Goal: Transaction & Acquisition: Purchase product/service

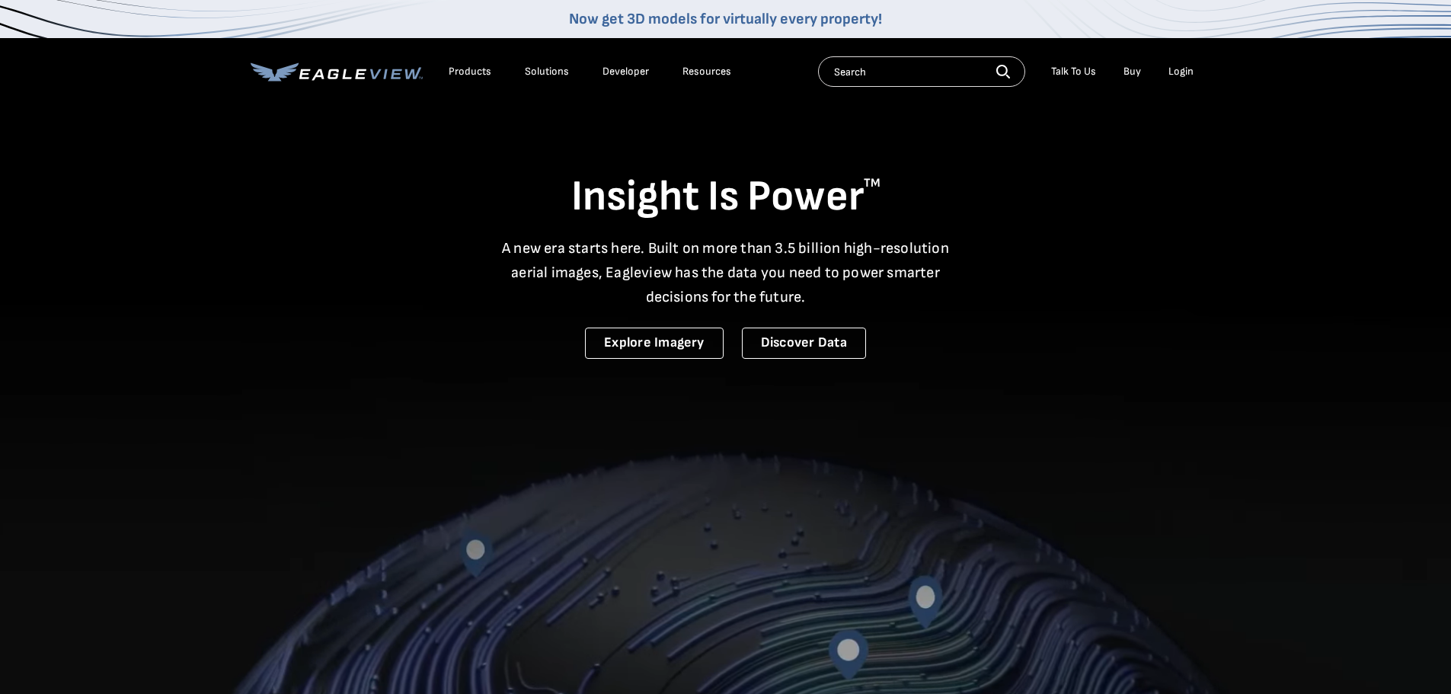
click at [1192, 70] on div "Login" at bounding box center [1181, 72] width 25 height 14
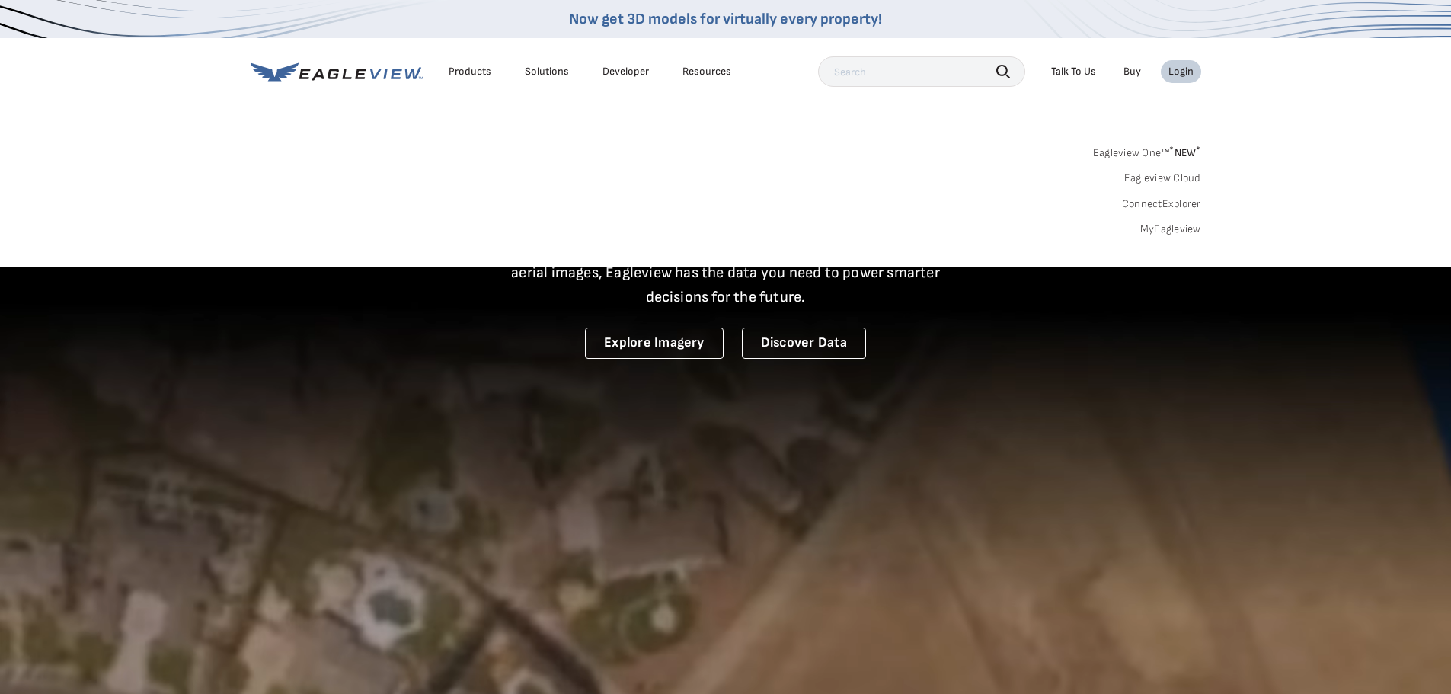
click at [1162, 225] on link "MyEagleview" at bounding box center [1171, 229] width 61 height 14
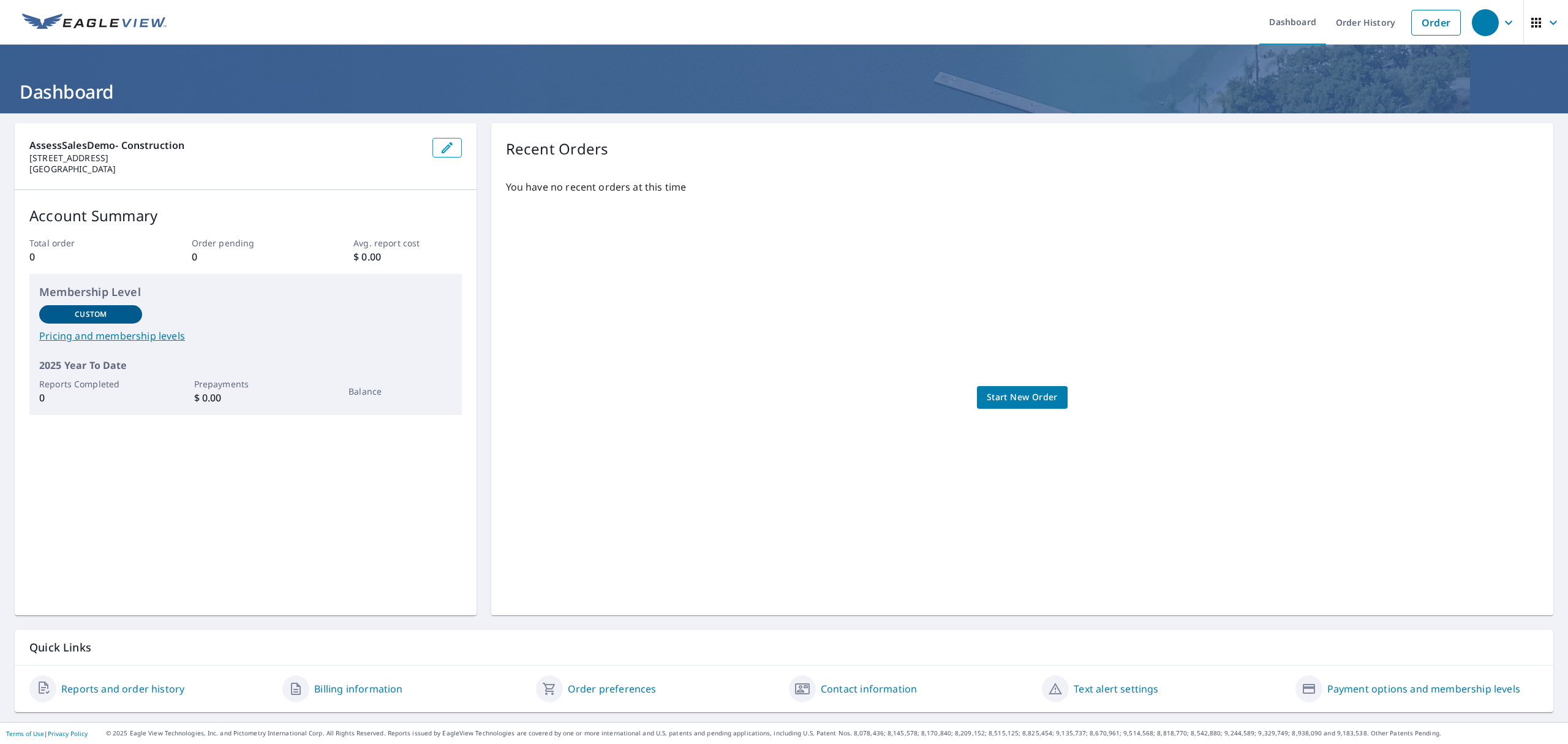
click at [1011, 401] on span "Start New Order" at bounding box center [1022, 397] width 71 height 15
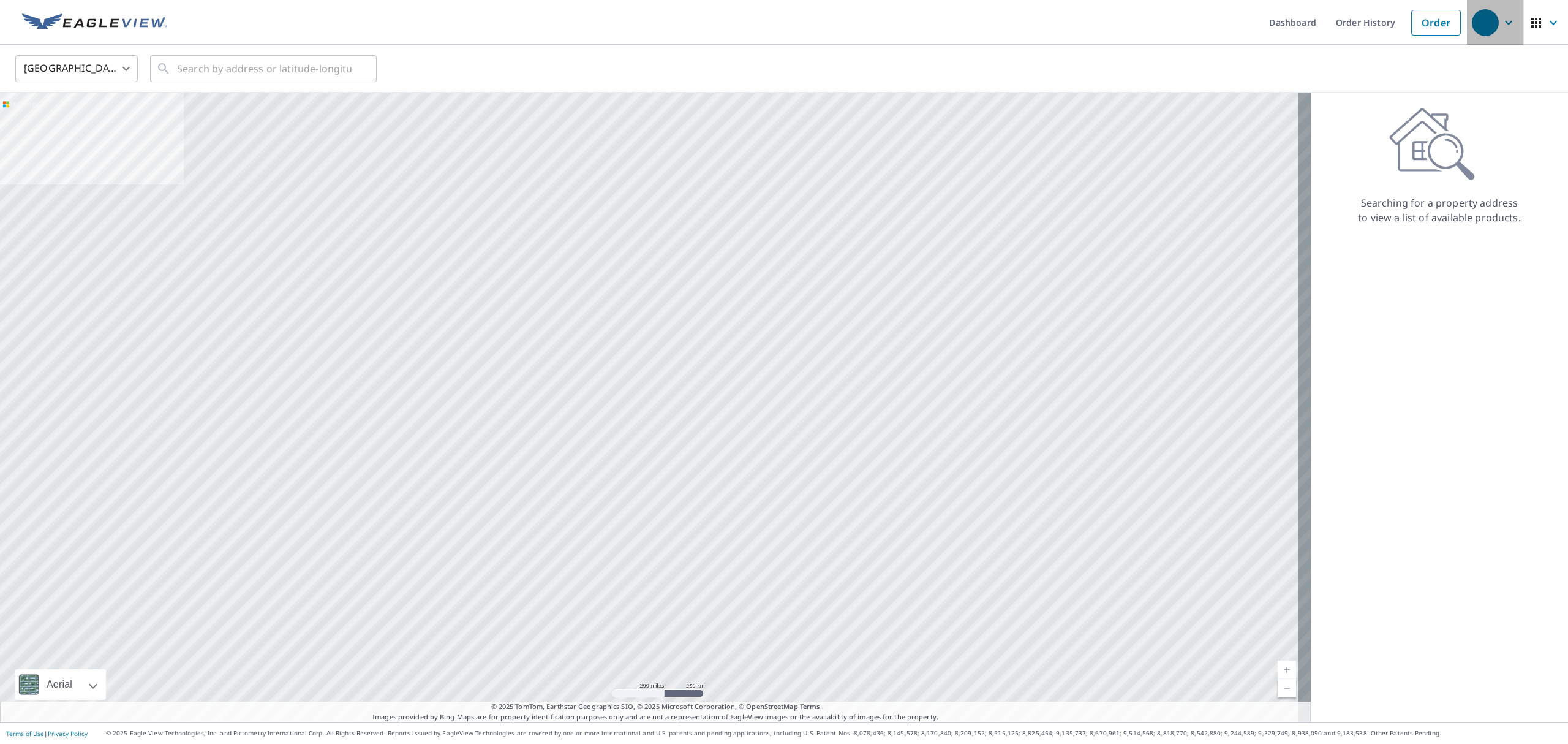
click at [1501, 15] on icon "button" at bounding box center [1508, 23] width 14 height 14
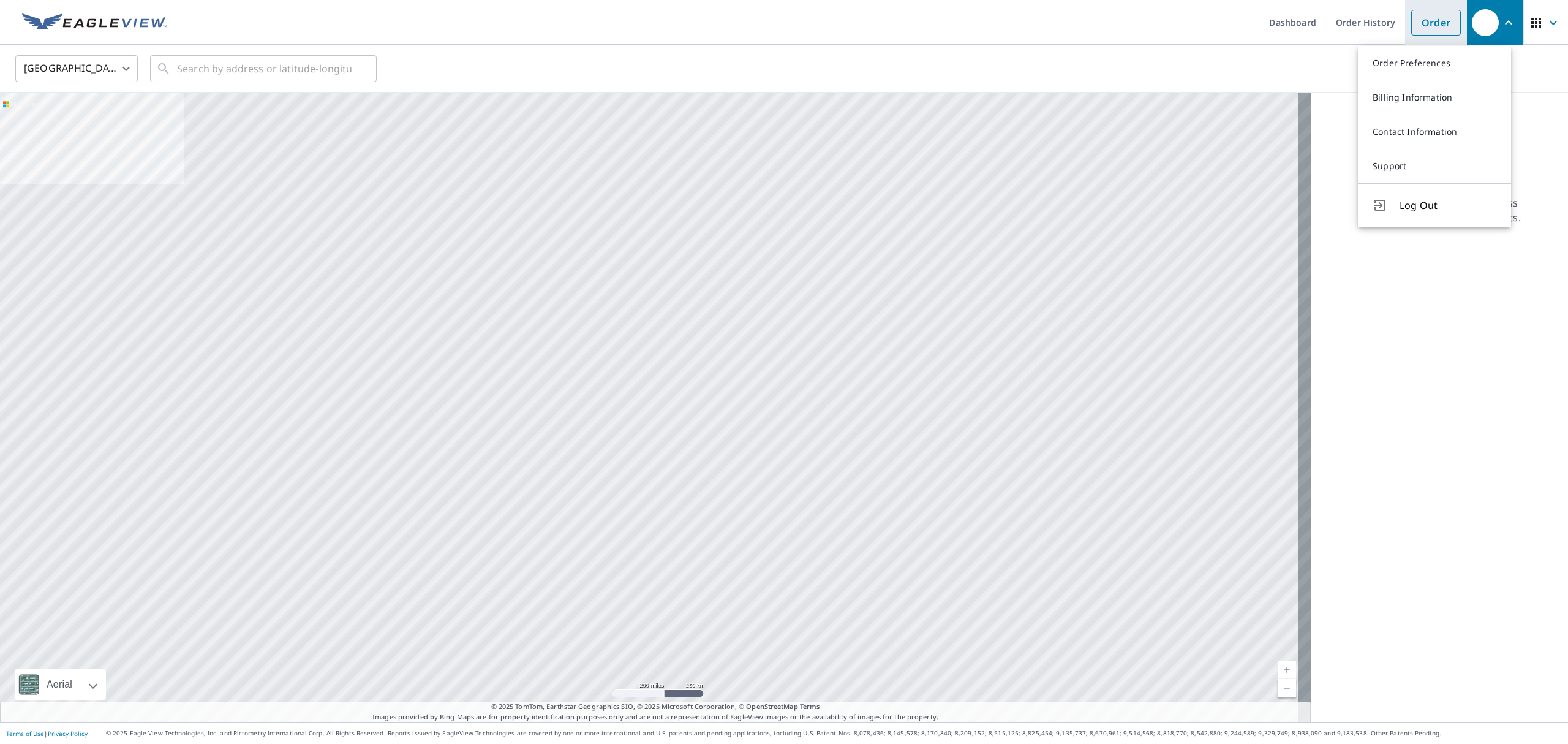
click at [1420, 20] on link "Order" at bounding box center [1436, 23] width 50 height 26
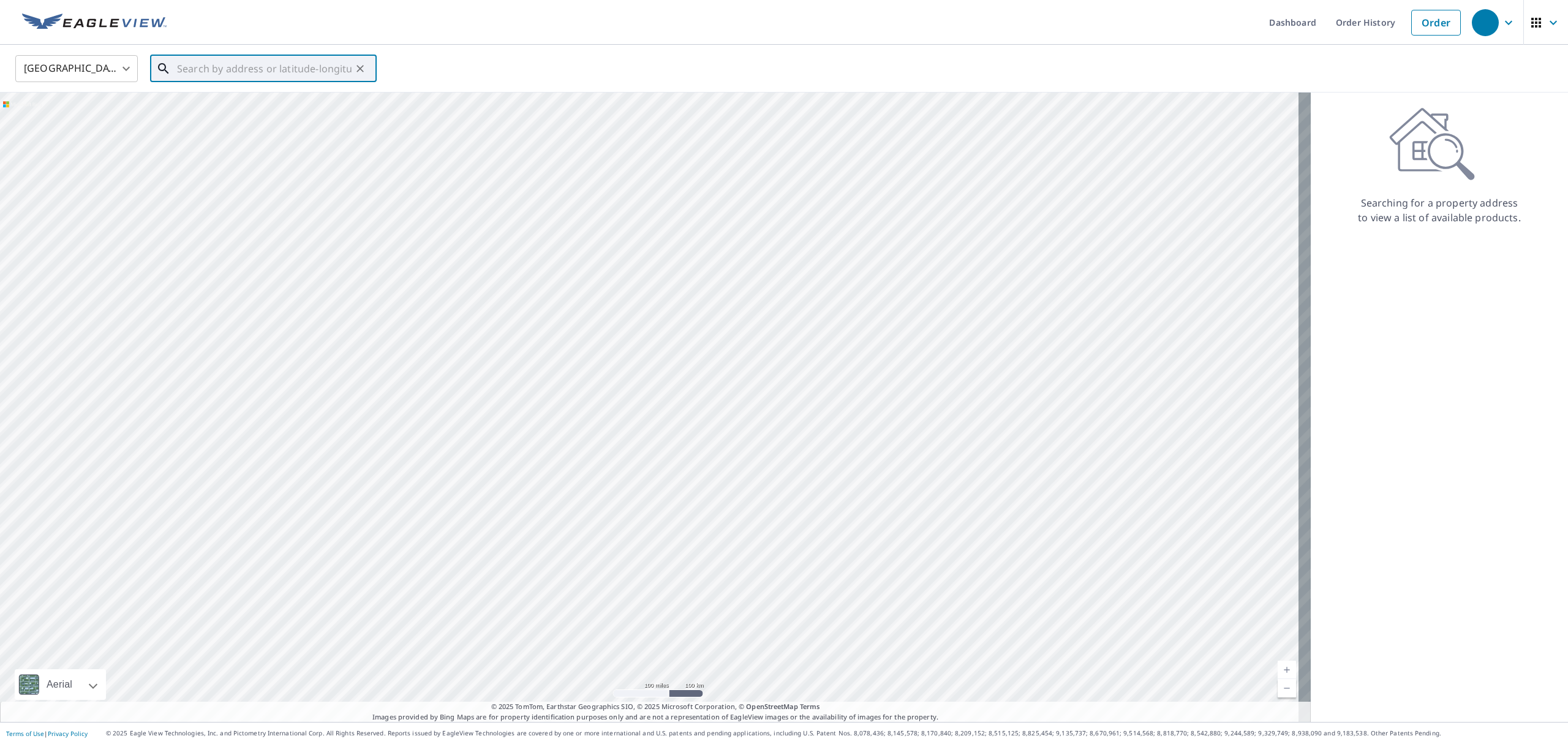
click at [229, 67] on input "text" at bounding box center [264, 68] width 174 height 35
click at [206, 76] on input "text" at bounding box center [264, 68] width 174 height 35
click at [184, 59] on input "text" at bounding box center [264, 68] width 174 height 35
click at [180, 56] on input "text" at bounding box center [264, 68] width 174 height 35
paste input "[STREET_ADDRESS][PERSON_NAME]"
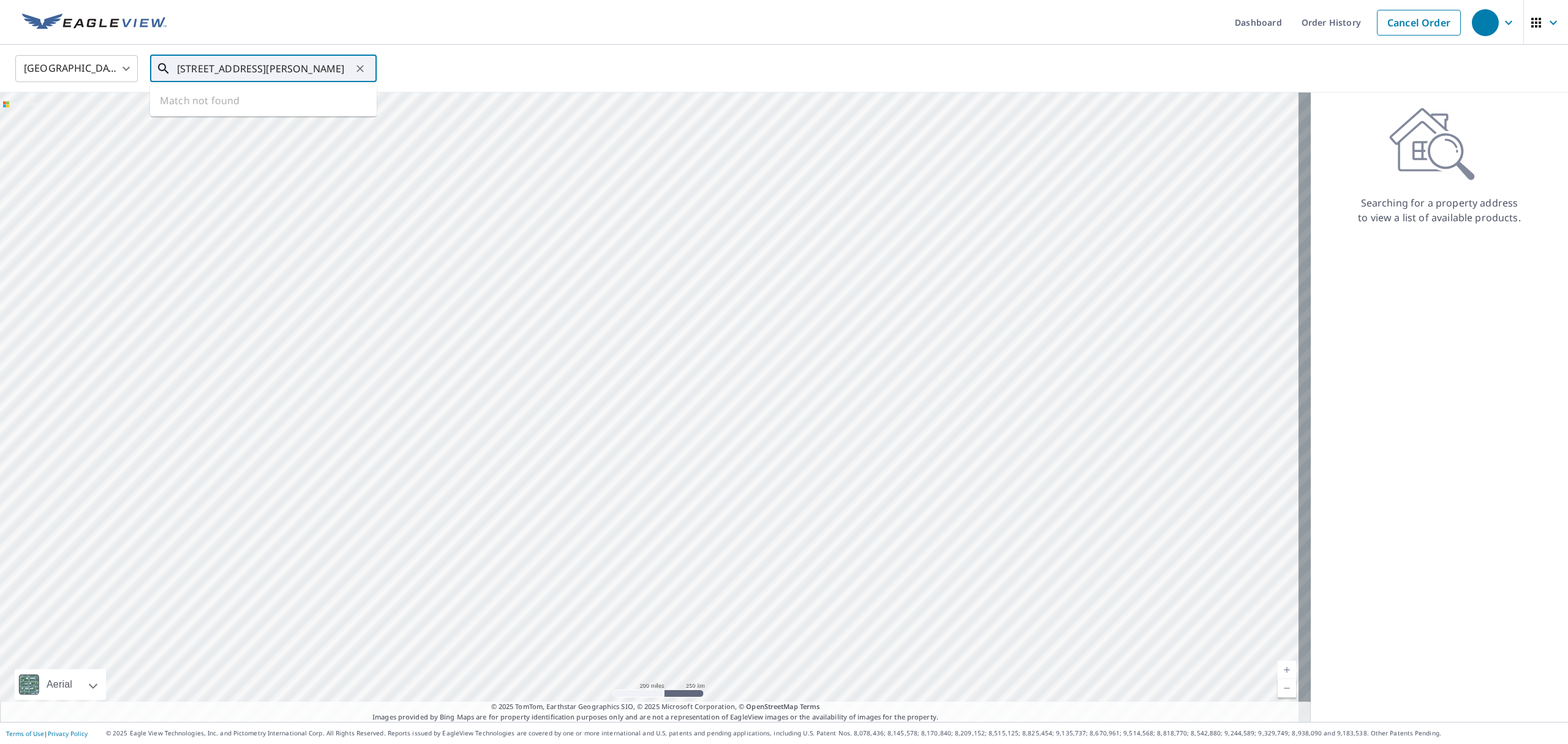
scroll to position [0, 28]
type input "[STREET_ADDRESS][PERSON_NAME]"
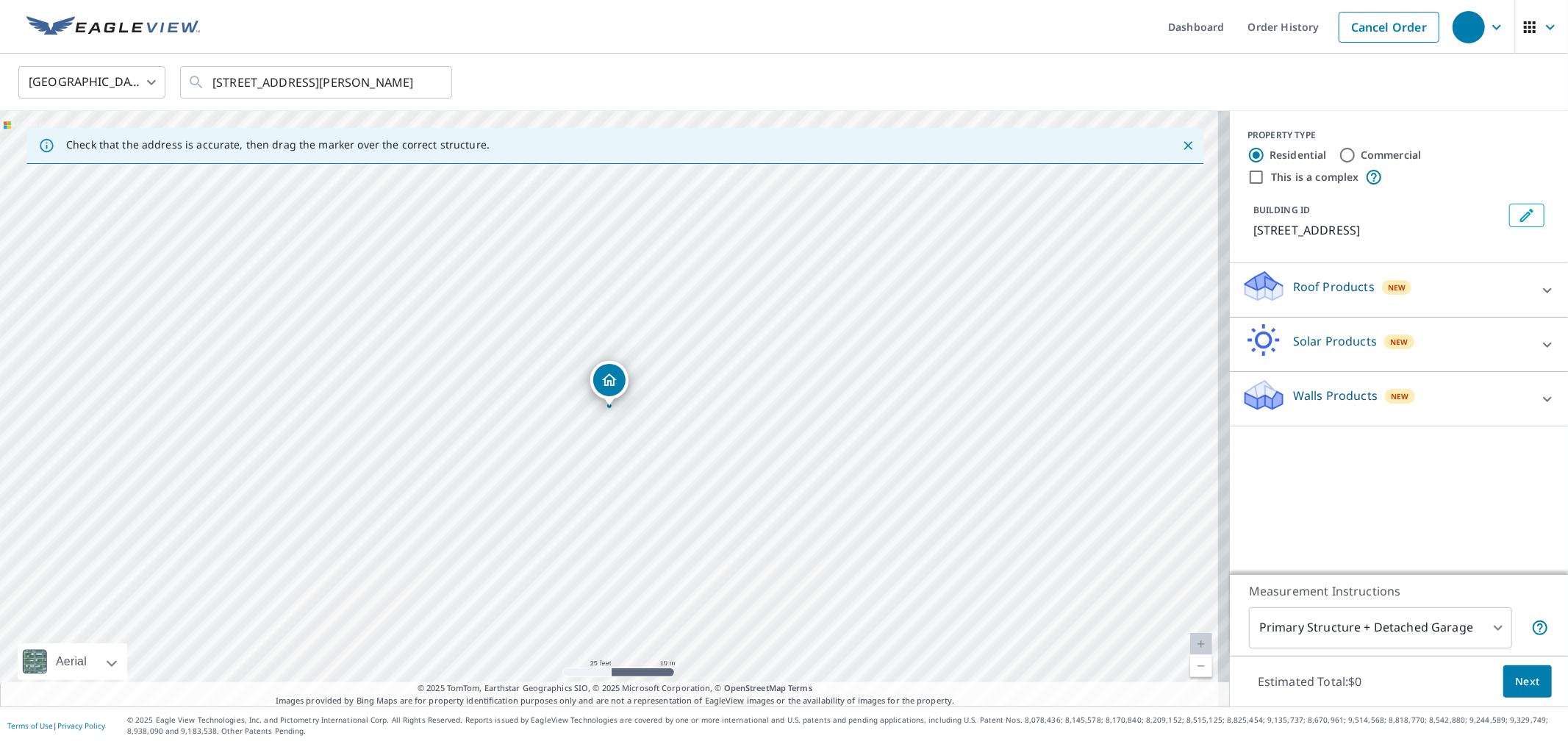
click at [1277, 290] on div "Roof Products New" at bounding box center [1386, 289] width 289 height 41
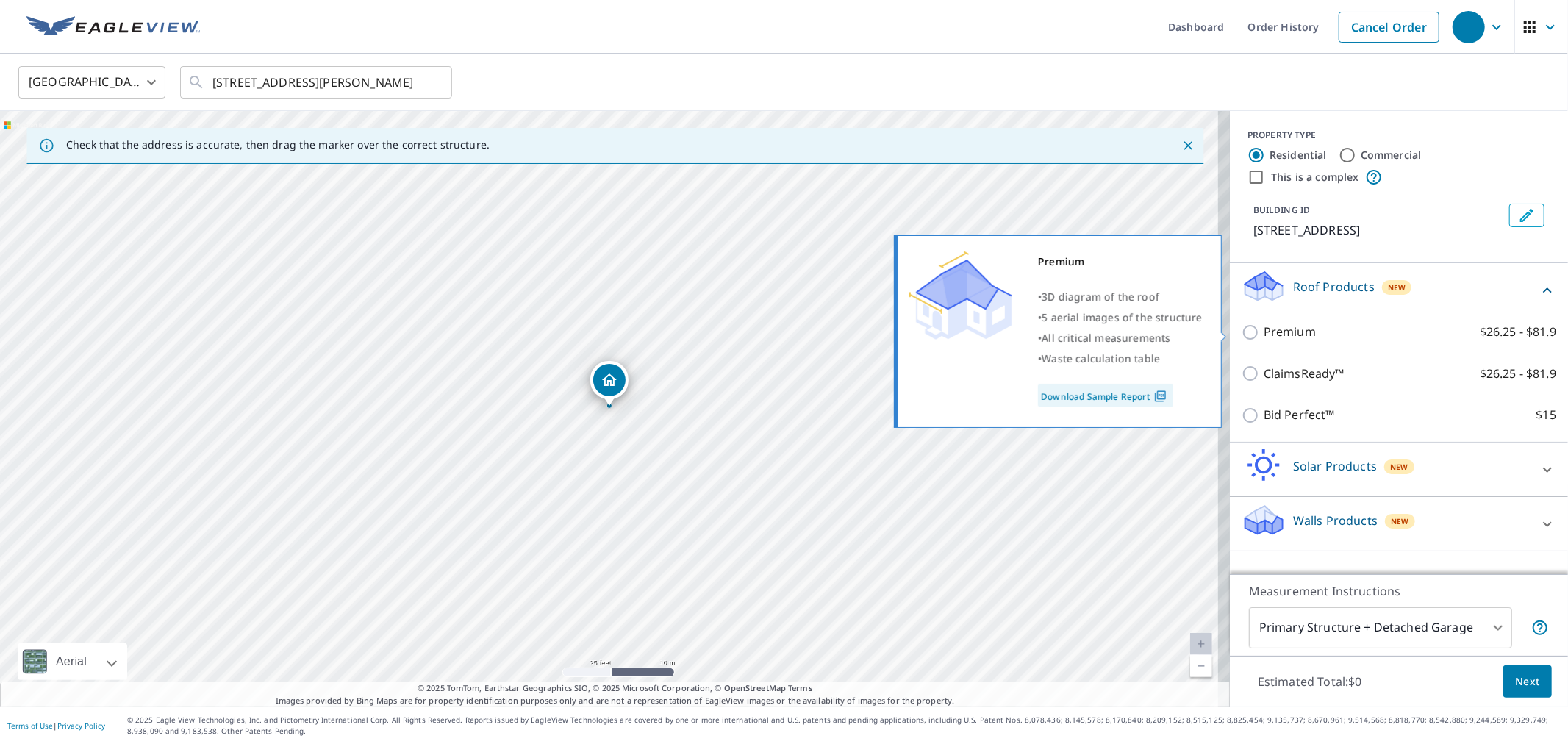
click at [1243, 339] on input "Premium $26.25 - $81.9" at bounding box center [1252, 332] width 22 height 17
checkbox input "true"
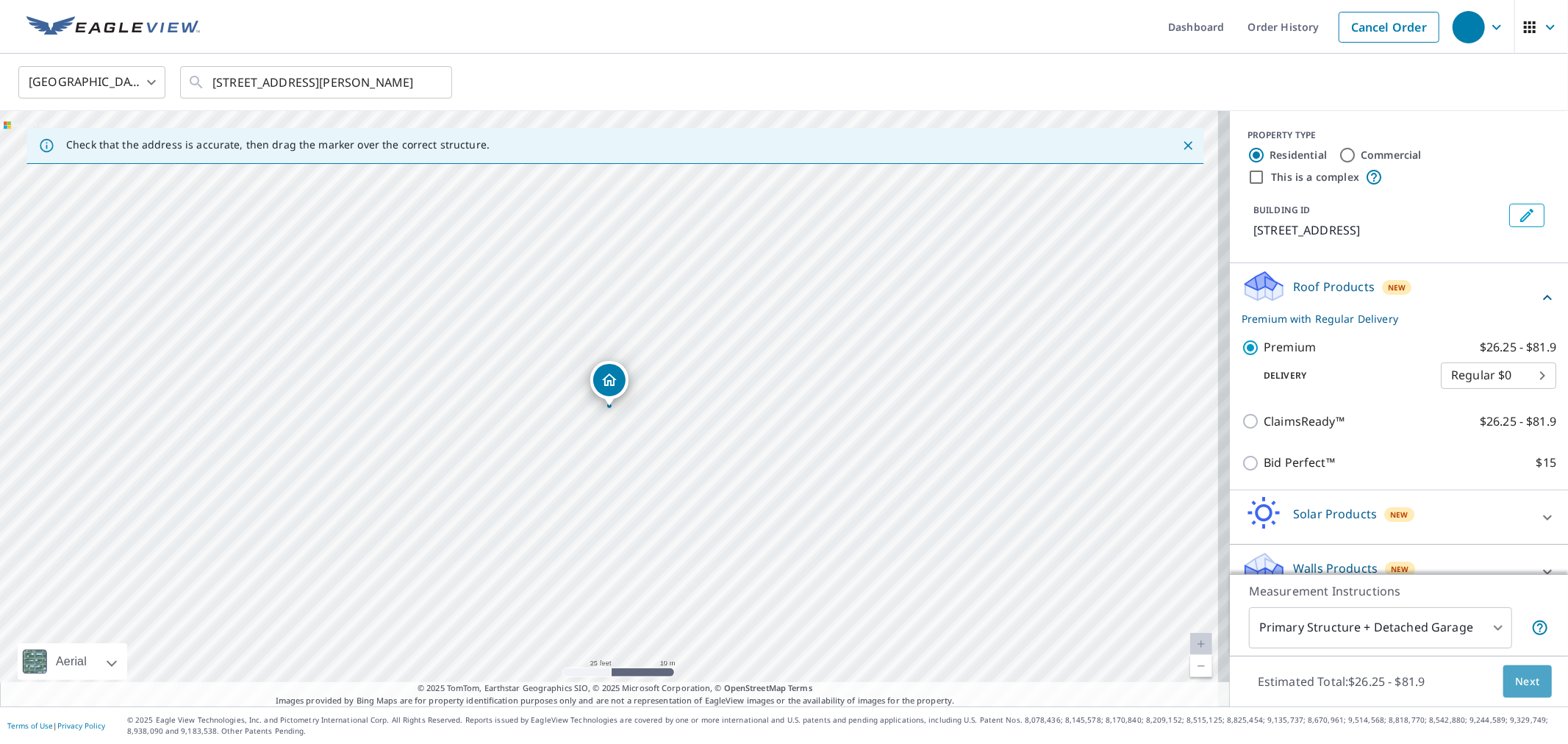
click at [1515, 682] on span "Next" at bounding box center [1527, 681] width 25 height 18
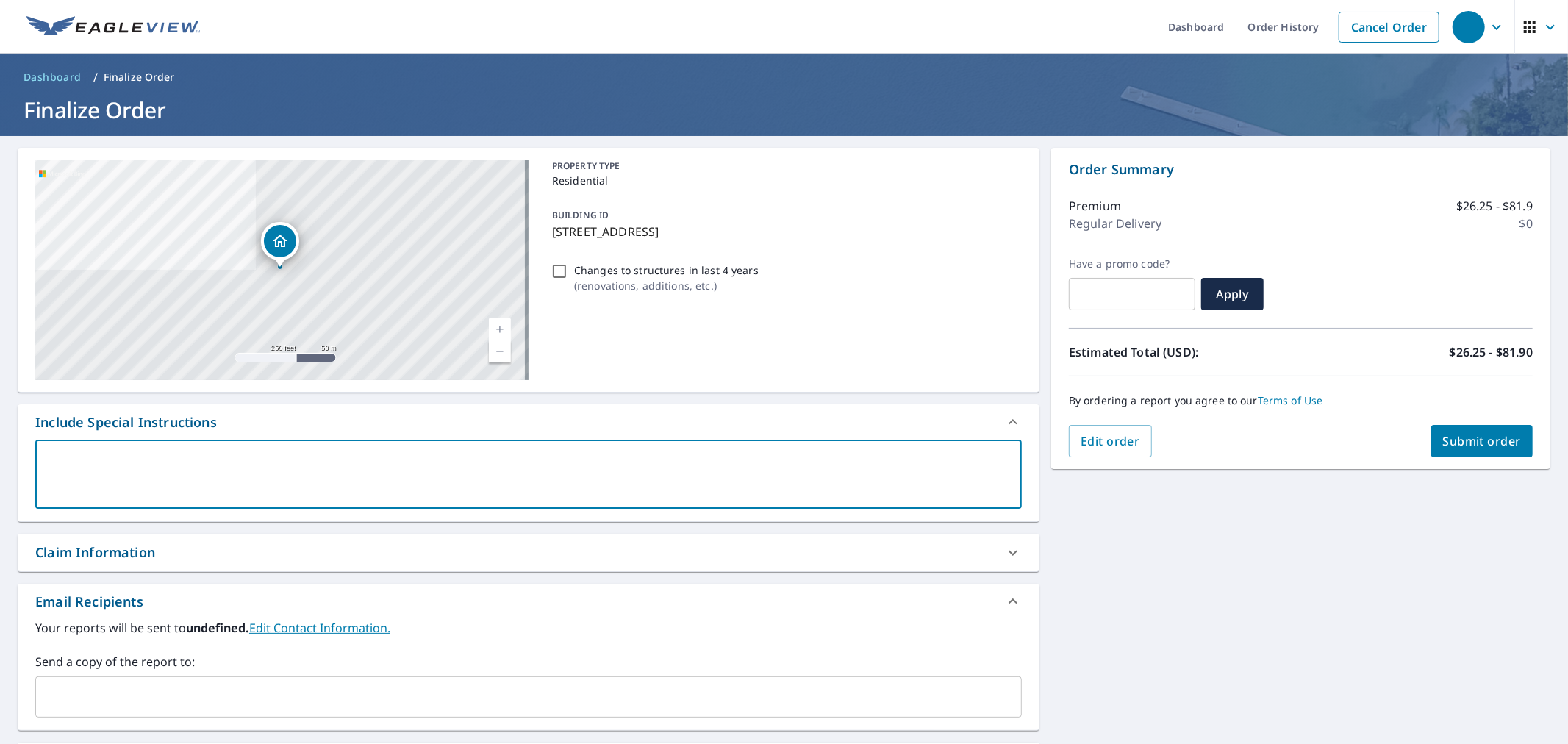
click at [144, 461] on textarea at bounding box center [528, 474] width 966 height 41
type textarea "P"
type textarea "x"
type textarea "Pl"
type textarea "x"
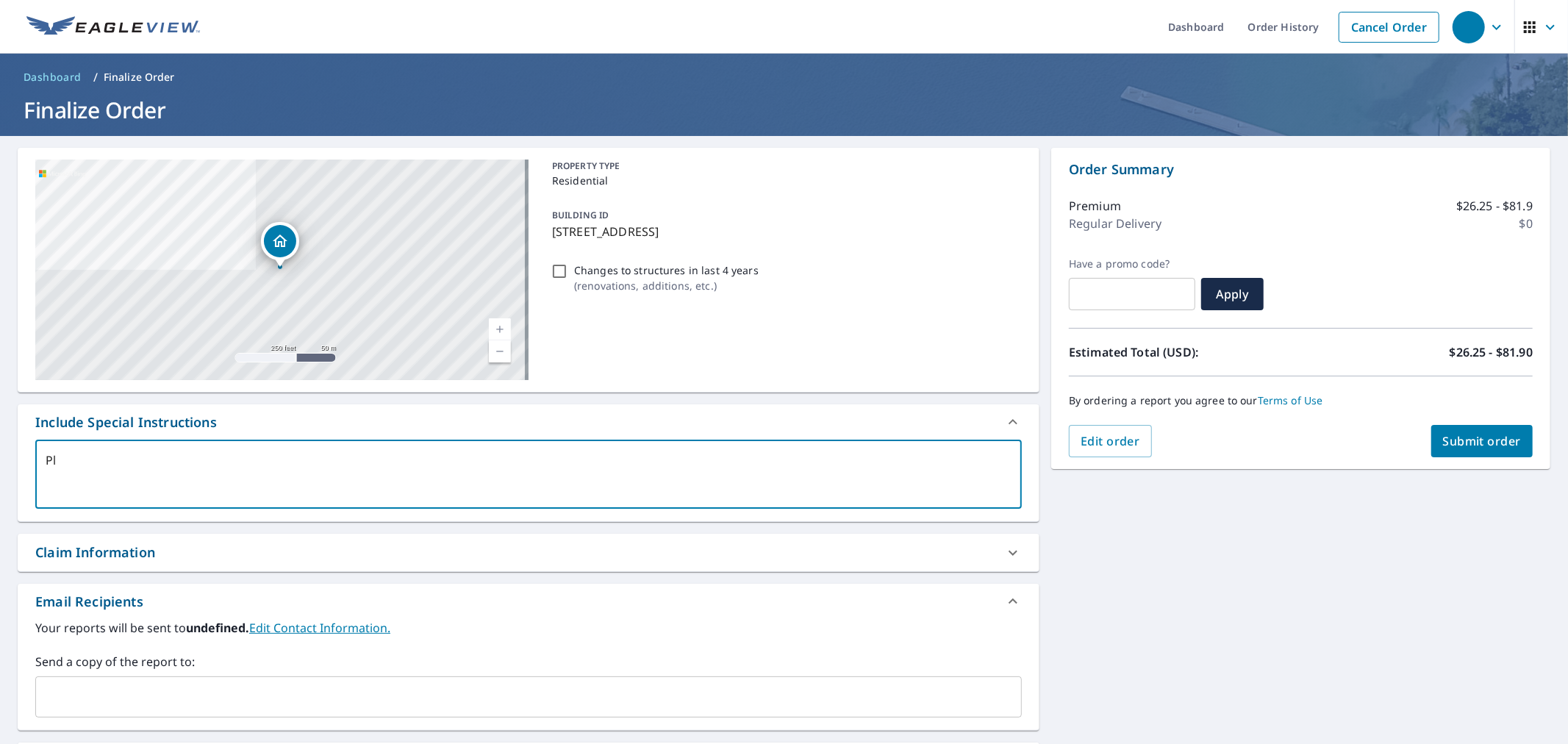
type textarea "Ple"
type textarea "x"
type textarea "Plea"
type textarea "x"
type textarea "Pleas"
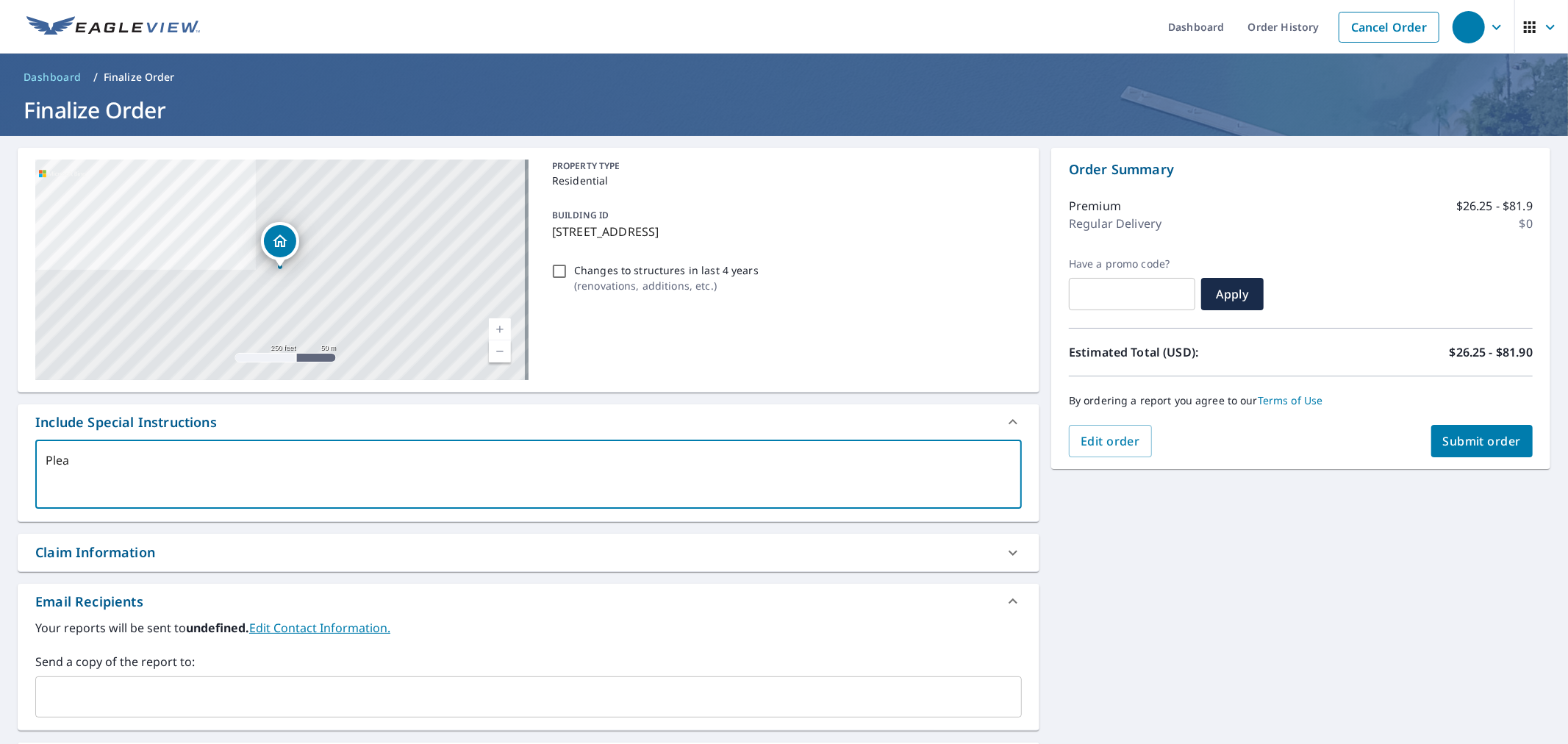
type textarea "x"
type textarea "Please"
type textarea "x"
type textarea "Please"
type textarea "x"
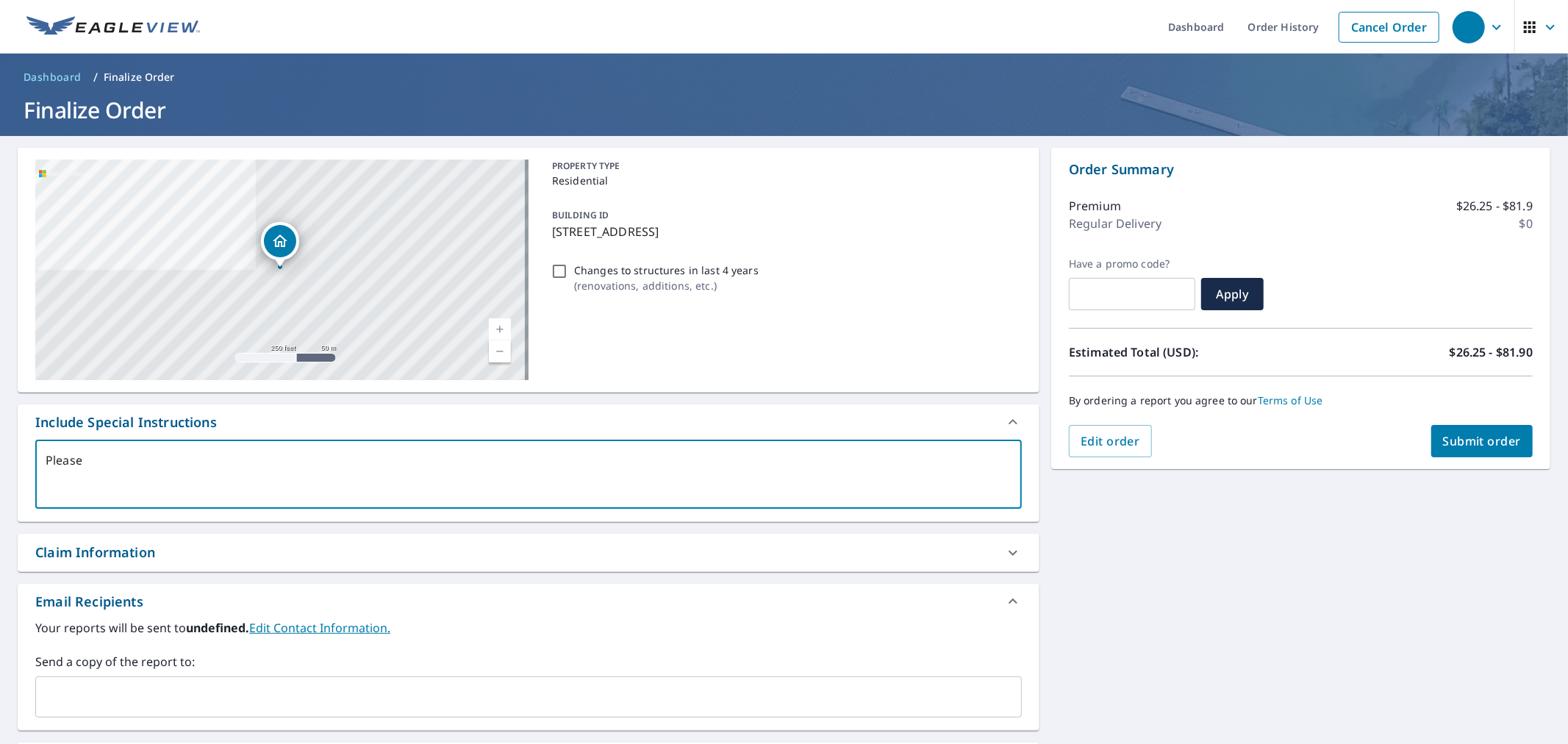
type textarea "Please P"
type textarea "x"
type textarea "Please Pr"
type textarea "x"
type textarea "Please Pro"
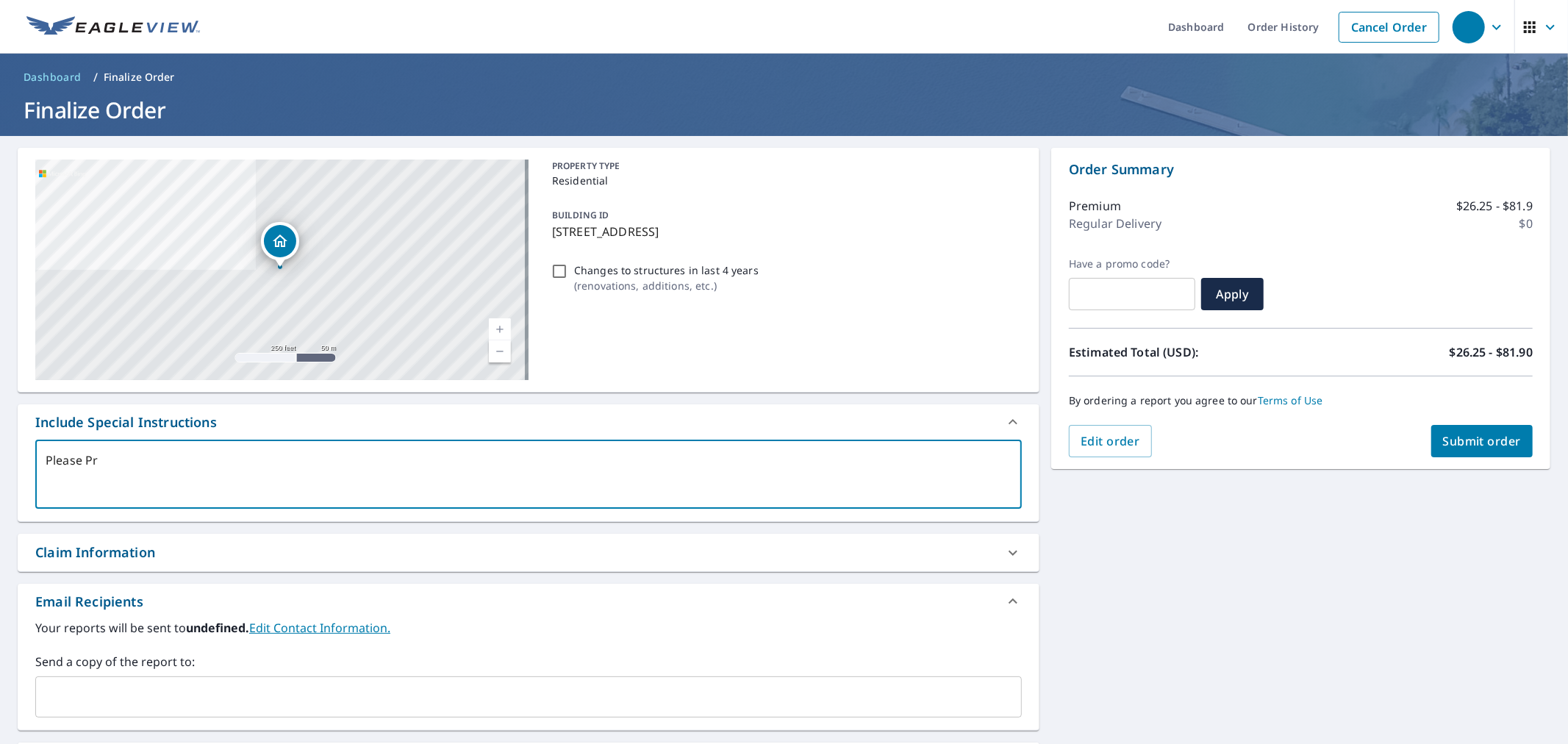
type textarea "x"
type textarea "Please Proc"
type textarea "x"
type textarea "Please Proce"
type textarea "x"
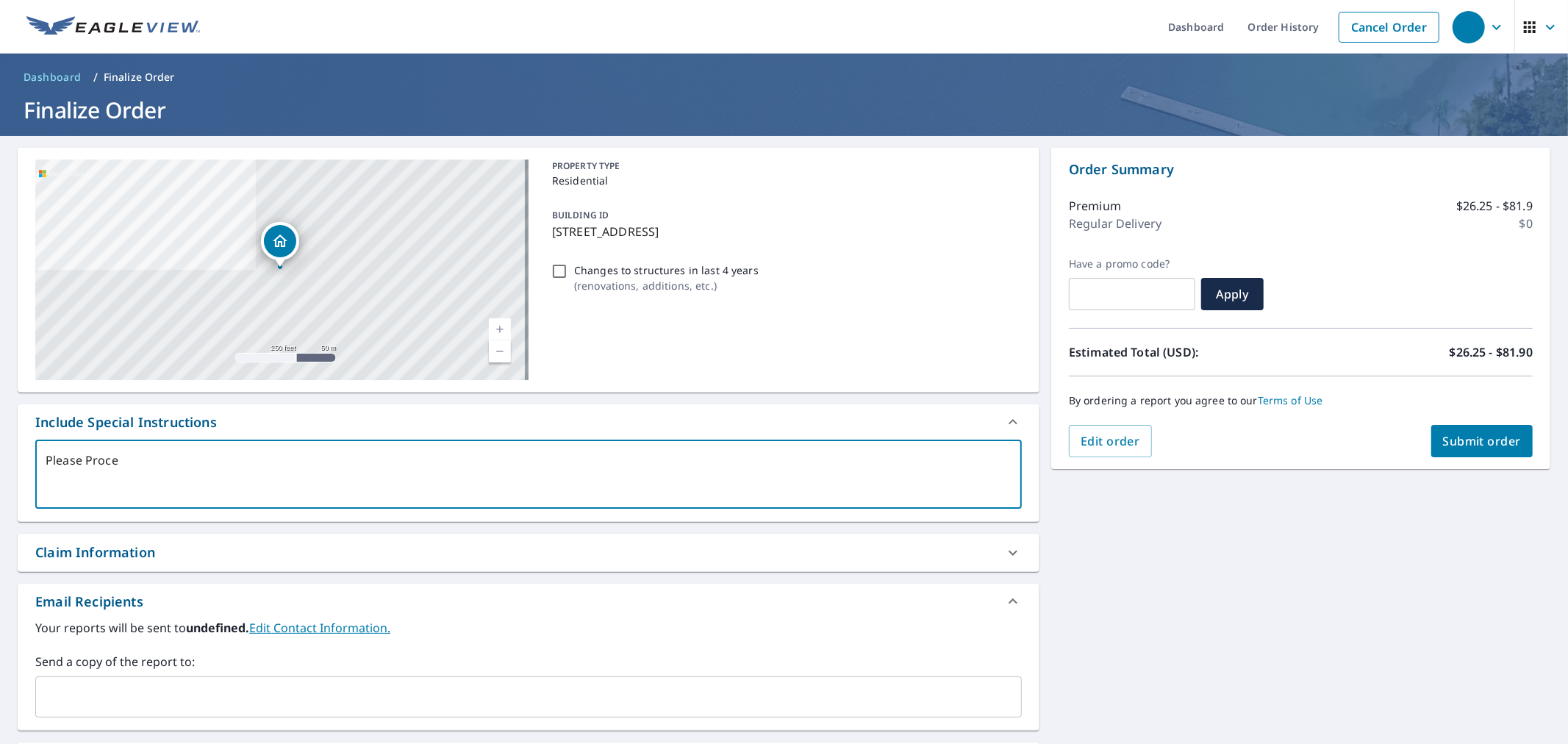
type textarea "Please Proces"
type textarea "x"
type textarea "Please Process"
type textarea "x"
type textarea "Please Process"
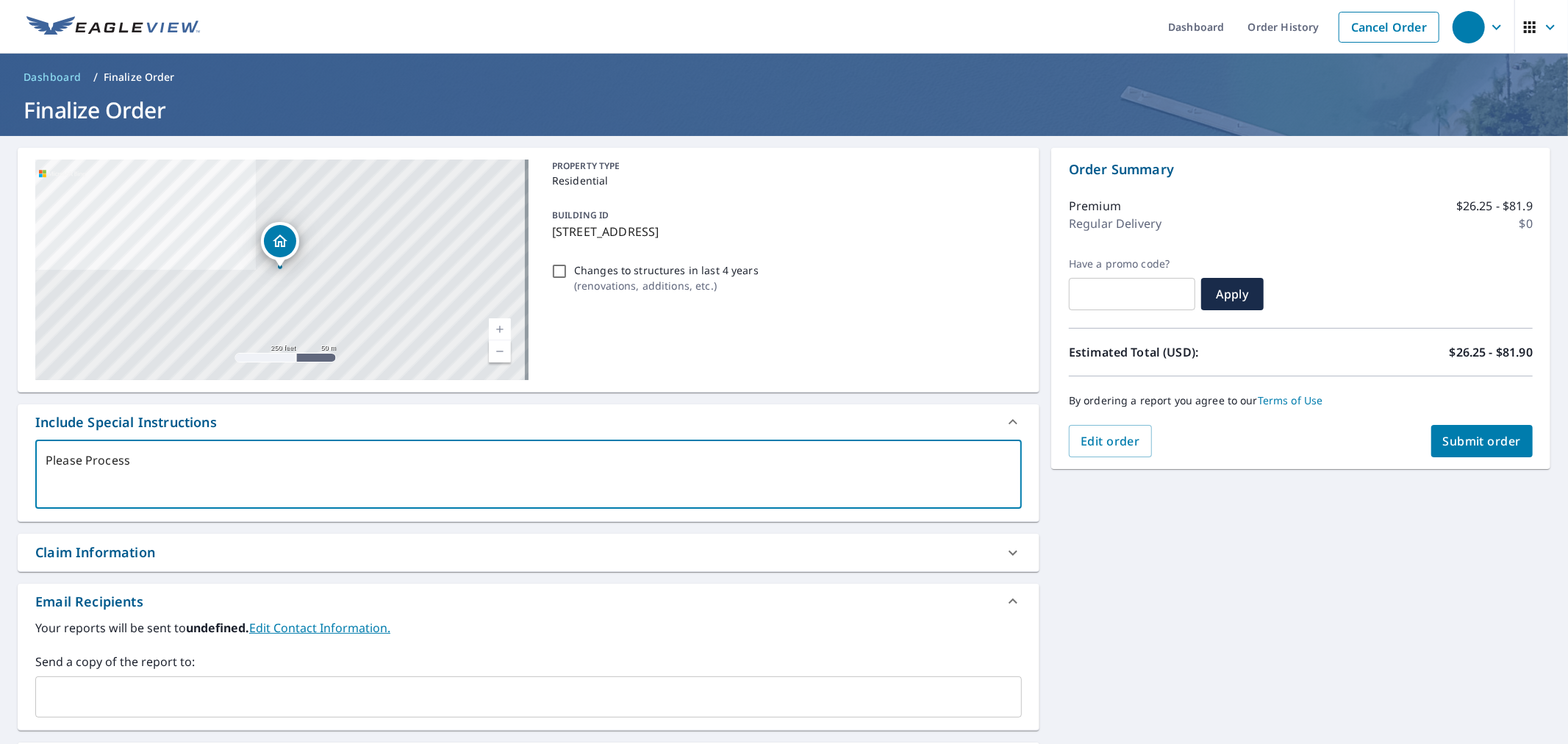
type textarea "x"
type textarea "Please Process A"
type textarea "x"
type textarea "Please Process As"
type textarea "x"
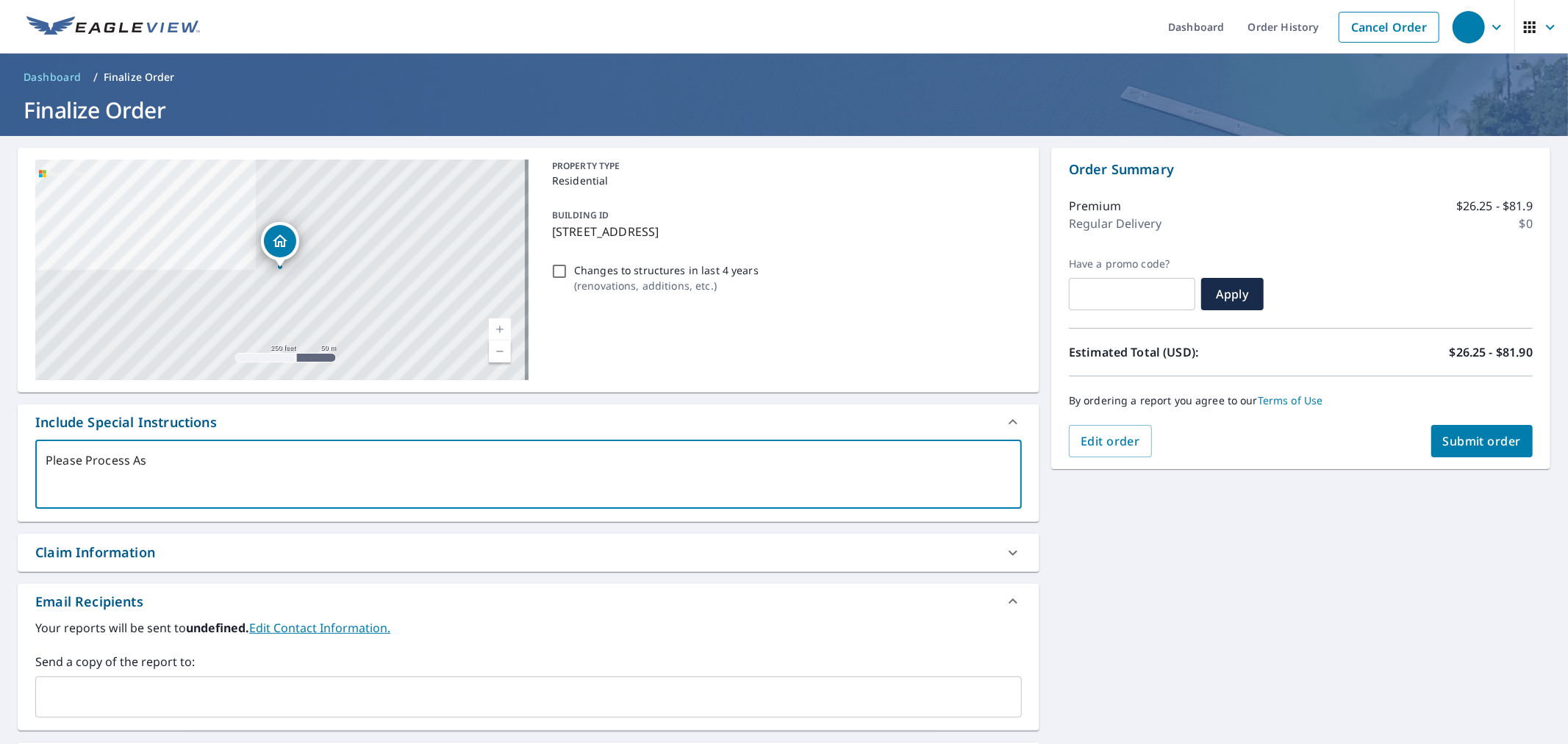
type textarea "Please Process As"
type textarea "x"
type textarea "Please Process As L"
type textarea "x"
type textarea "Please Process As Li"
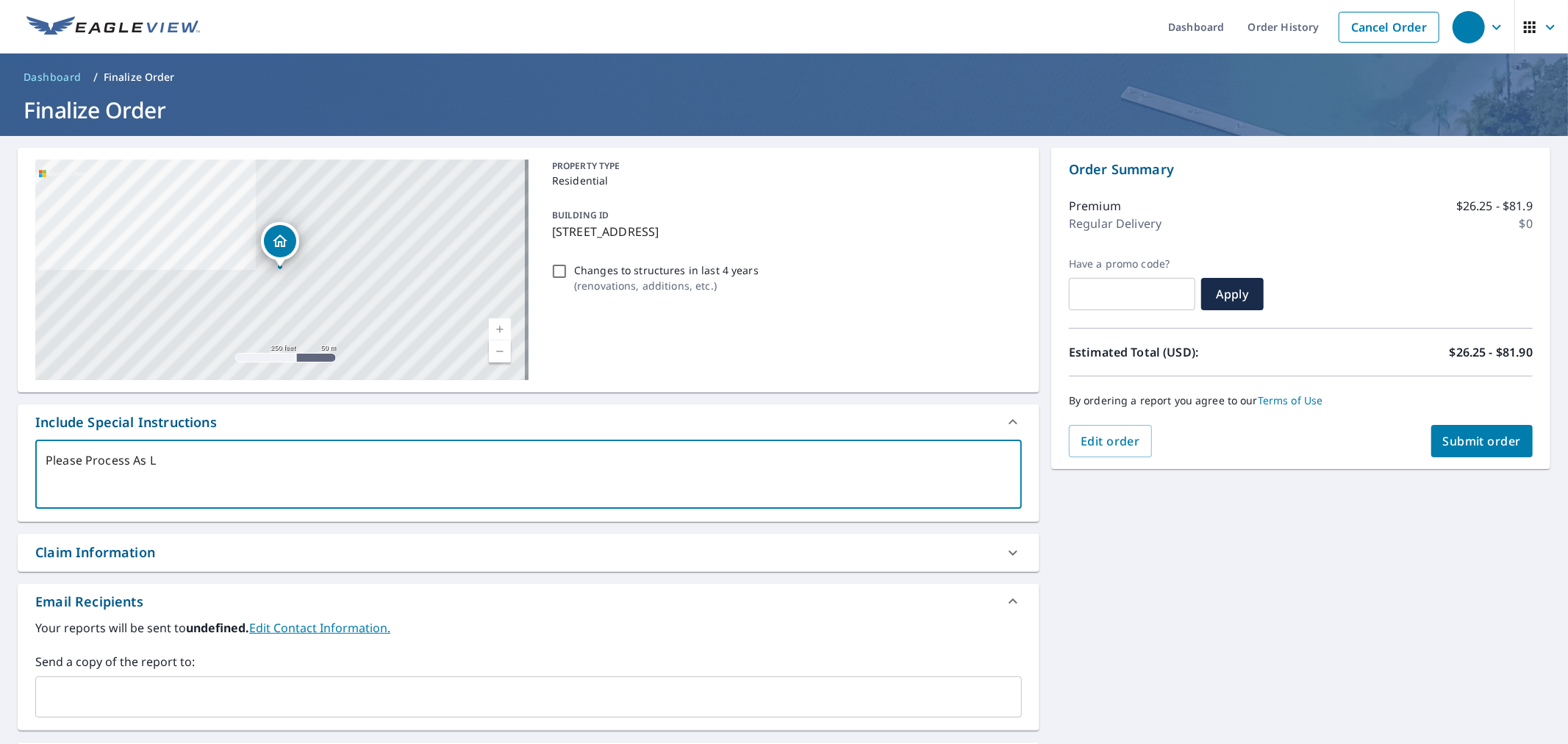
type textarea "x"
type textarea "Please Process As Liv"
type textarea "x"
type textarea "Please Process As Live"
type textarea "x"
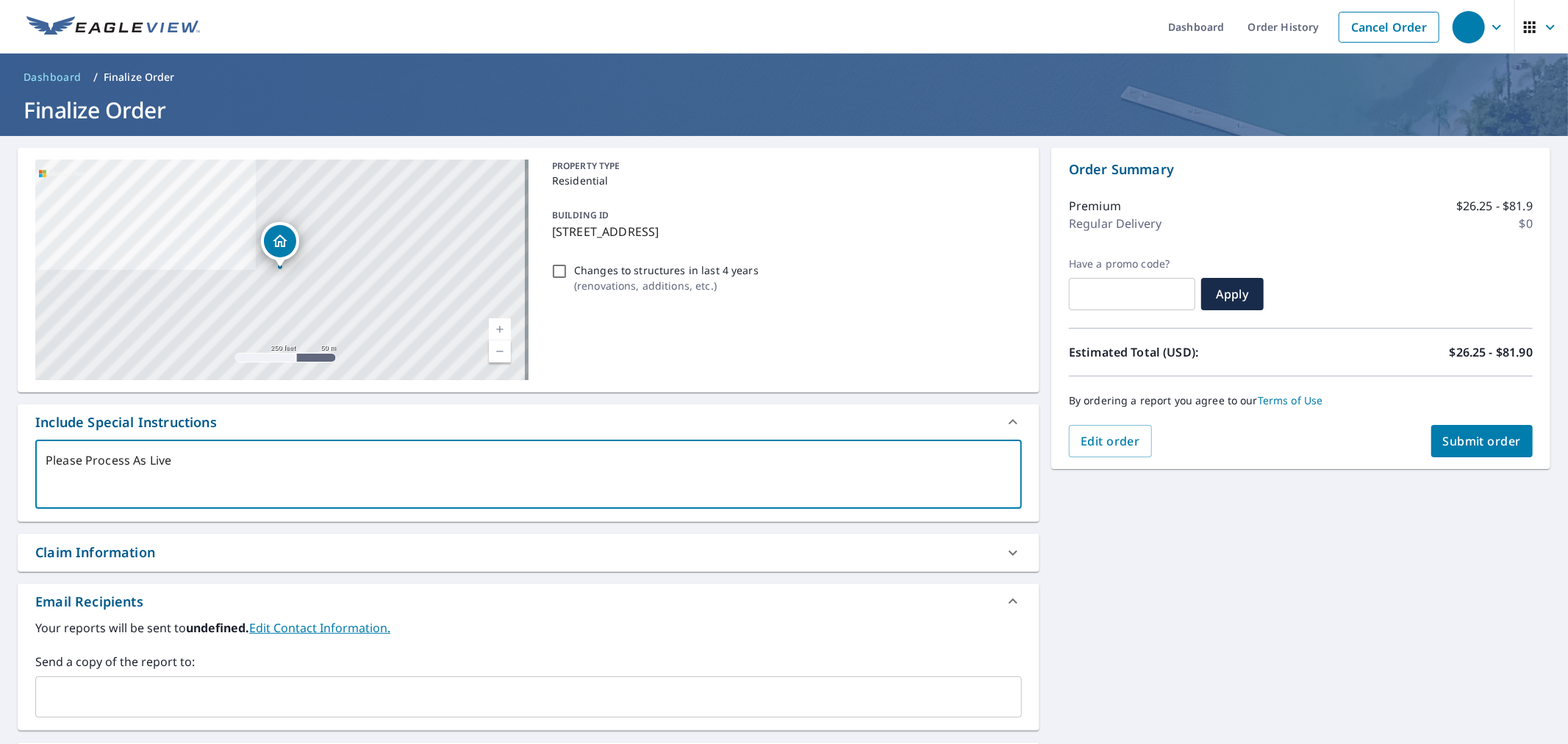
type textarea "Please Process As Live"
type textarea "x"
type textarea "Please Process As Live O"
type textarea "x"
type textarea "Please Process As Live Or"
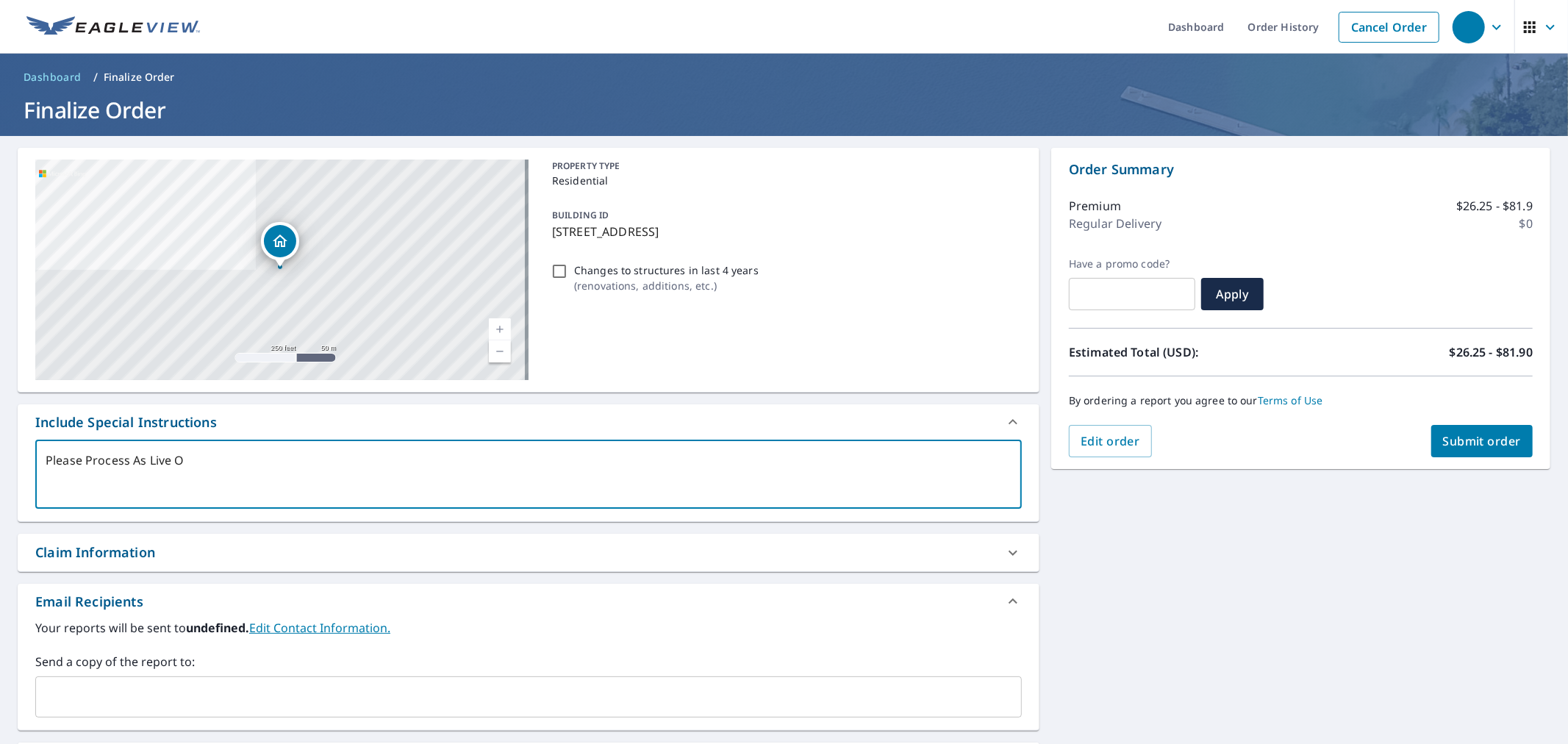
type textarea "x"
type textarea "Please Process As Live Ord"
type textarea "x"
type textarea "Please Process As Live Orde"
type textarea "x"
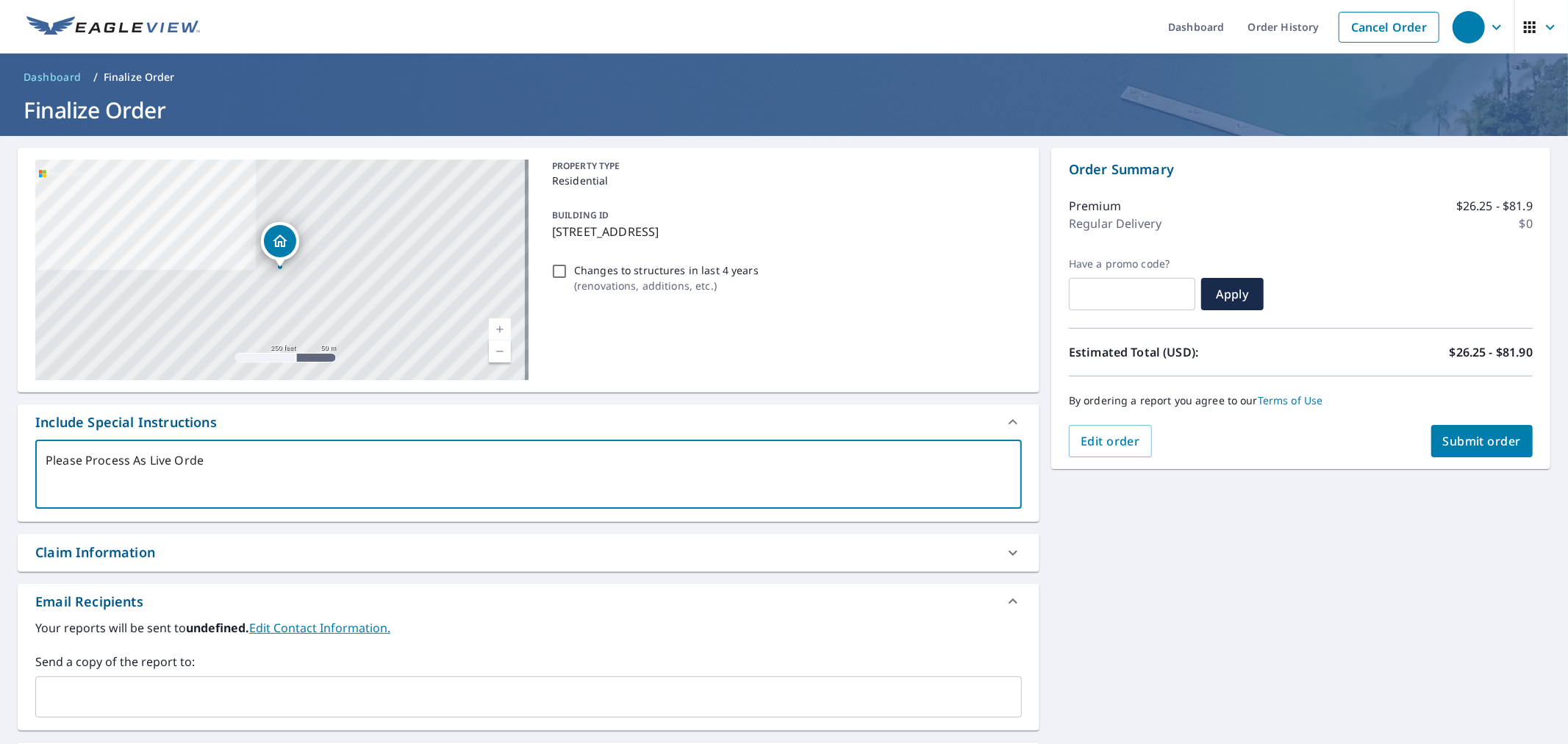
type textarea "Please Process As Live Order"
type textarea "x"
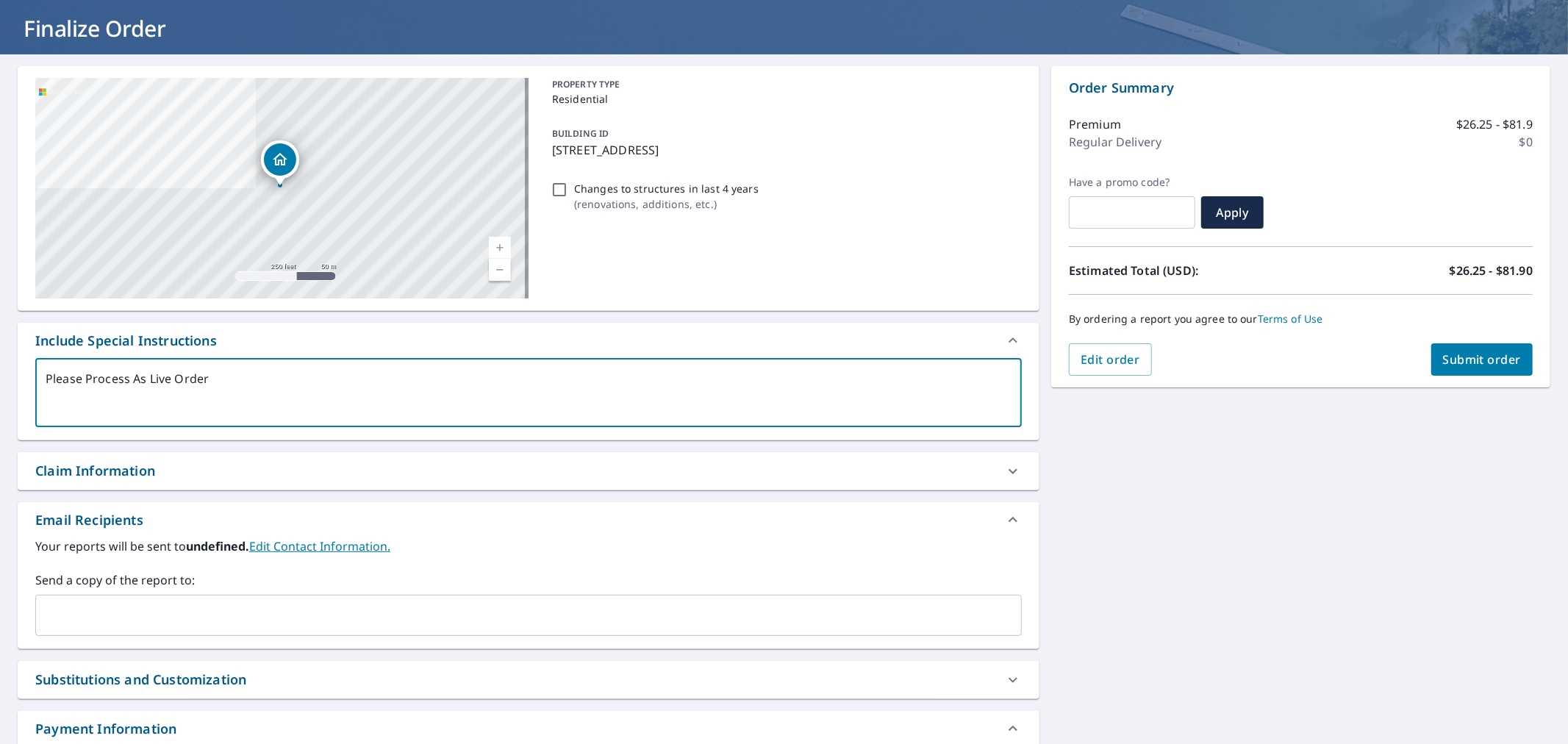
type textarea "Please Process As Live Order"
click at [122, 622] on input "text" at bounding box center [517, 615] width 951 height 28
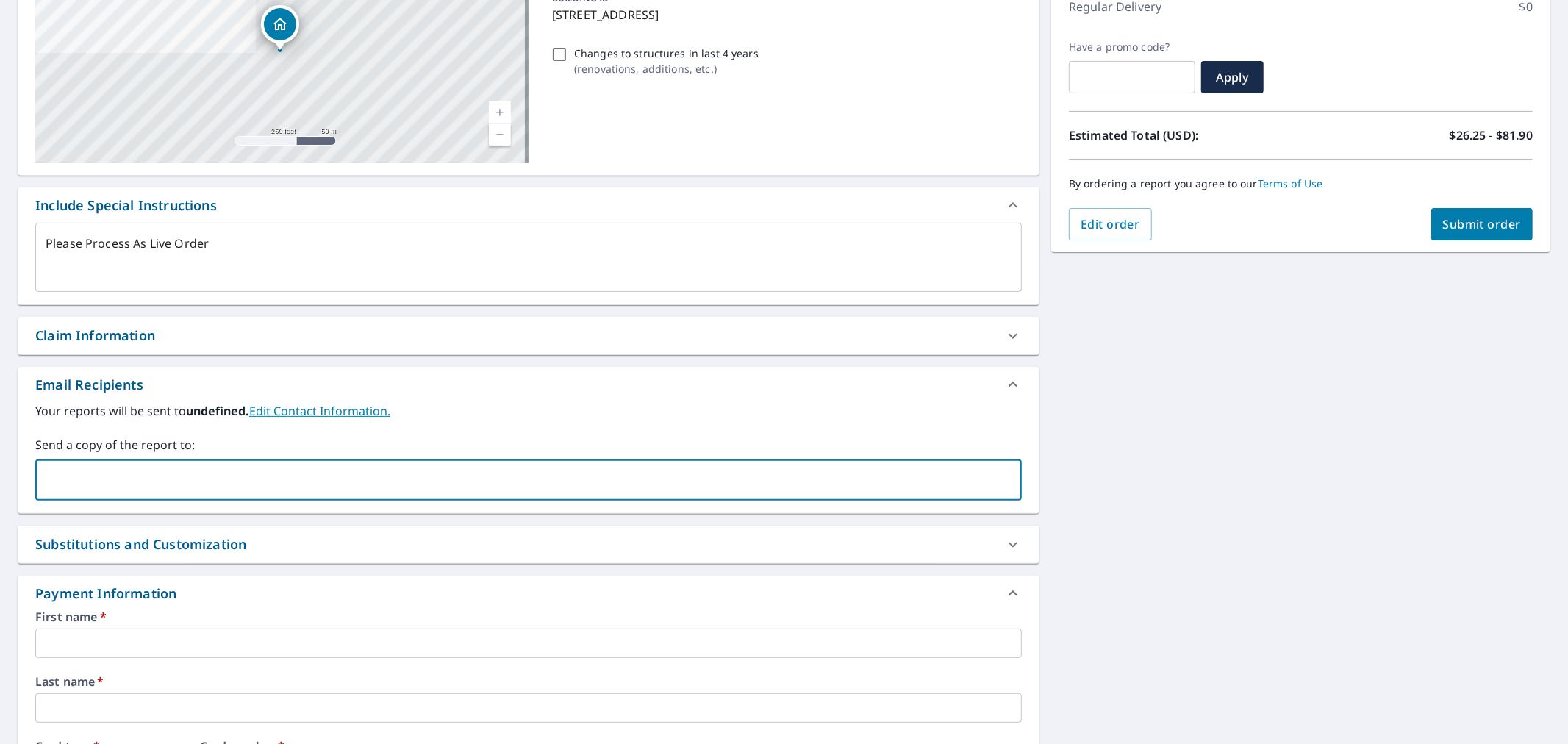
scroll to position [245, 0]
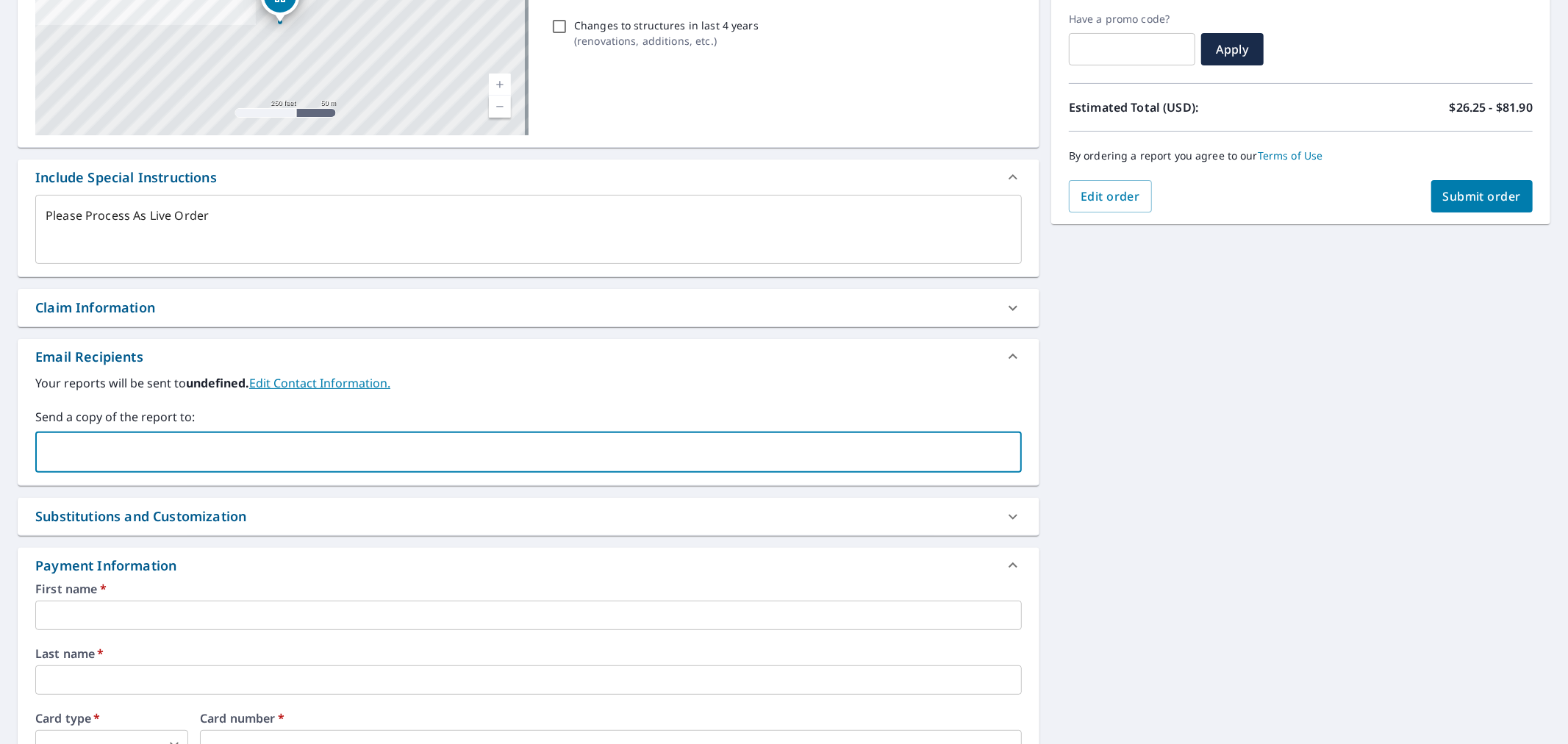
click at [288, 461] on input "text" at bounding box center [517, 452] width 951 height 28
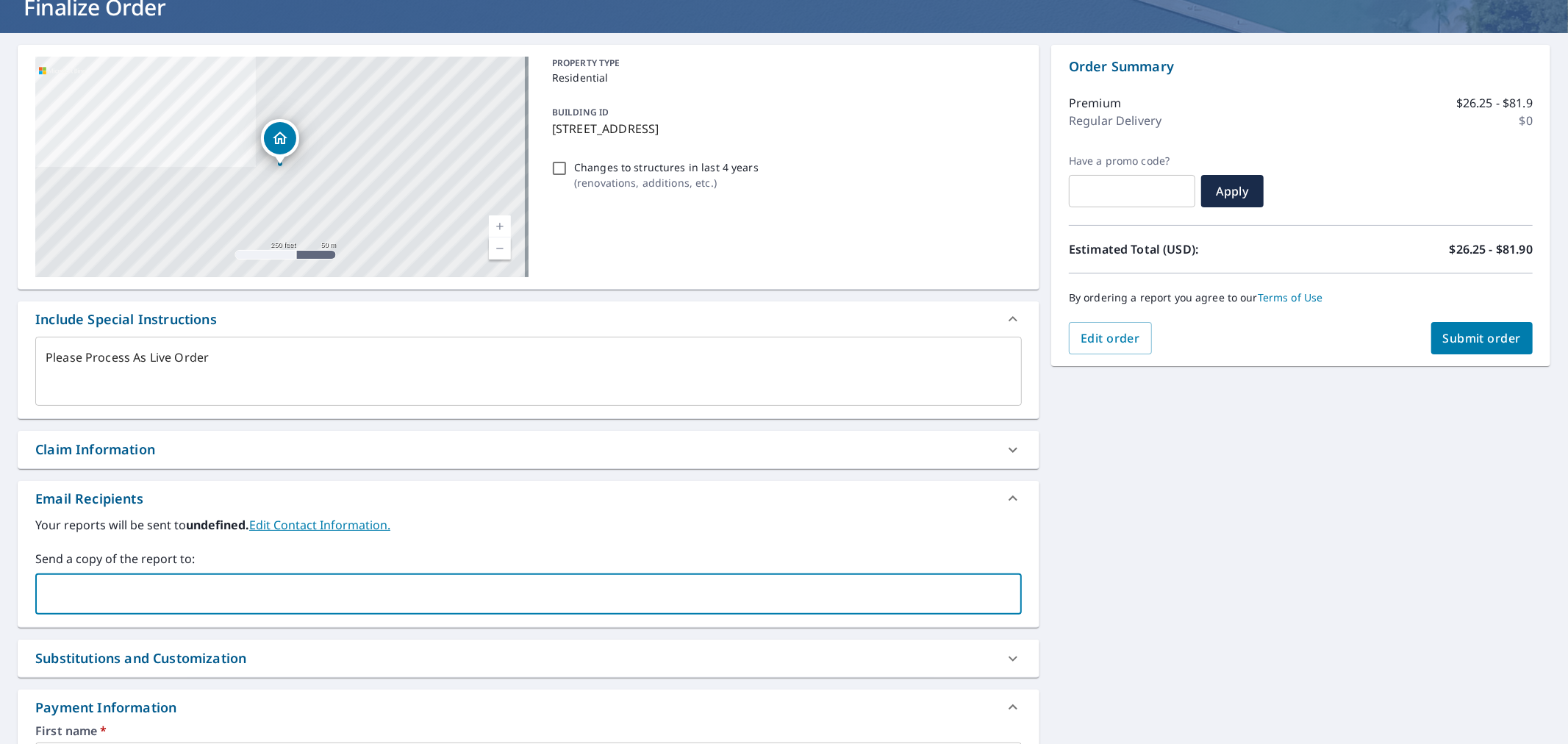
scroll to position [0, 0]
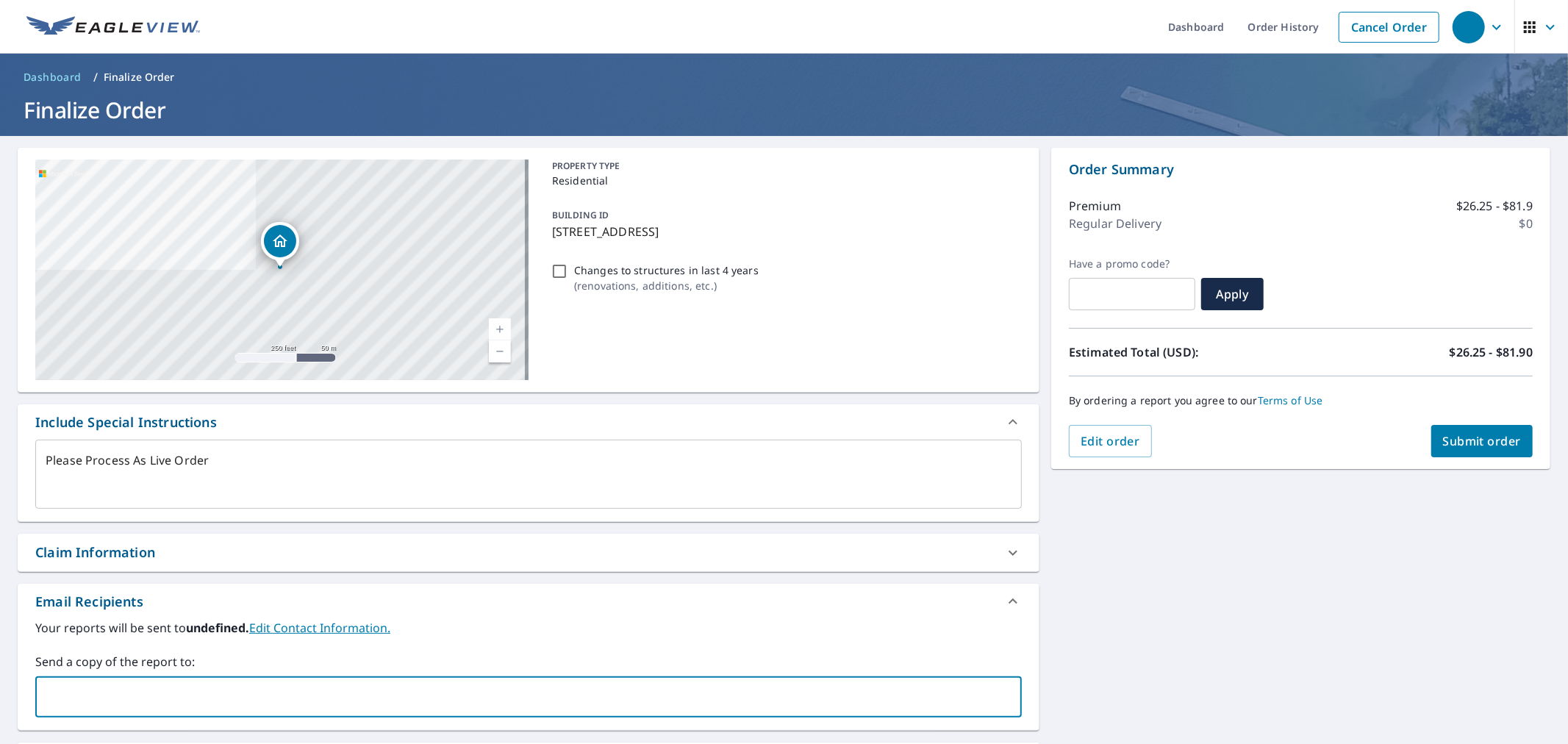
click at [1542, 23] on icon "button" at bounding box center [1551, 27] width 17 height 17
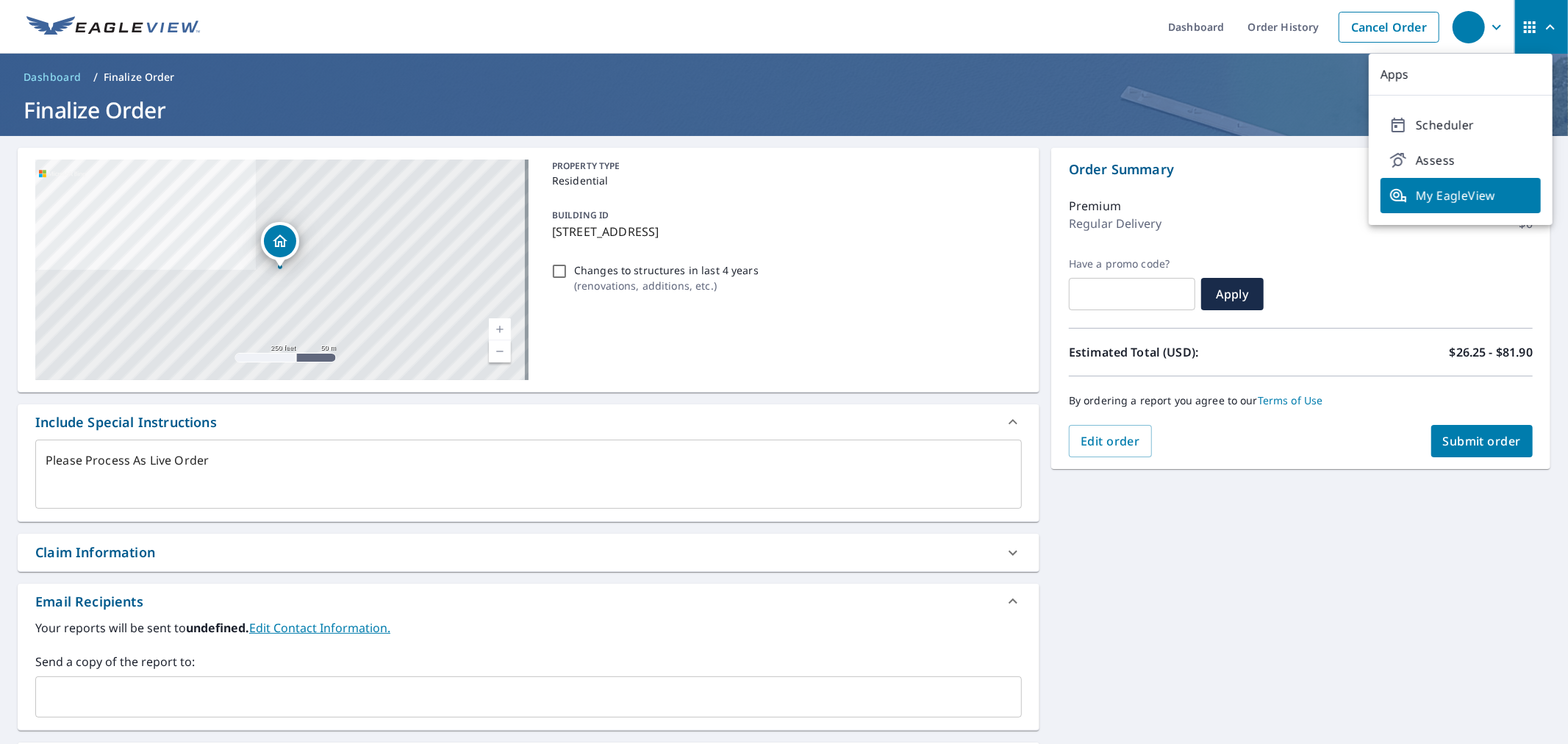
click at [1471, 27] on div "button" at bounding box center [1470, 27] width 33 height 33
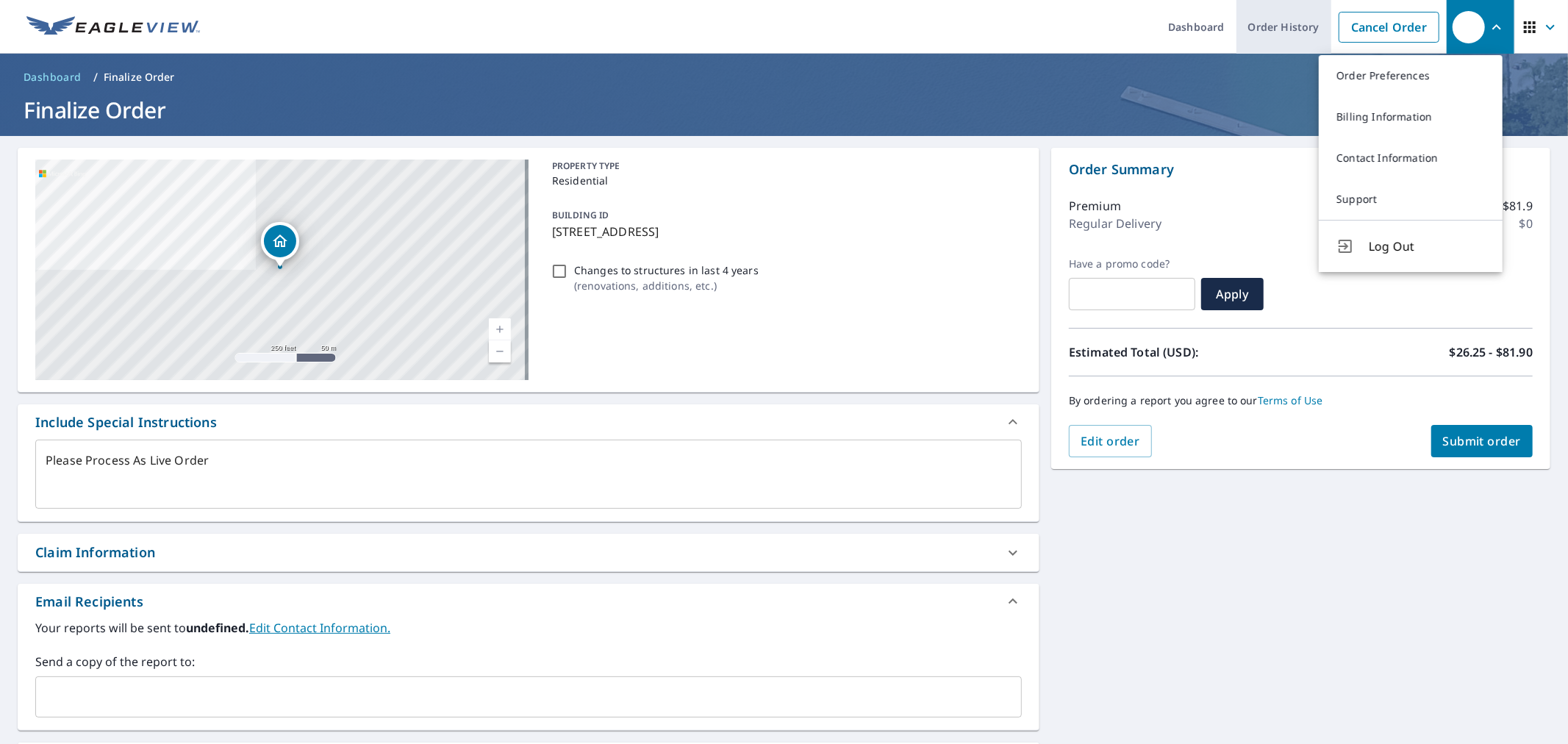
click at [1261, 25] on link "Order History" at bounding box center [1284, 27] width 95 height 54
type textarea "x"
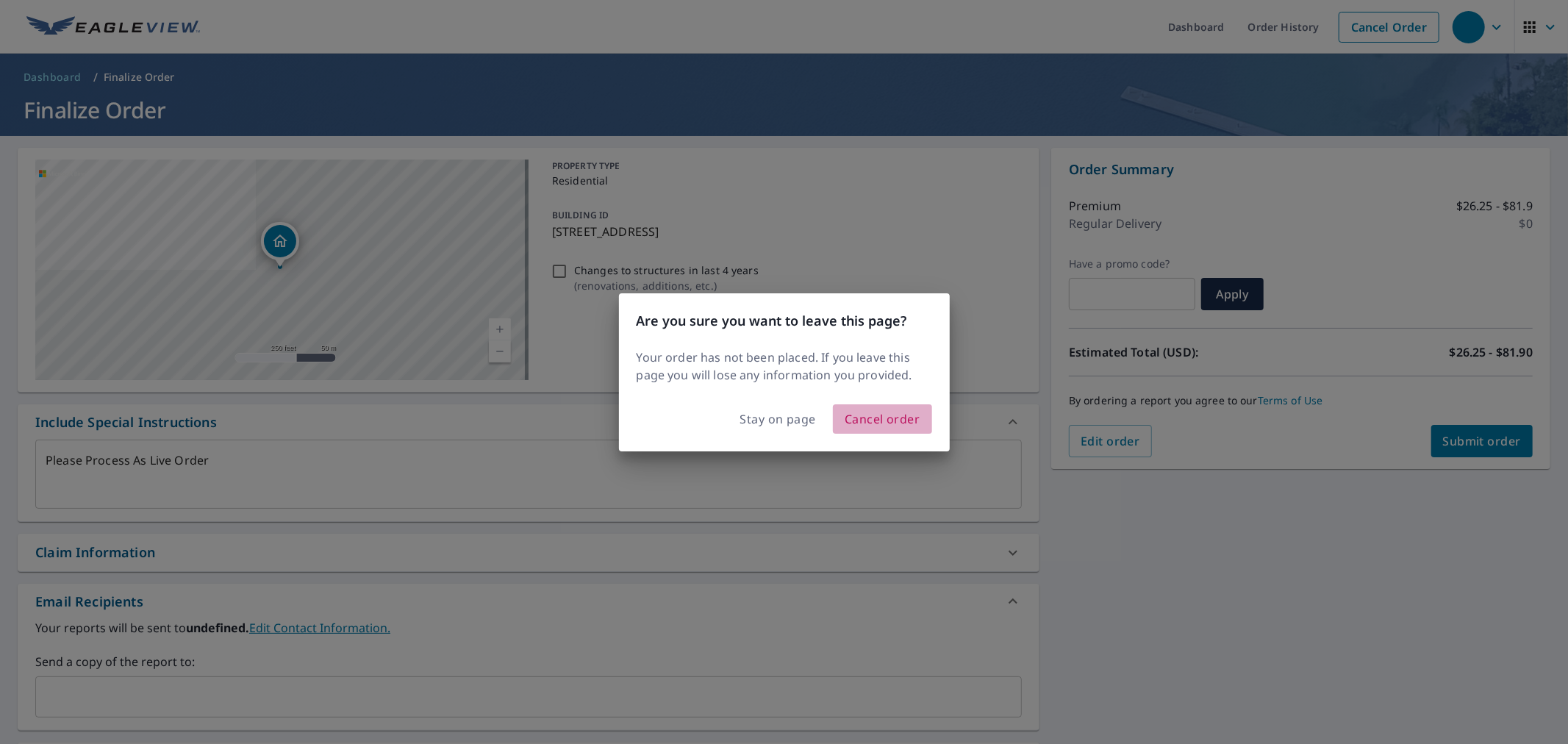
click at [881, 409] on span "Cancel order" at bounding box center [882, 419] width 75 height 20
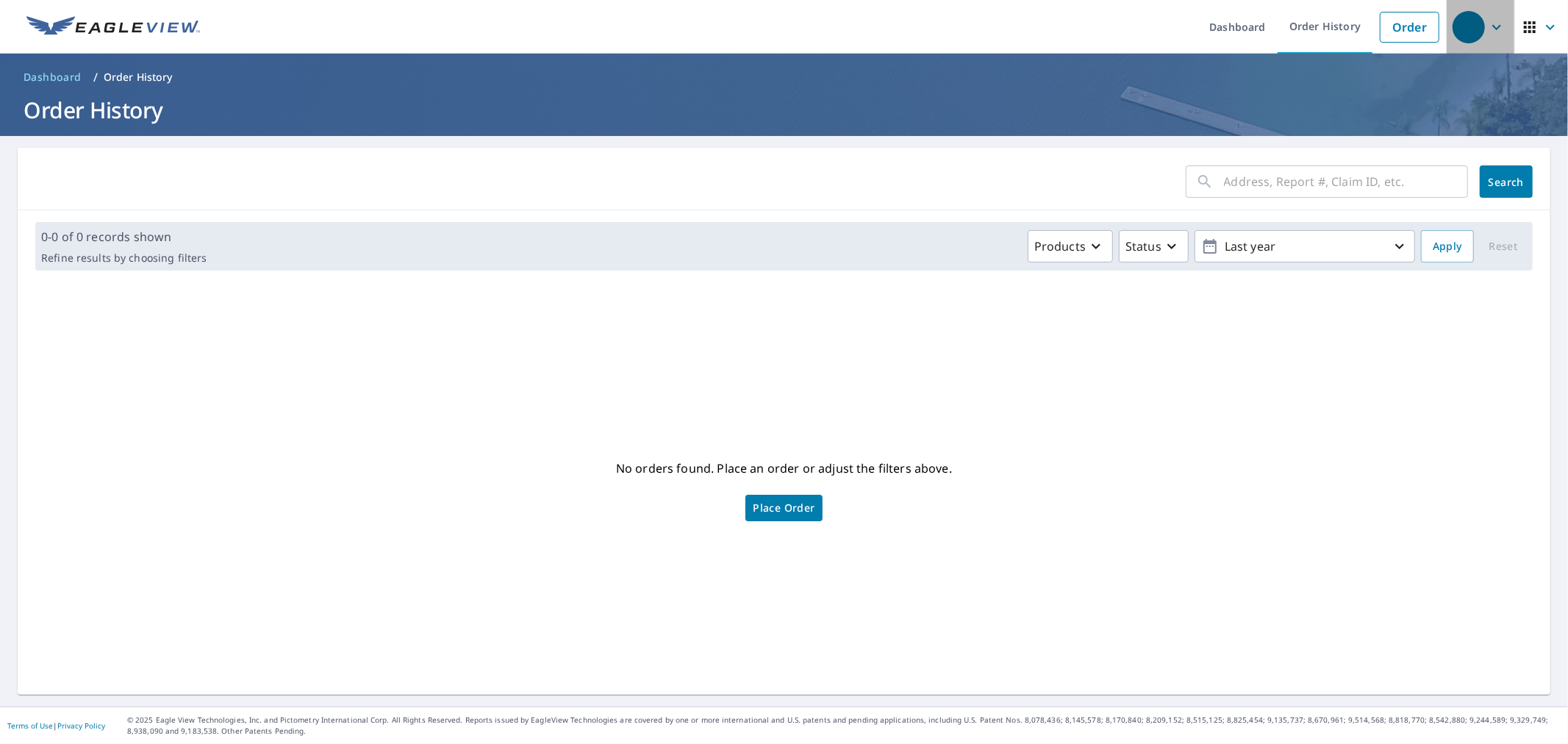
click at [1453, 15] on div "button" at bounding box center [1470, 27] width 33 height 33
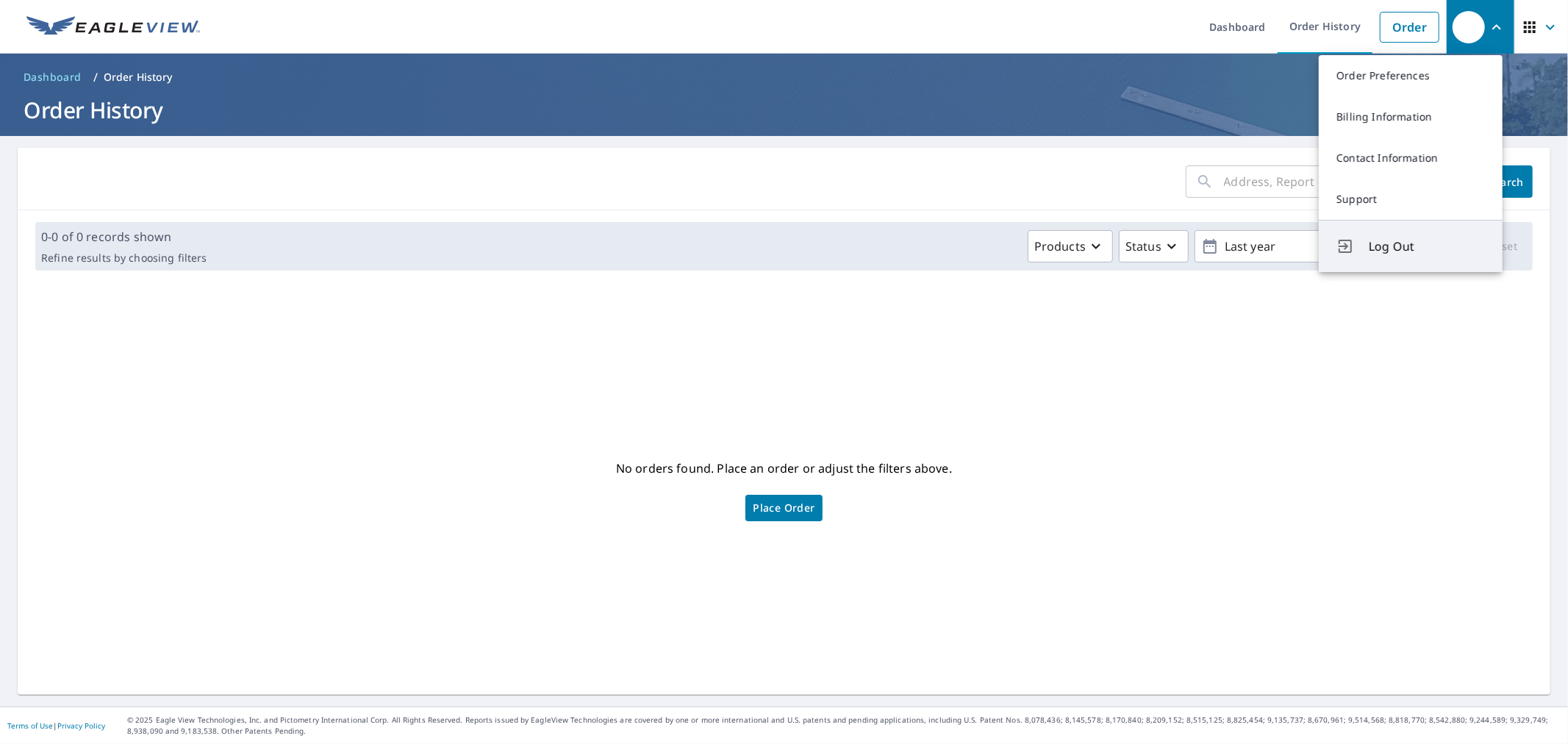
click at [1382, 247] on span "Log Out" at bounding box center [1427, 246] width 116 height 17
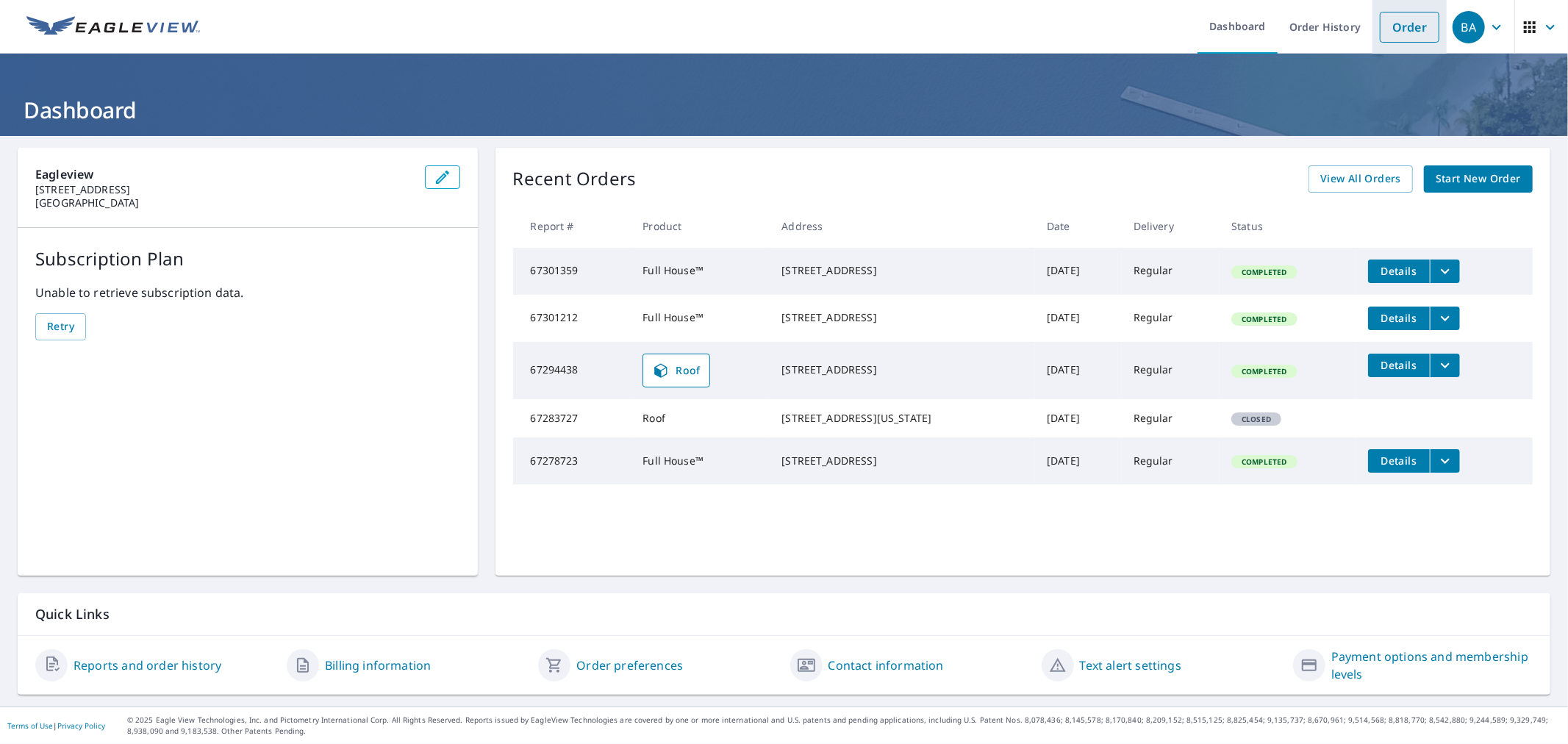
click at [1399, 31] on link "Order" at bounding box center [1410, 27] width 60 height 31
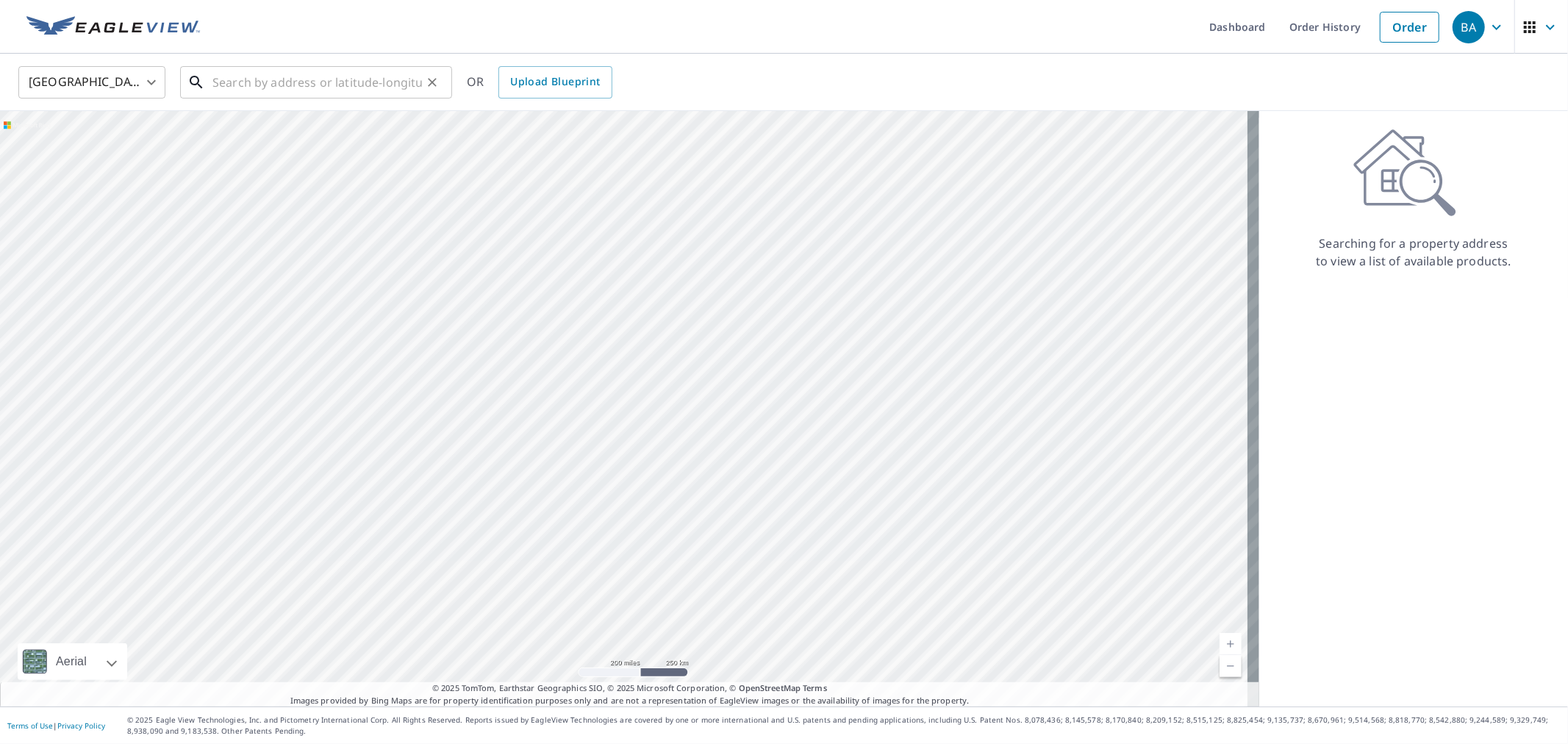
click at [261, 91] on input "text" at bounding box center [316, 82] width 209 height 41
paste input "[STREET_ADDRESS][PERSON_NAME]"
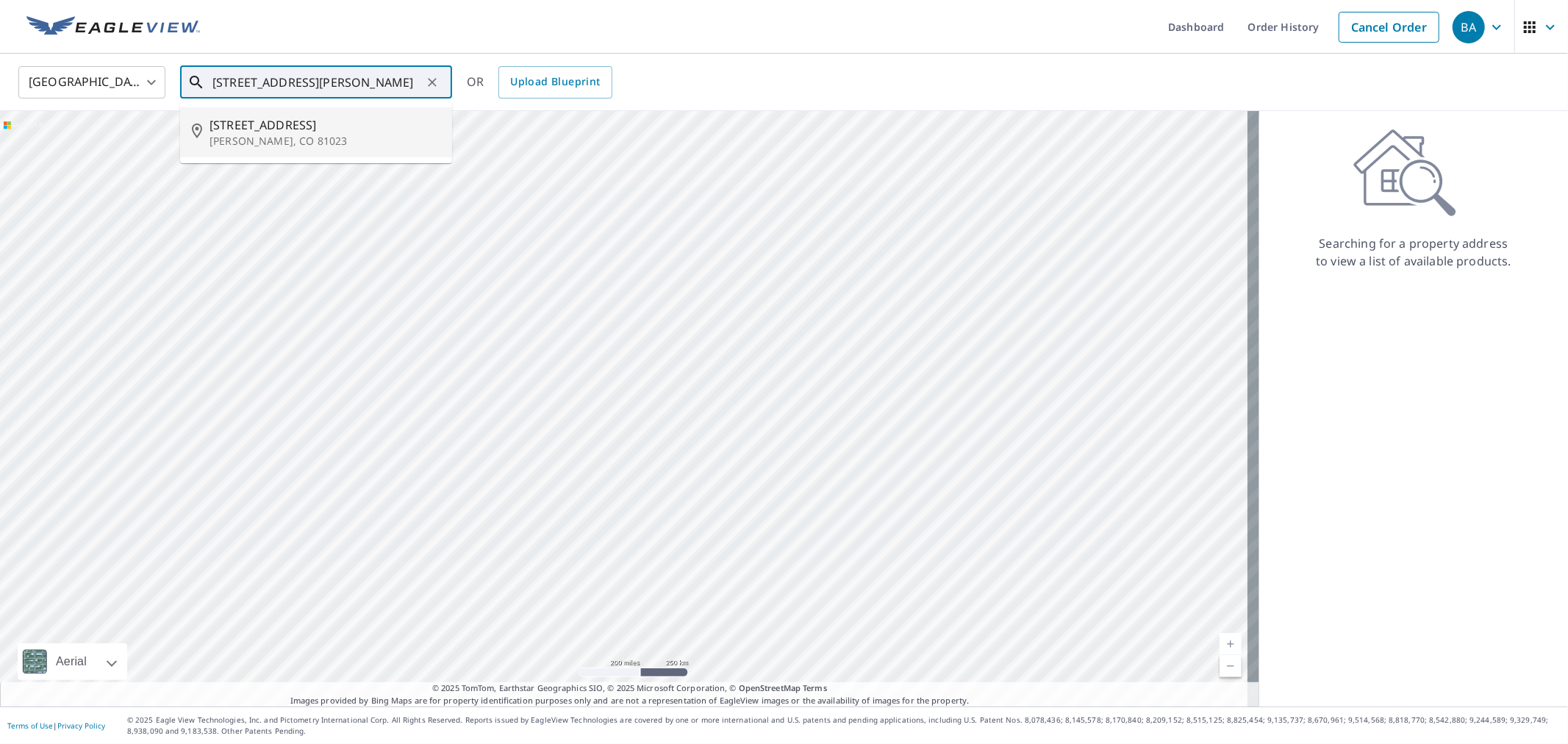
click at [301, 122] on span "[STREET_ADDRESS]" at bounding box center [324, 124] width 231 height 17
type input "[STREET_ADDRESS][PERSON_NAME]"
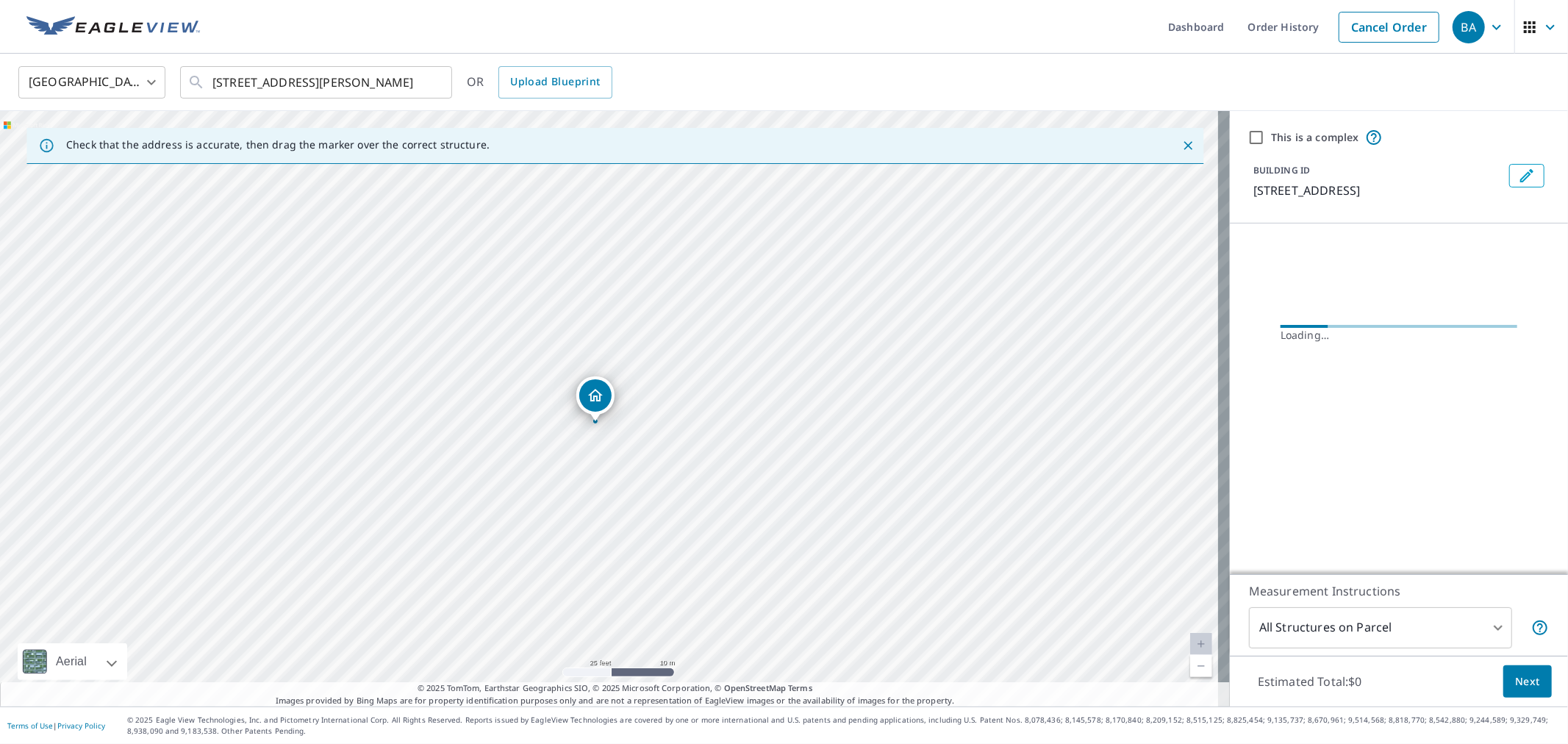
click at [1527, 674] on button "Next" at bounding box center [1527, 682] width 48 height 33
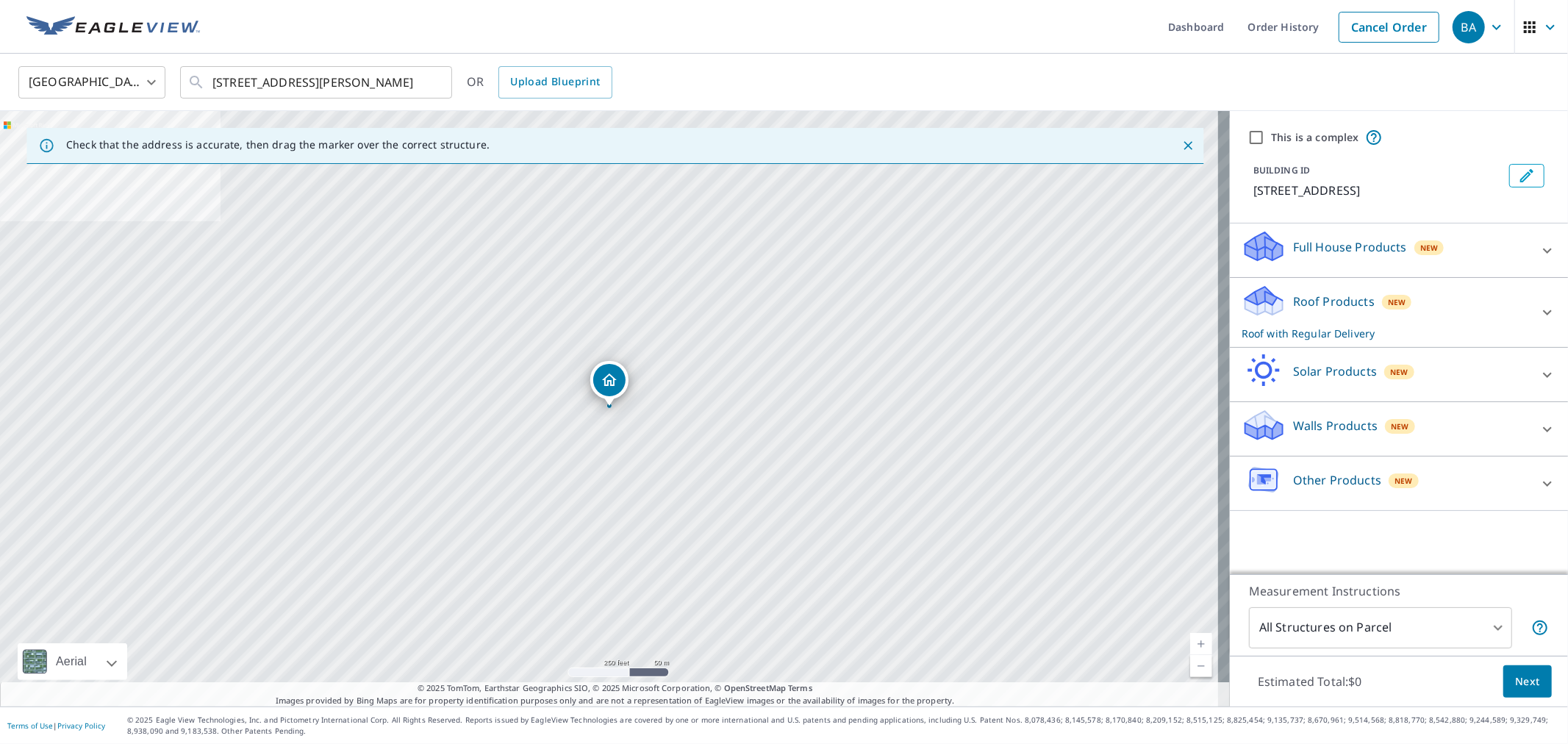
click at [1308, 238] on p "Full House Products" at bounding box center [1350, 247] width 114 height 17
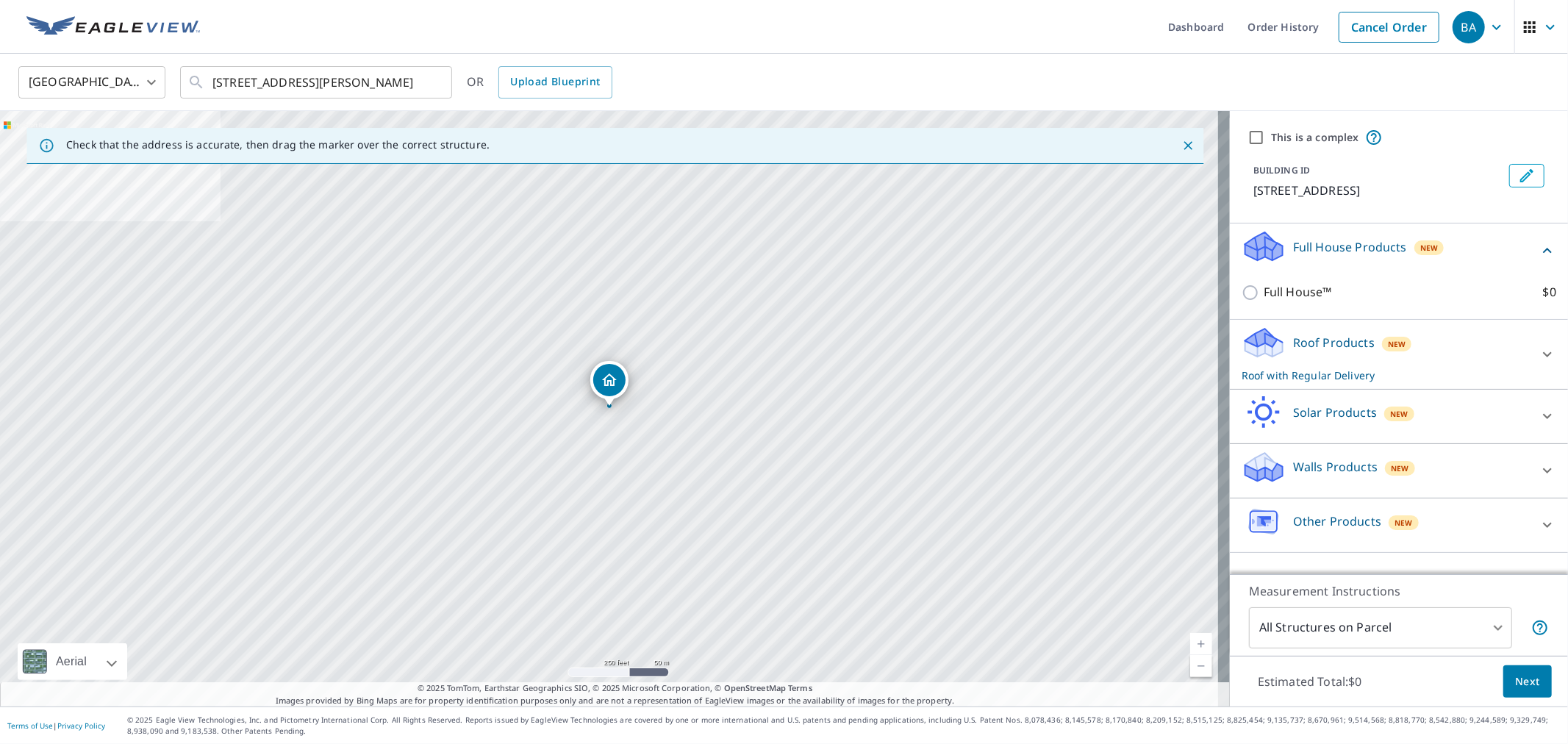
click at [1318, 241] on p "Full House Products" at bounding box center [1350, 247] width 114 height 17
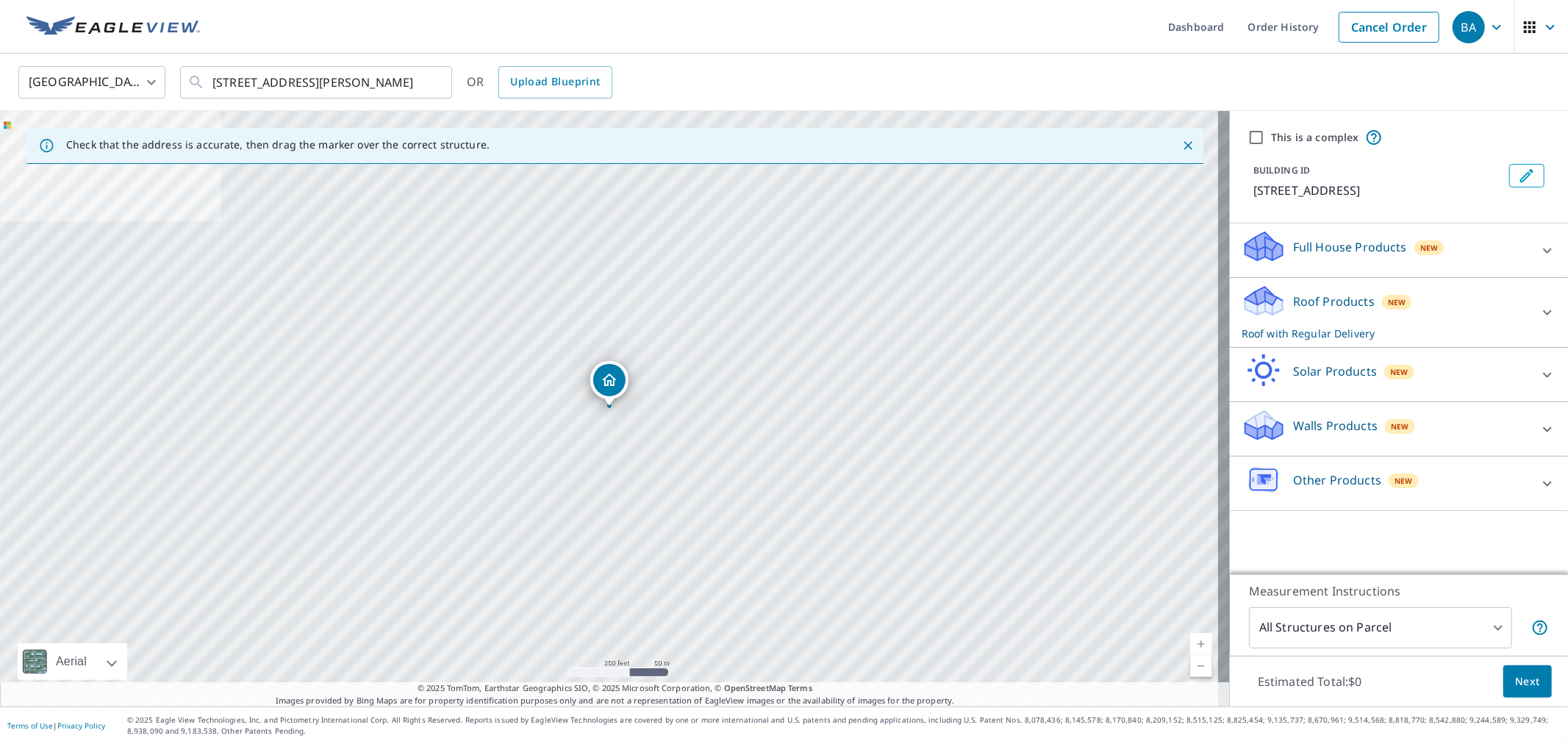
click at [1312, 311] on div "Roof Products New Roof with Regular Delivery" at bounding box center [1386, 312] width 289 height 57
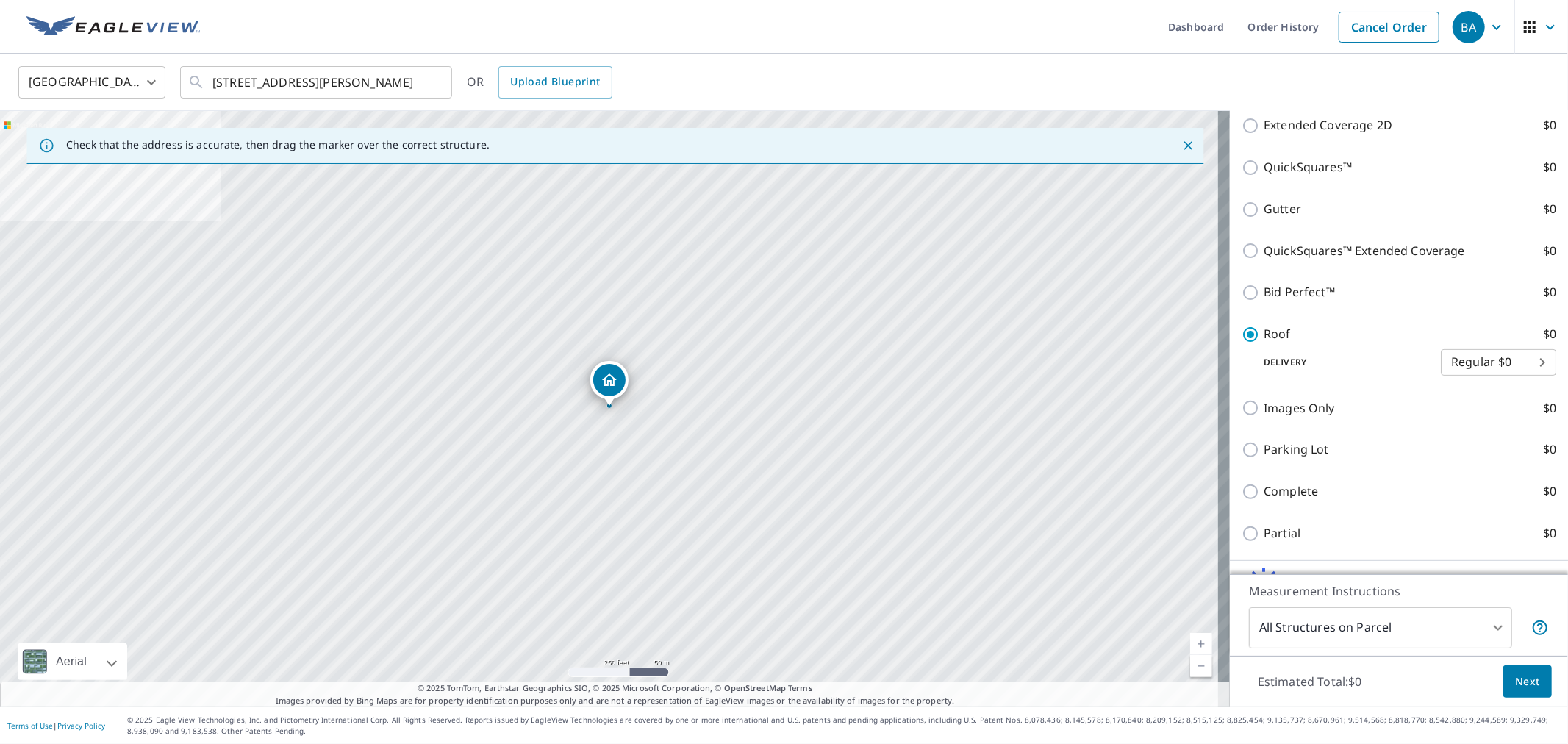
scroll to position [326, 0]
click at [1515, 679] on span "Next" at bounding box center [1527, 681] width 25 height 18
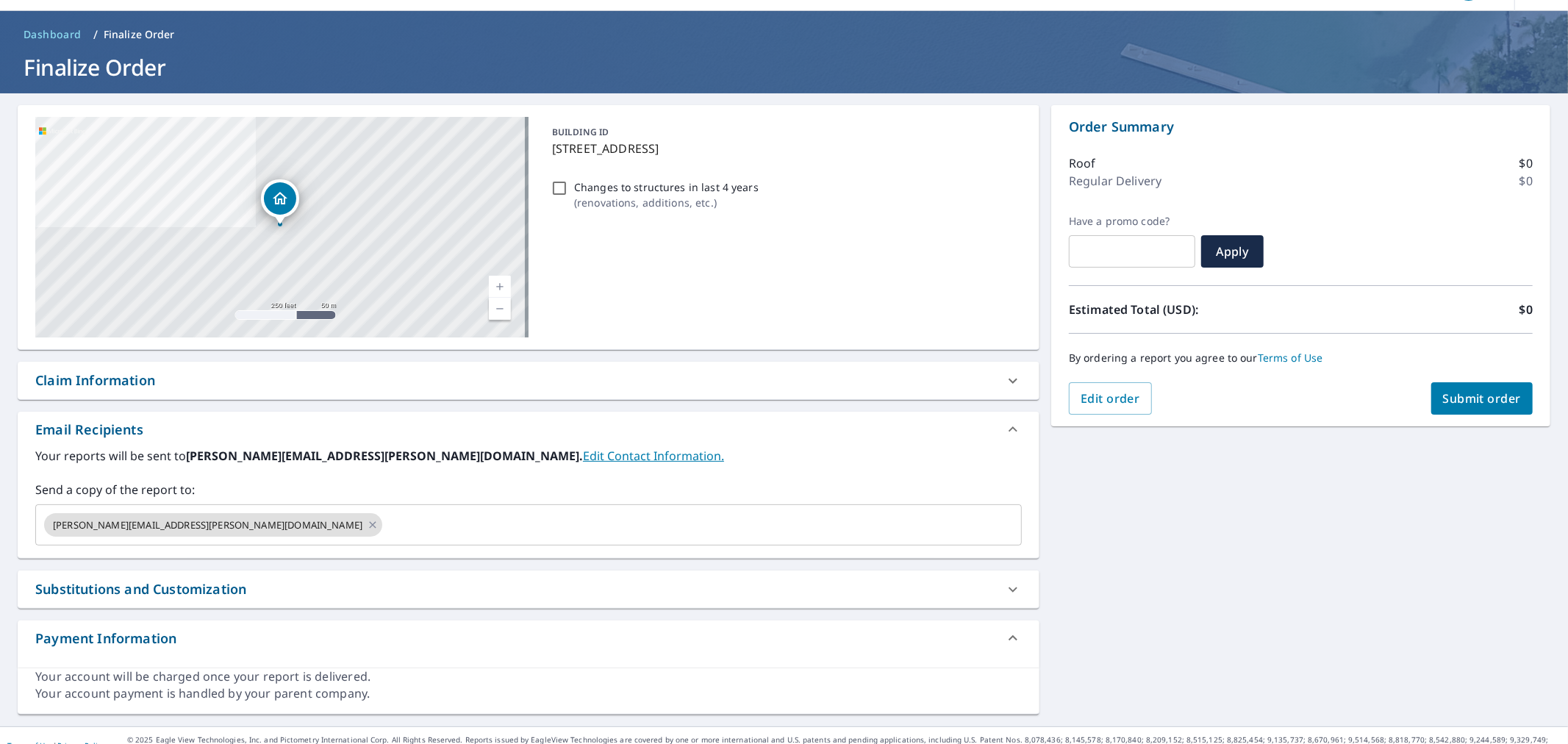
scroll to position [62, 0]
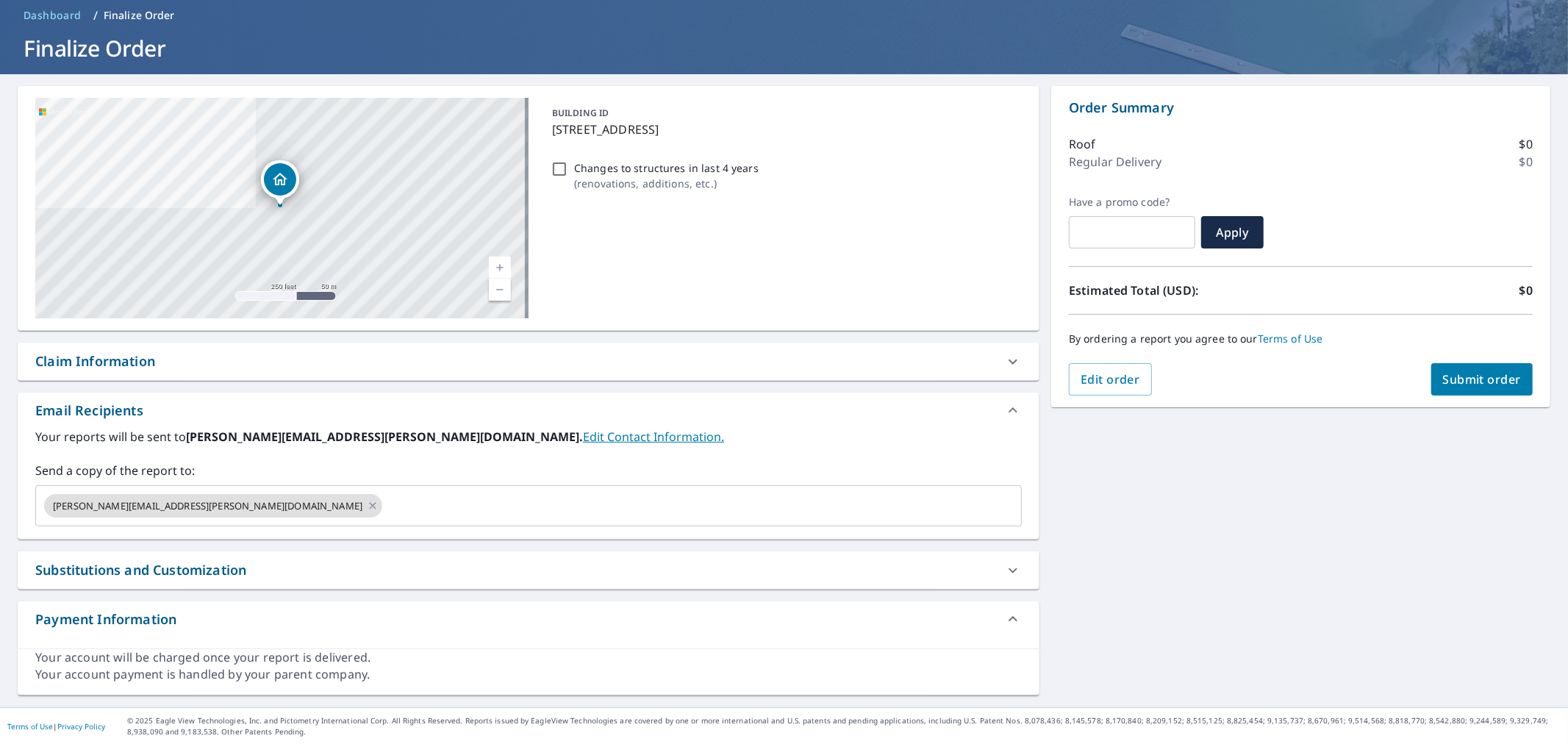
click at [199, 366] on div "Claim Information" at bounding box center [515, 361] width 960 height 20
checkbox input "true"
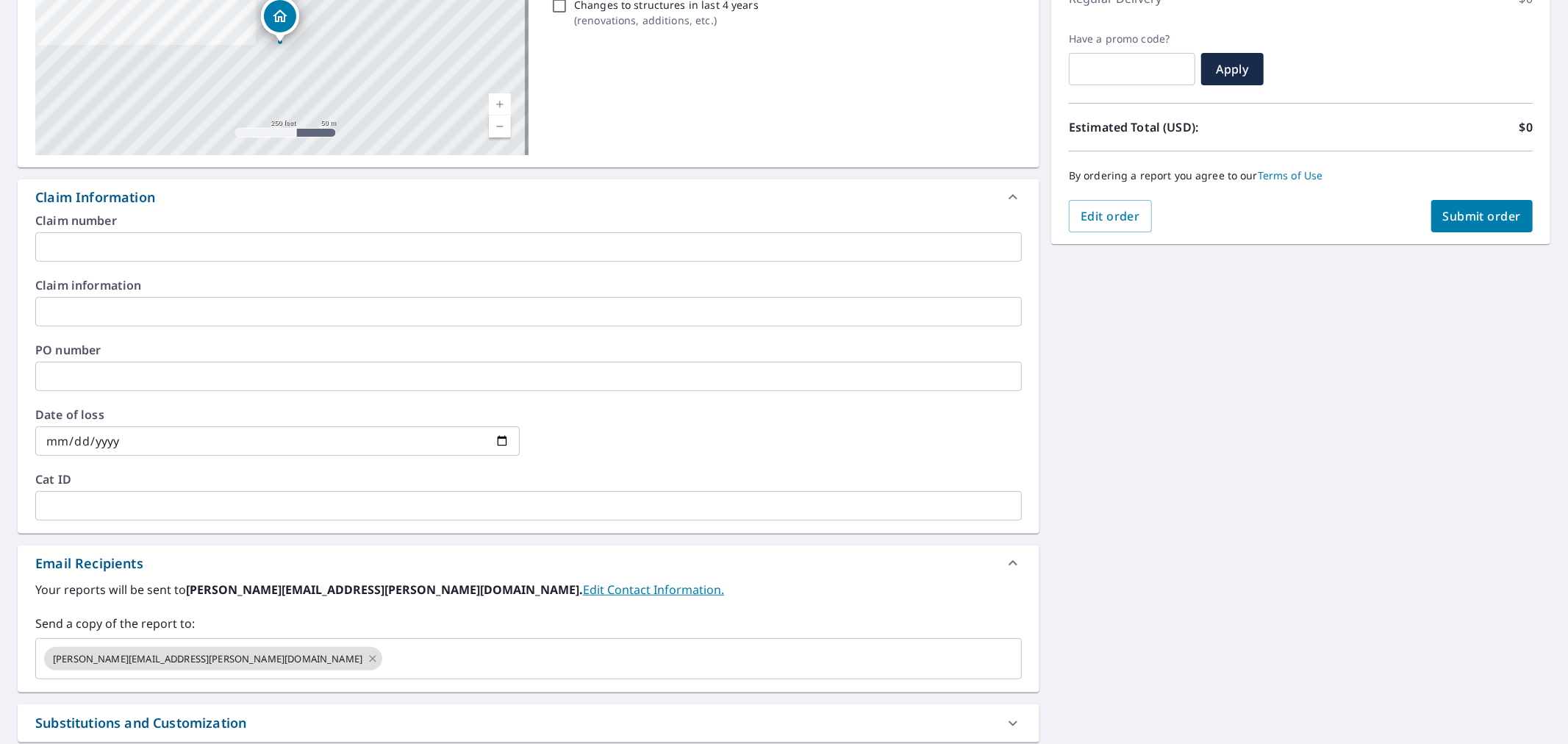
scroll to position [307, 0]
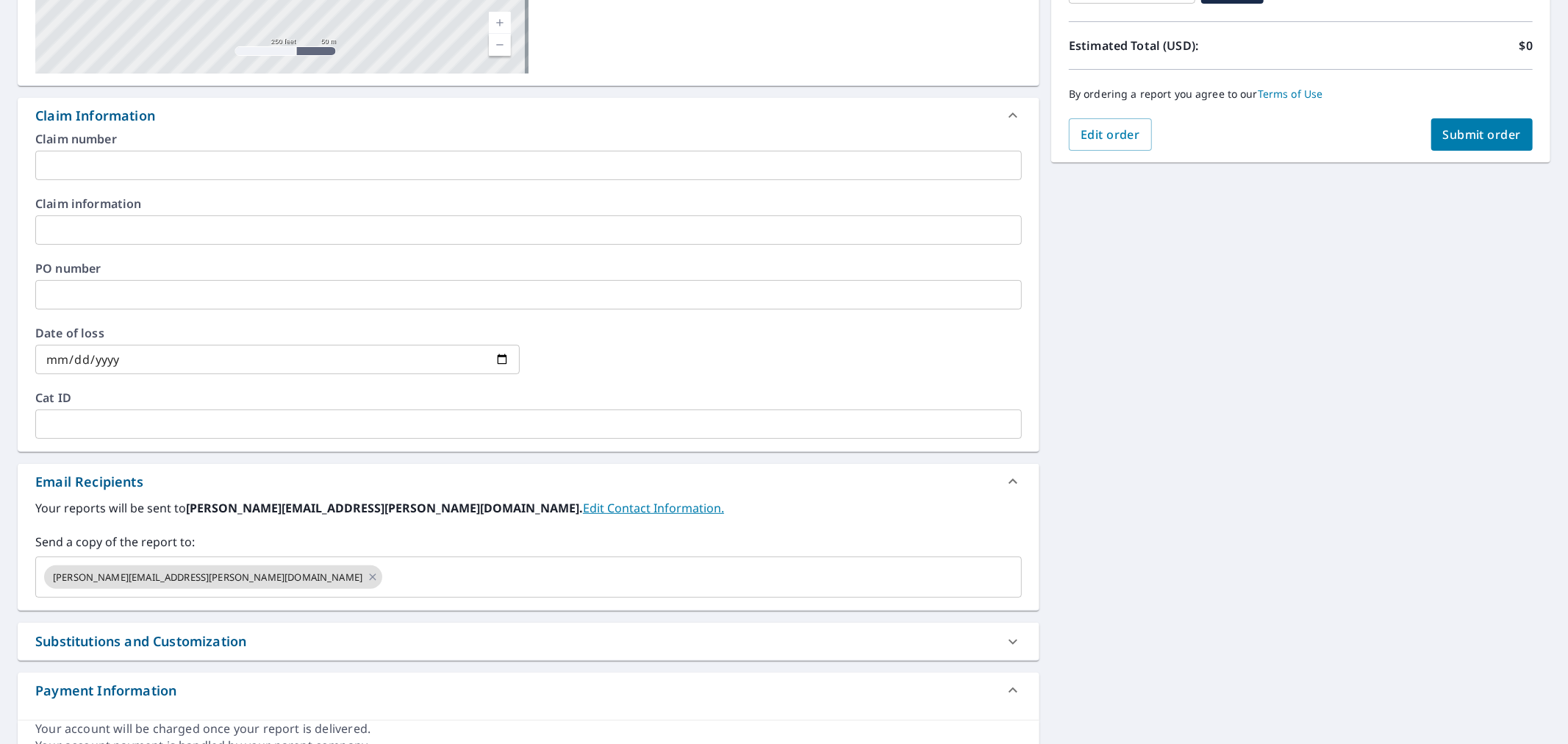
click at [120, 234] on input "text" at bounding box center [529, 230] width 986 height 29
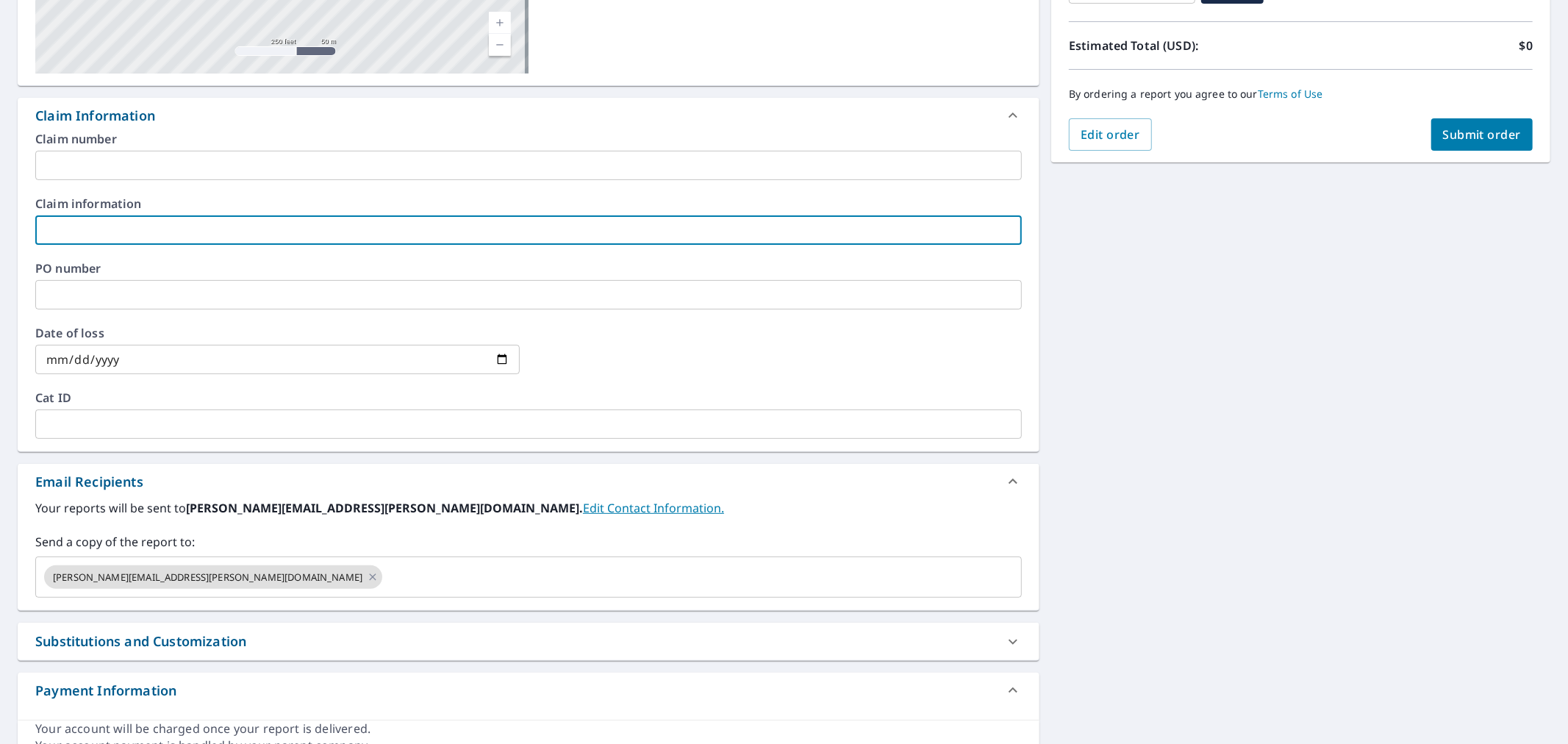
type input "P"
checkbox input "true"
type input "Pl"
checkbox input "true"
type input "Ple"
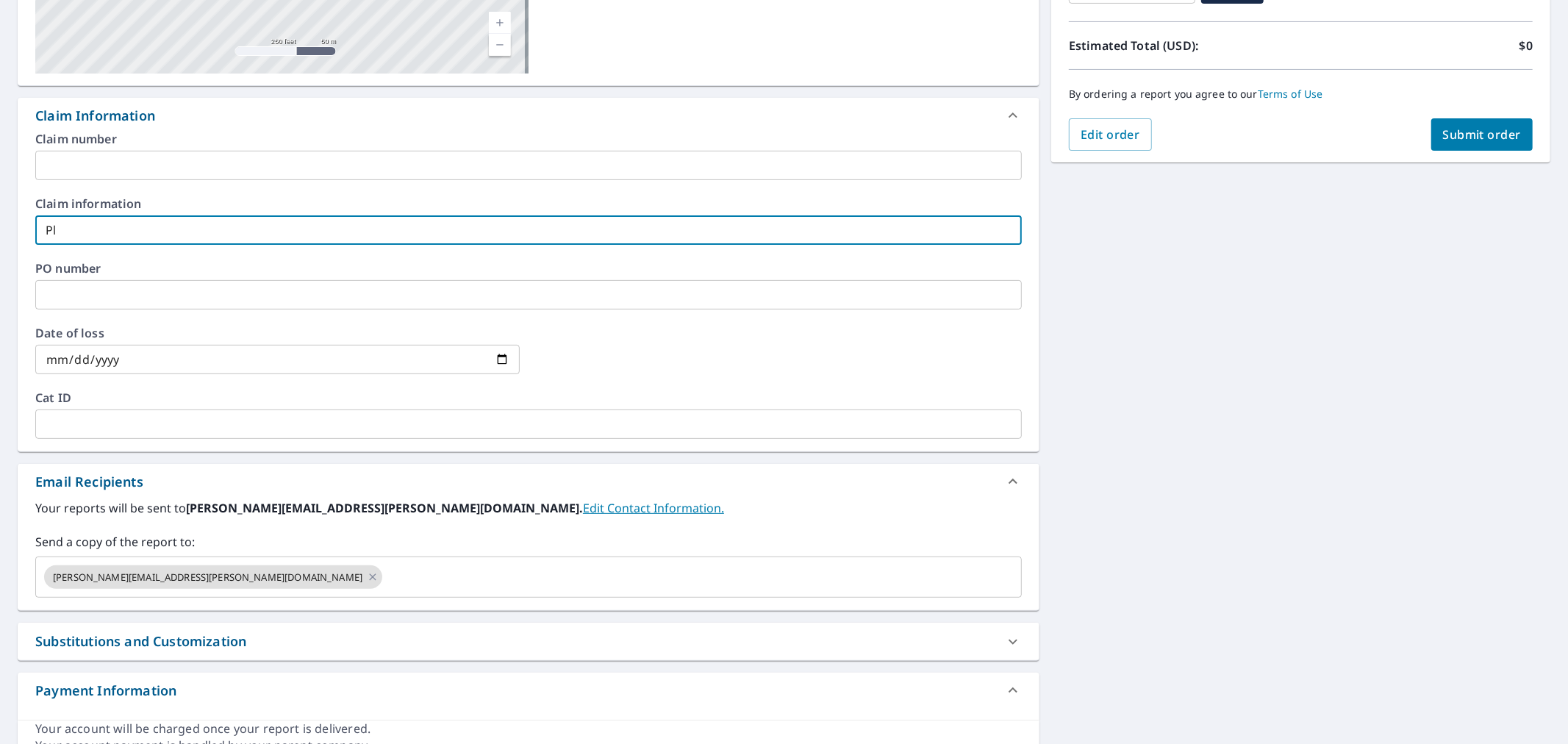
checkbox input "true"
type input "Plea"
checkbox input "true"
type input "Pleas"
checkbox input "true"
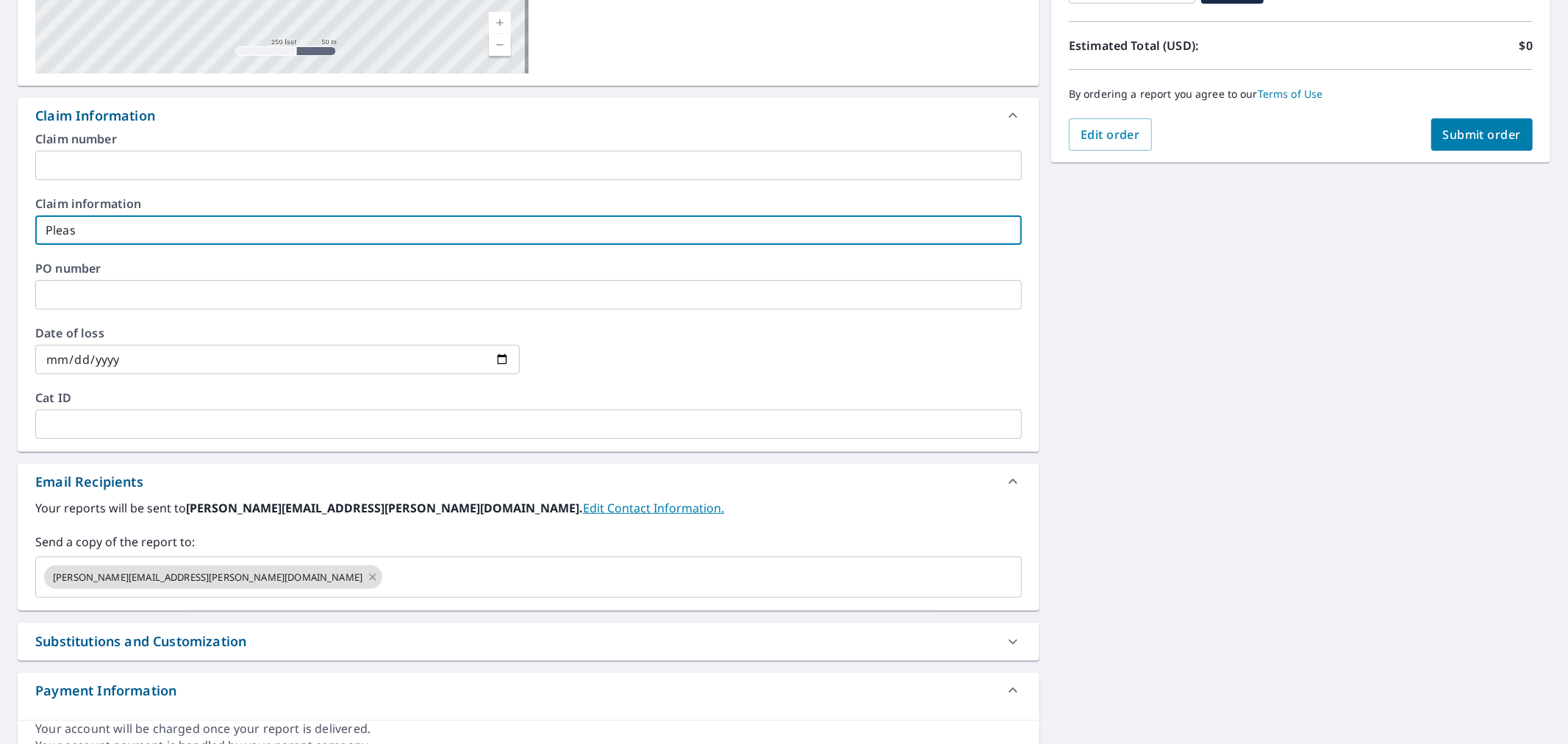
type input "Please"
checkbox input "true"
type input "Please"
checkbox input "true"
type input "Please P"
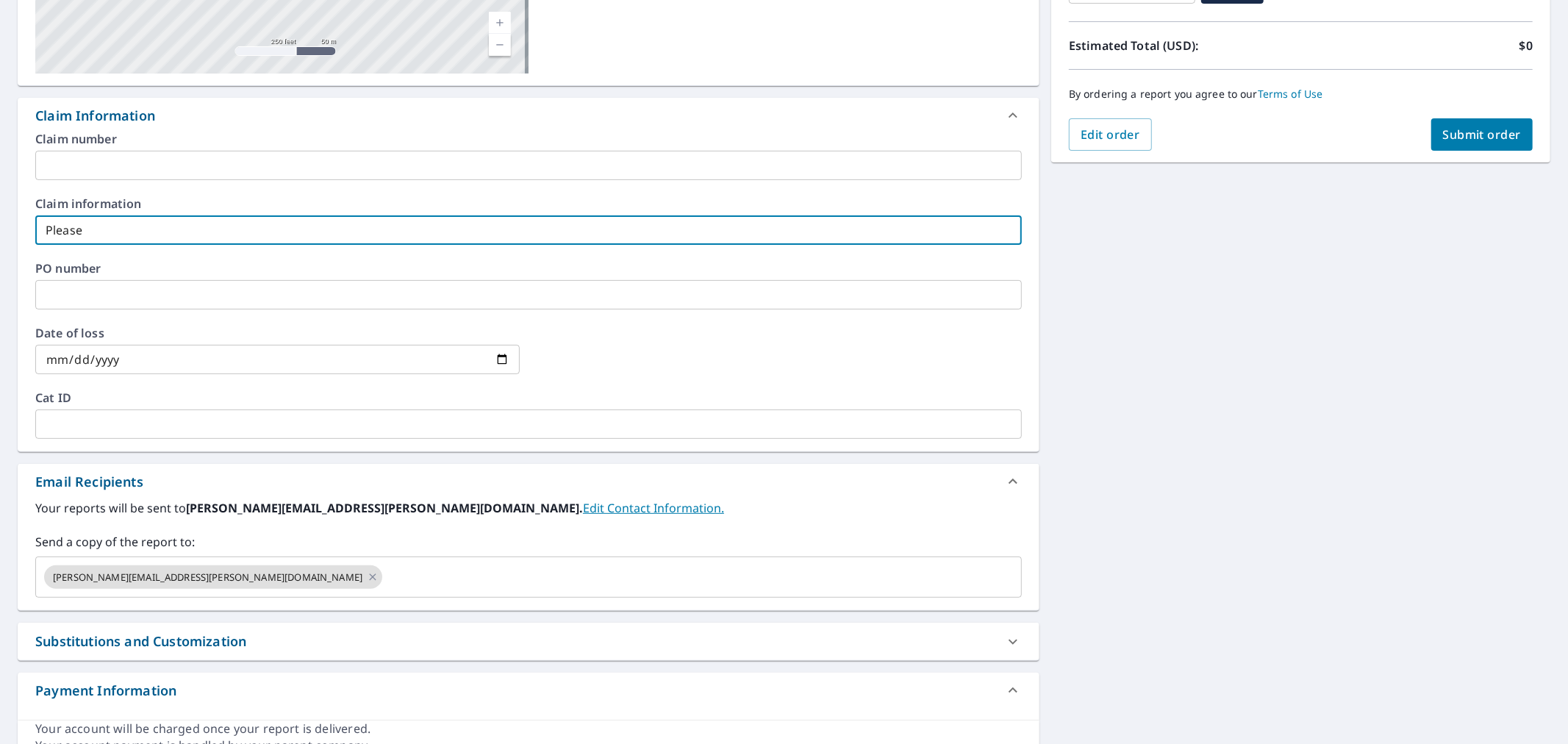
checkbox input "true"
type input "Please Pr"
checkbox input "true"
type input "Please Pro"
checkbox input "true"
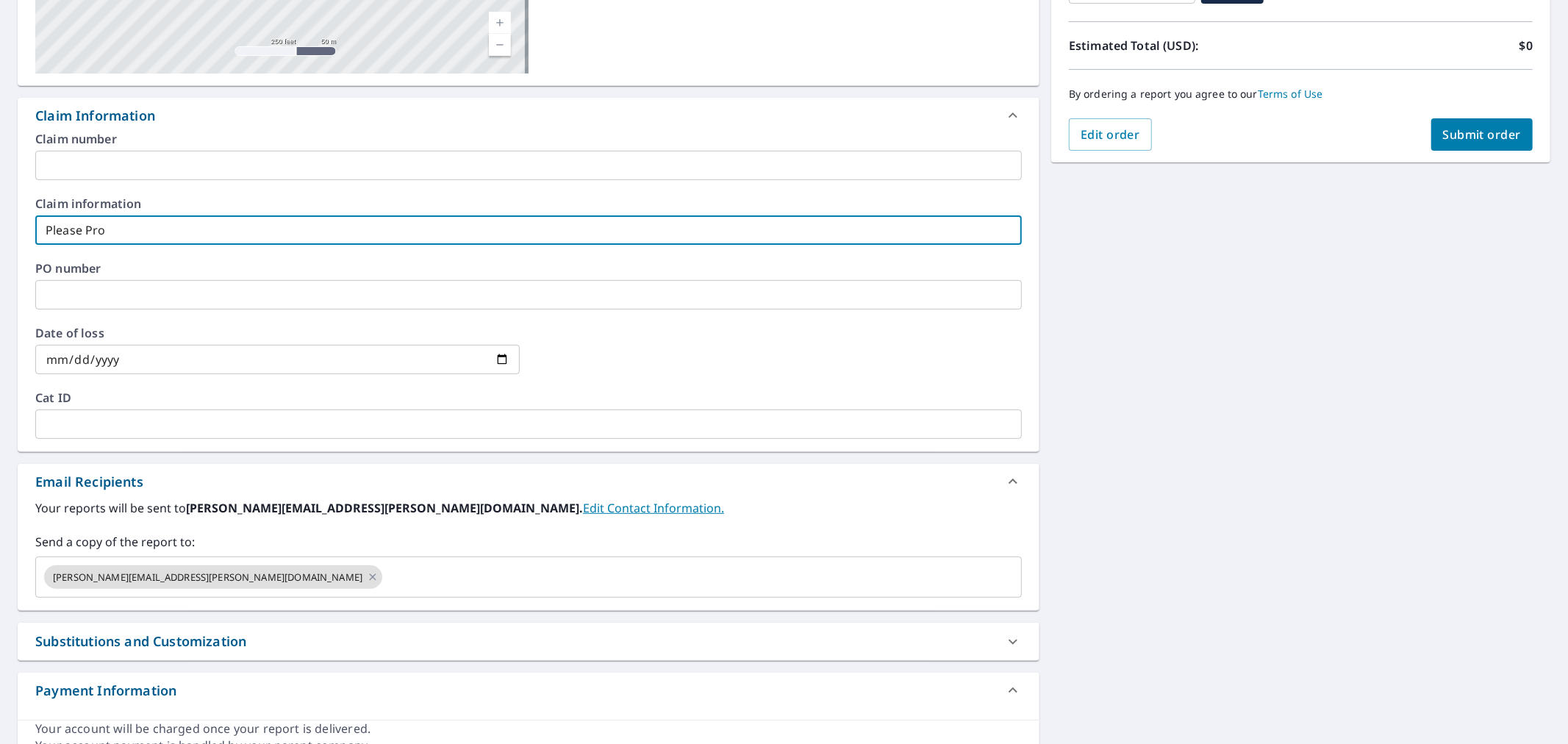
type input "Please Proc"
checkbox input "true"
type input "Please Proce"
checkbox input "true"
type input "Please Proces"
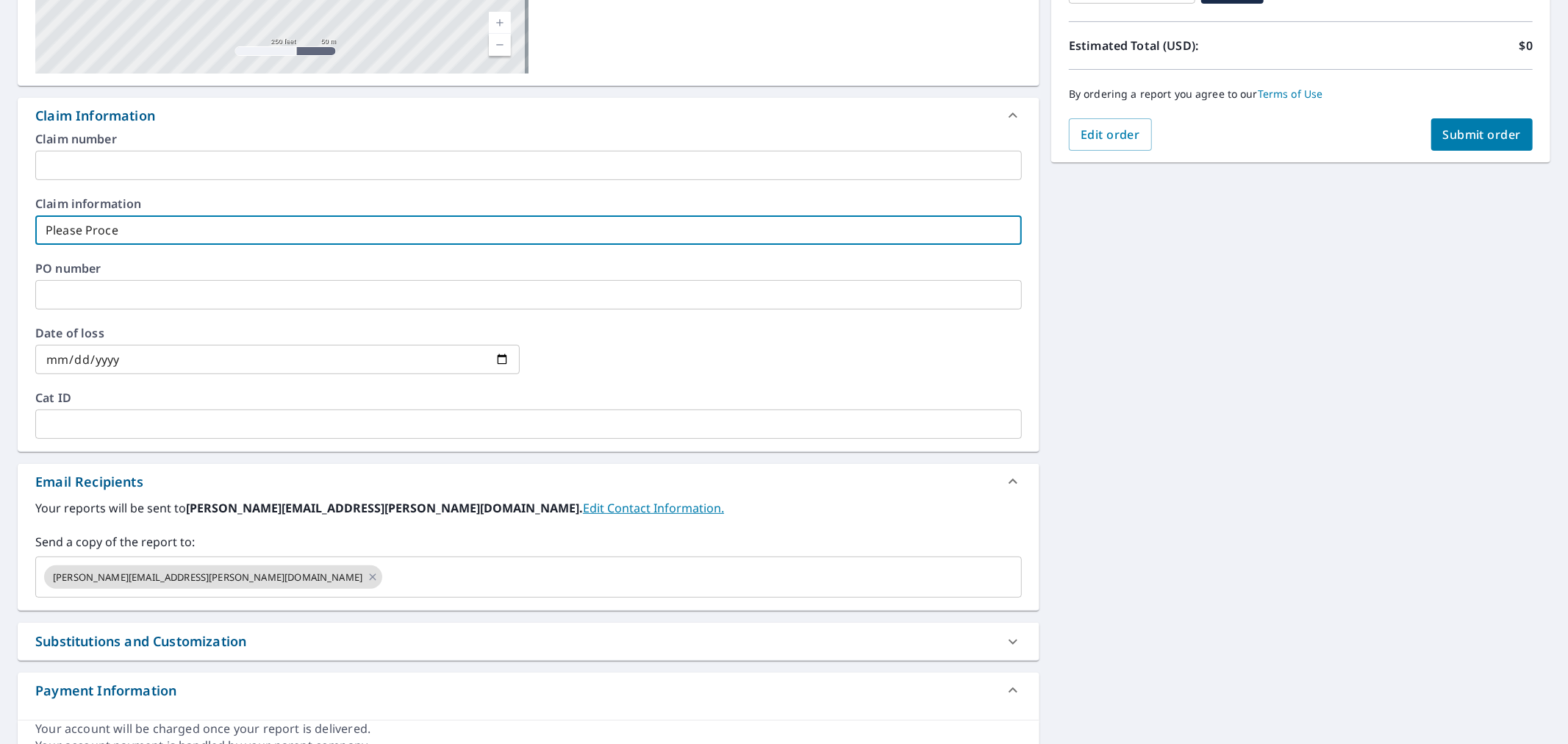
checkbox input "true"
type input "Please Process"
checkbox input "true"
type input "Please Process"
checkbox input "true"
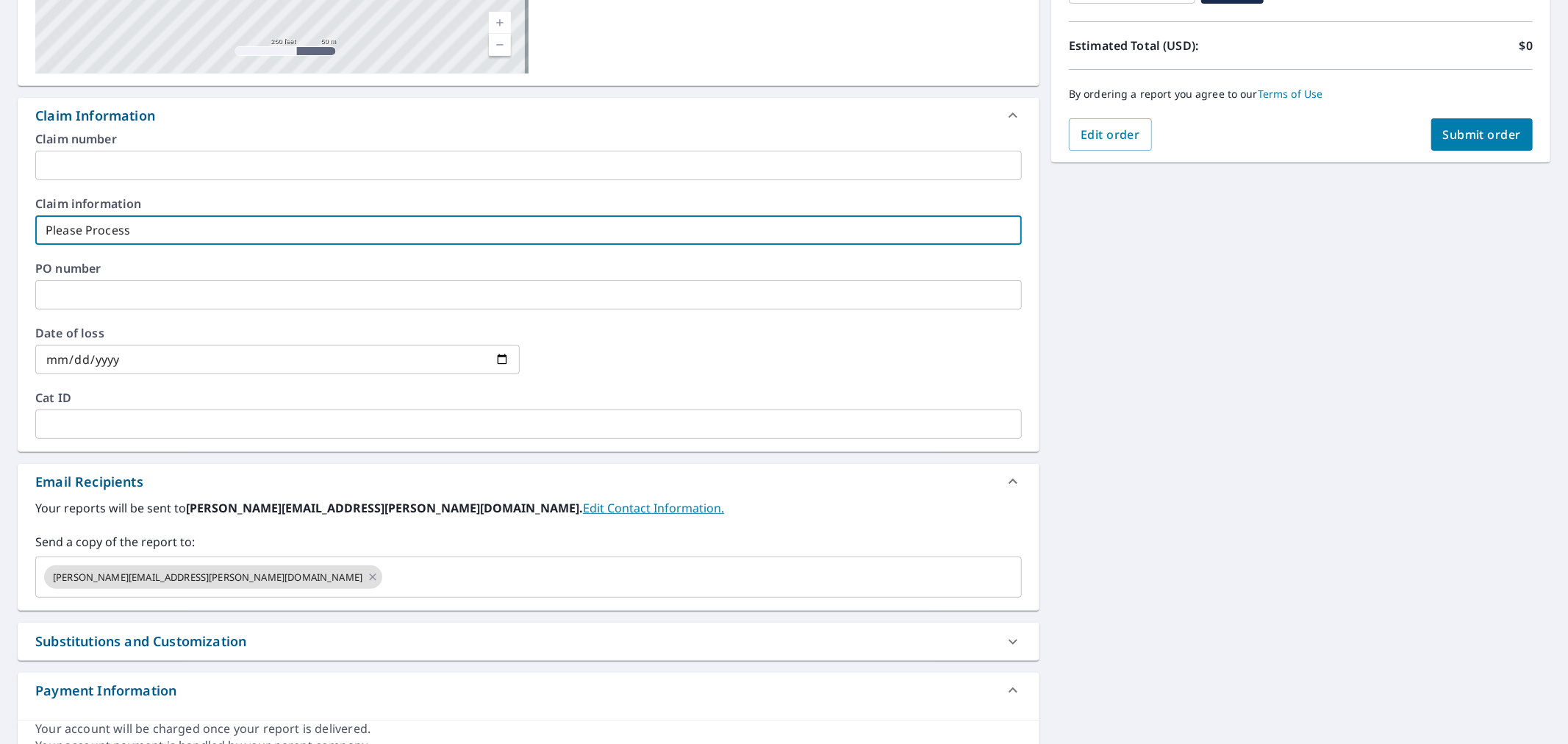
type input "Please Process a"
checkbox input "true"
type input "Please Process as"
checkbox input "true"
type input "Please Process as"
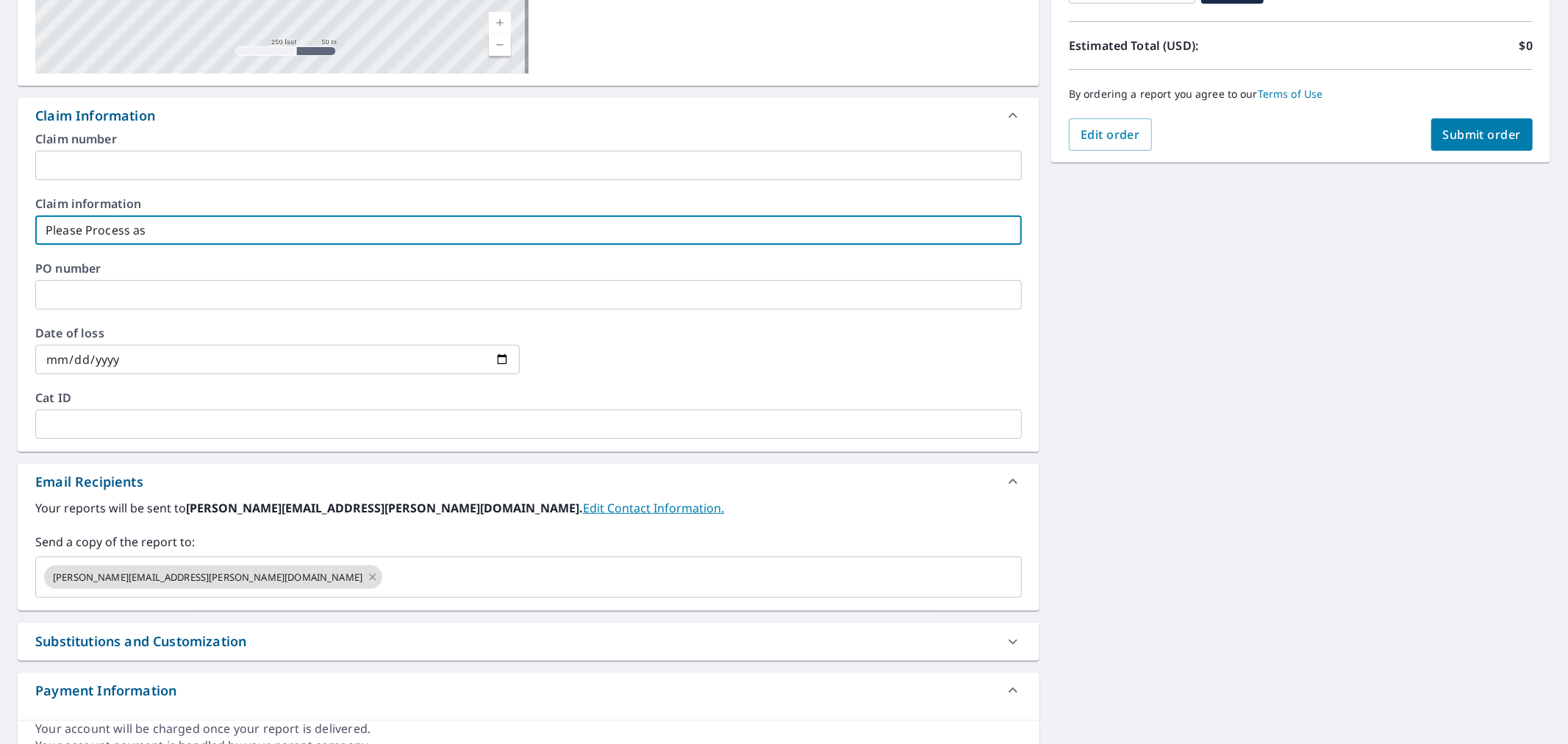
checkbox input "true"
type input "Please Process as l"
checkbox input "true"
type input "Please Process as li"
checkbox input "true"
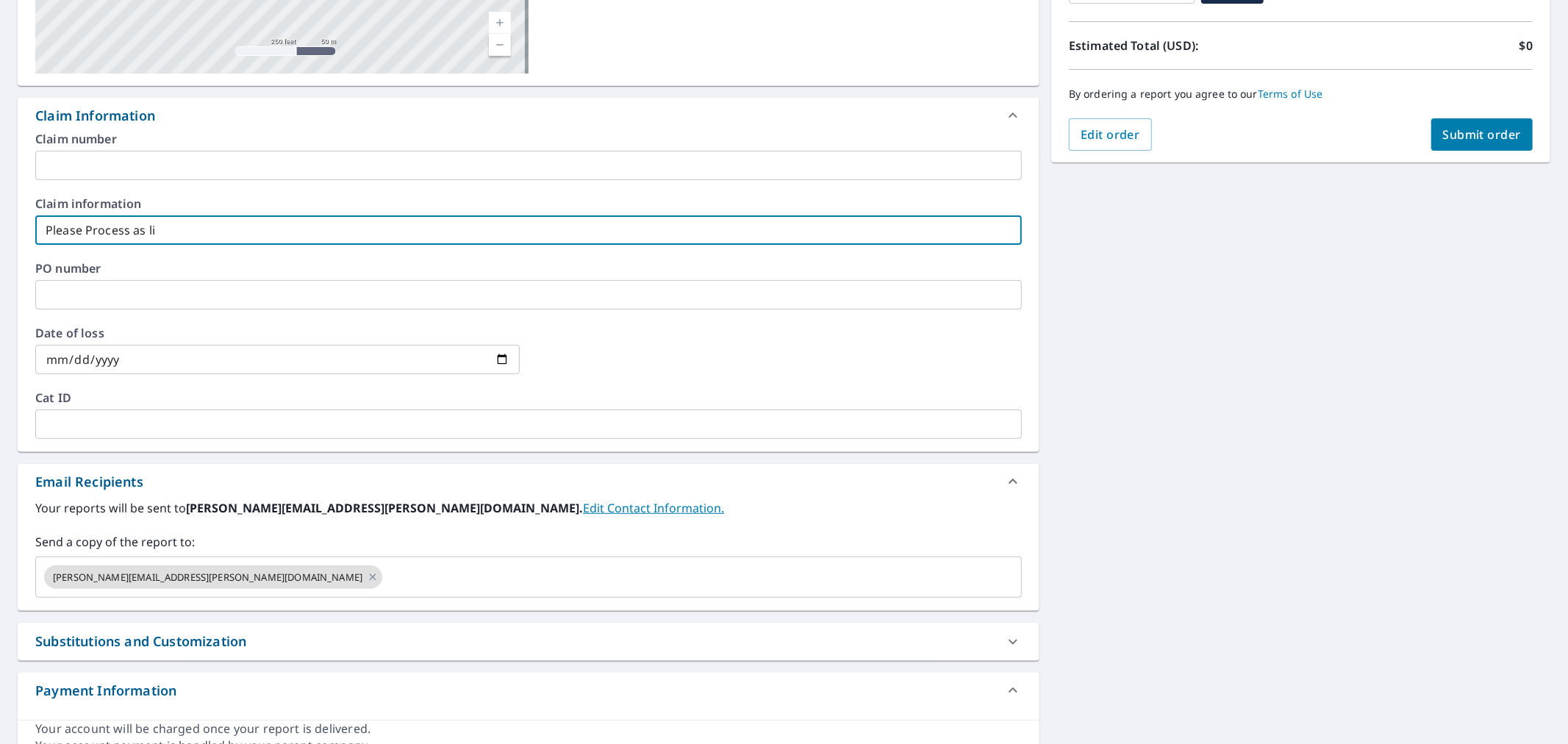
type input "Please Process as liv"
checkbox input "true"
type input "Please Process as live"
checkbox input "true"
type input "Please Process as live"
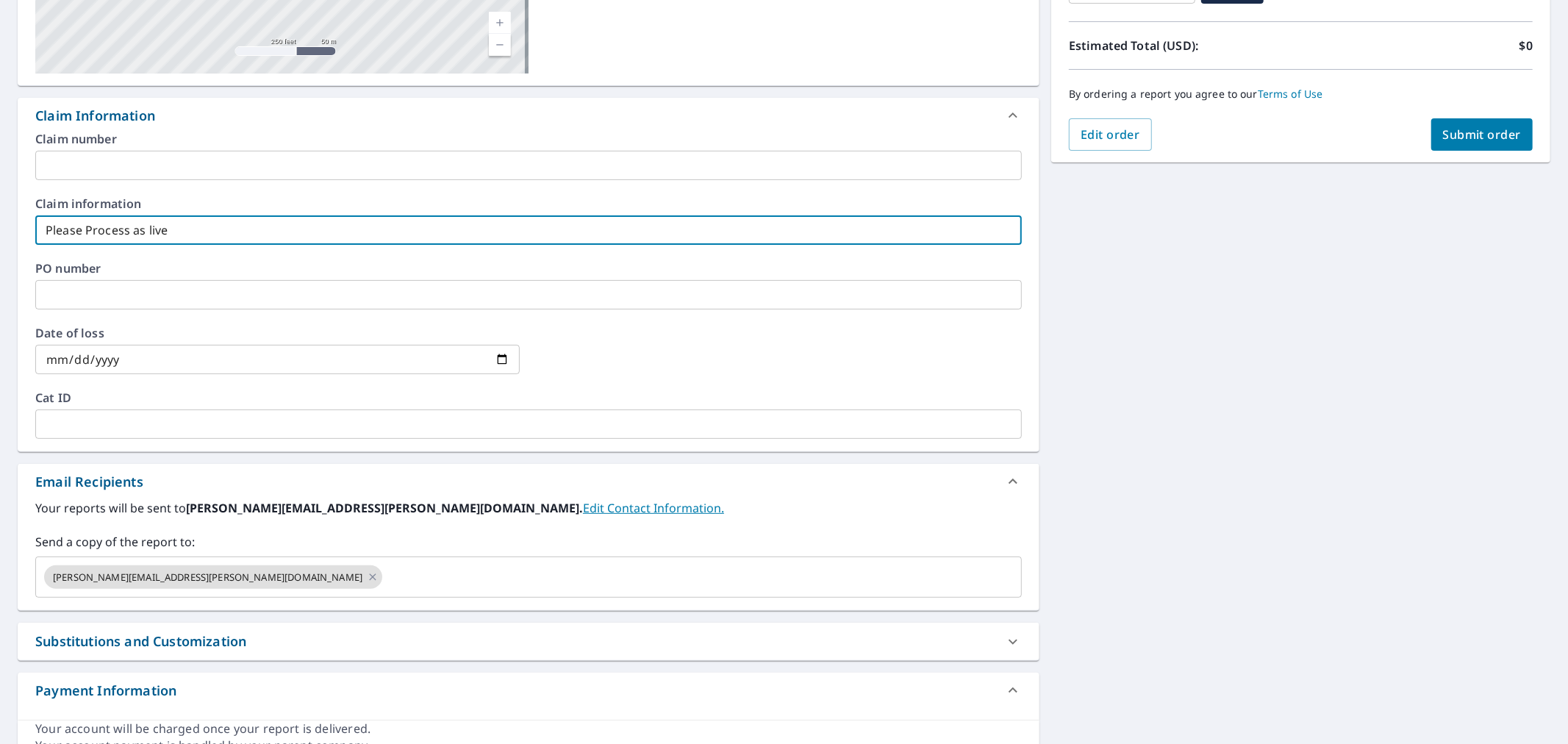
checkbox input "true"
type input "Please Process as live o"
checkbox input "true"
type input "Please Process as live or"
checkbox input "true"
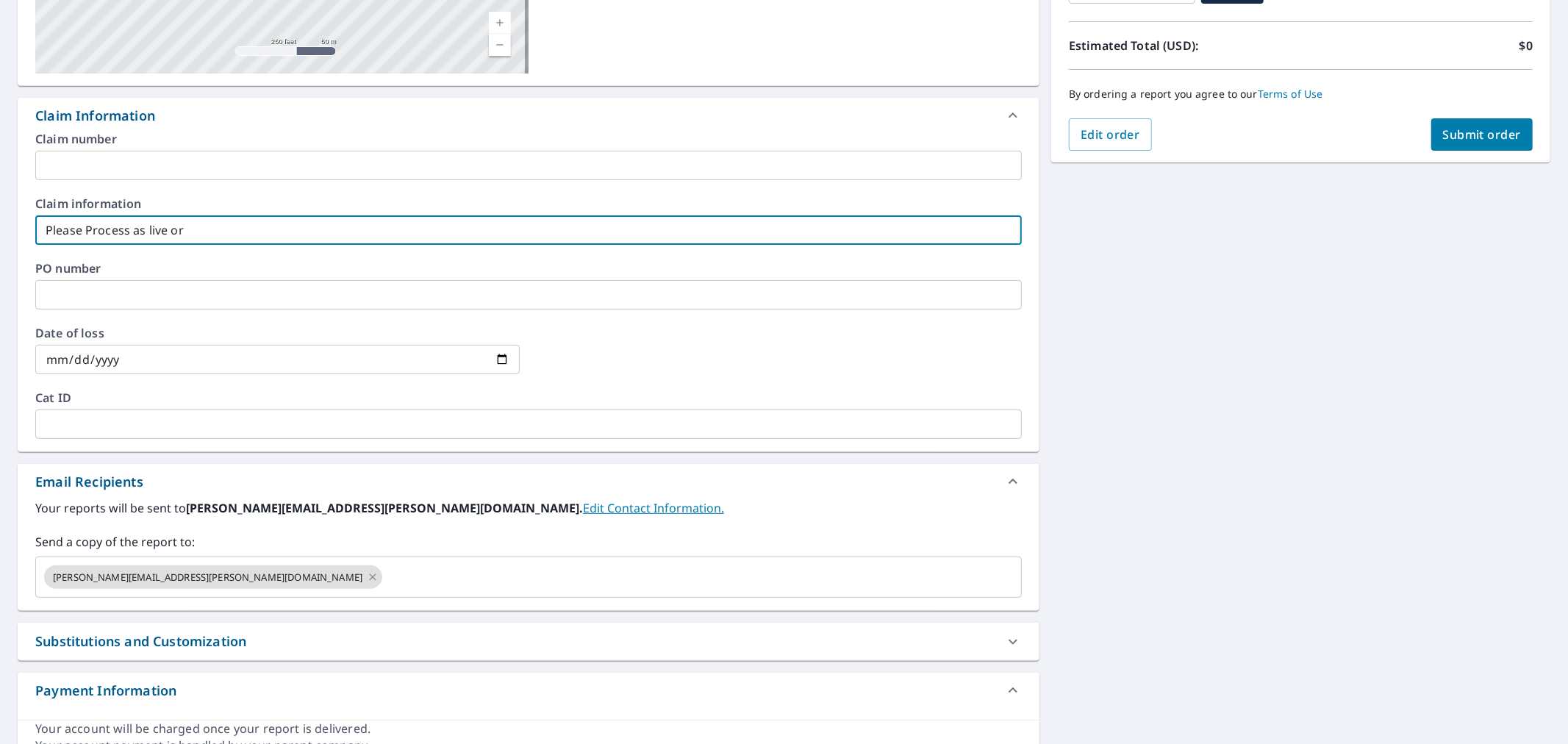
type input "Please Process as live ord"
checkbox input "true"
type input "Please Process as live orde"
checkbox input "true"
type input "Please Process as live order"
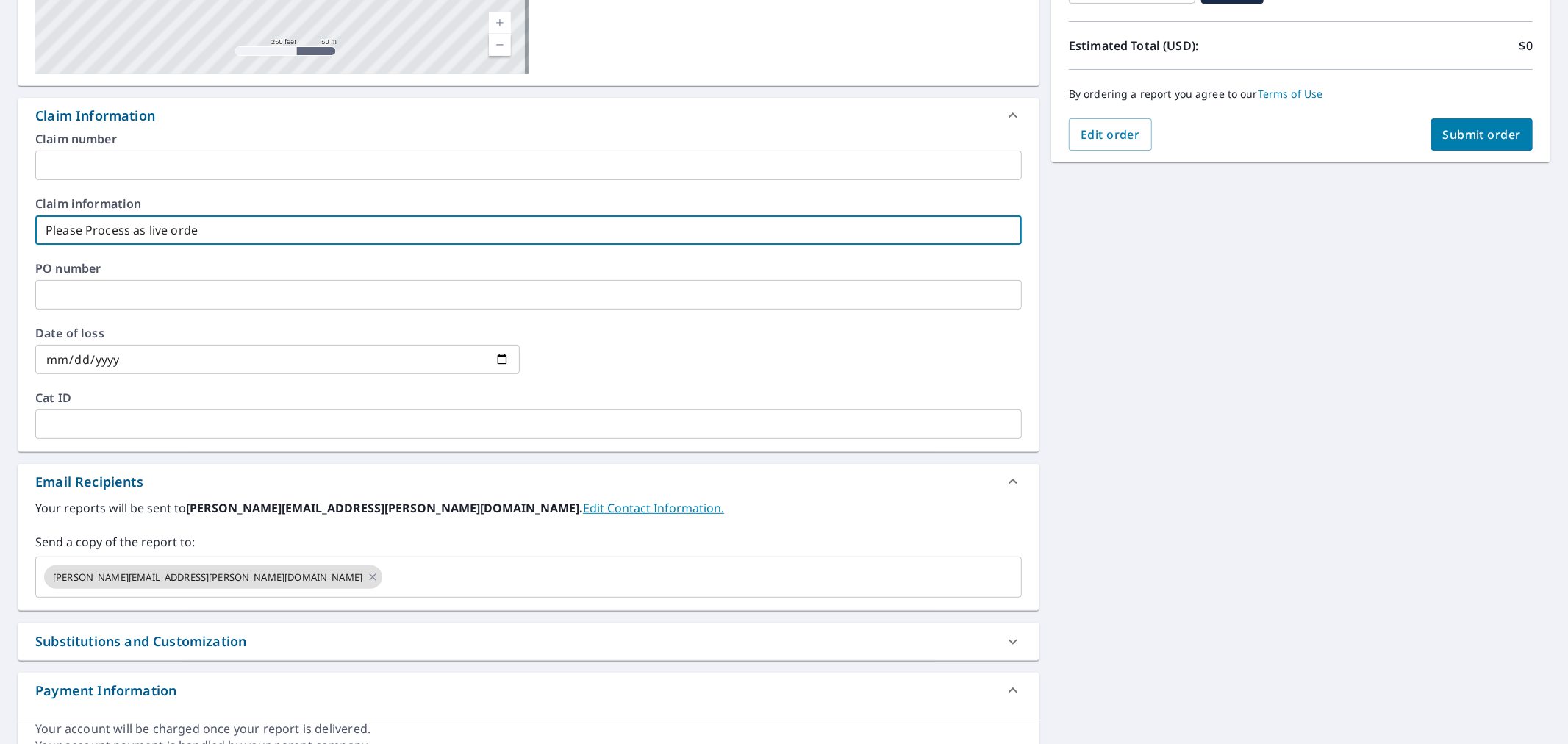
checkbox input "true"
type input "Please Process as live order"
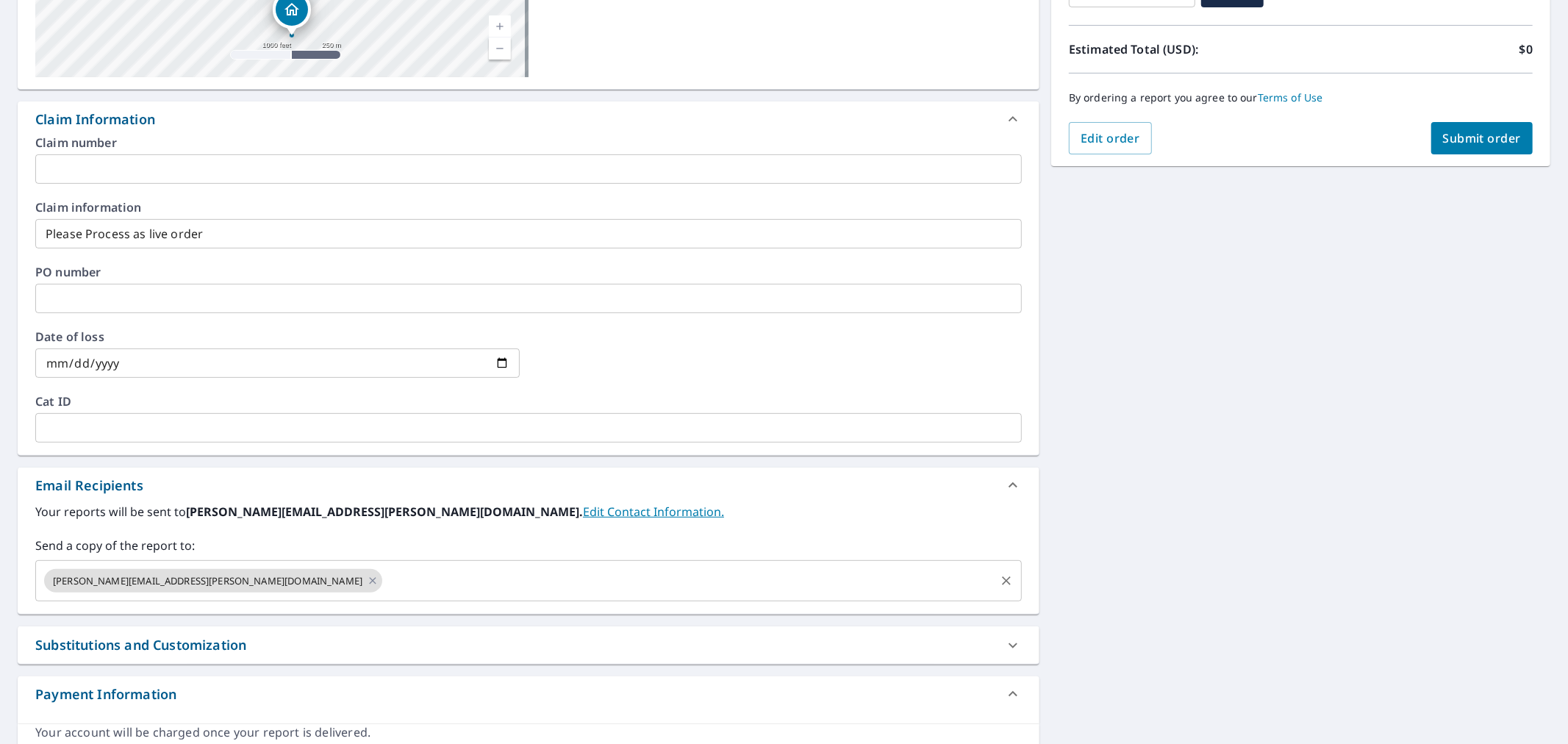
scroll to position [326, 0]
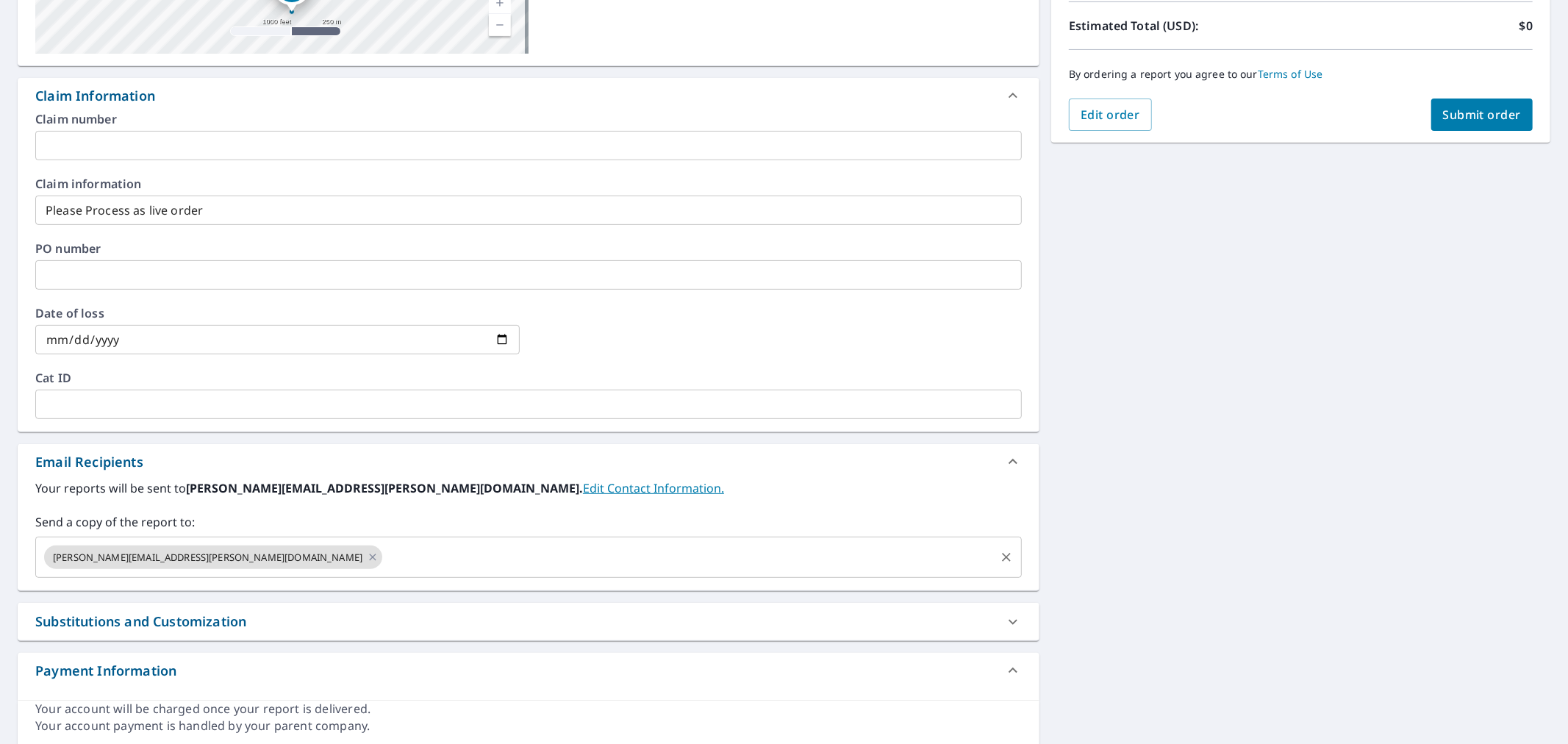
click at [384, 549] on input "text" at bounding box center [688, 557] width 609 height 28
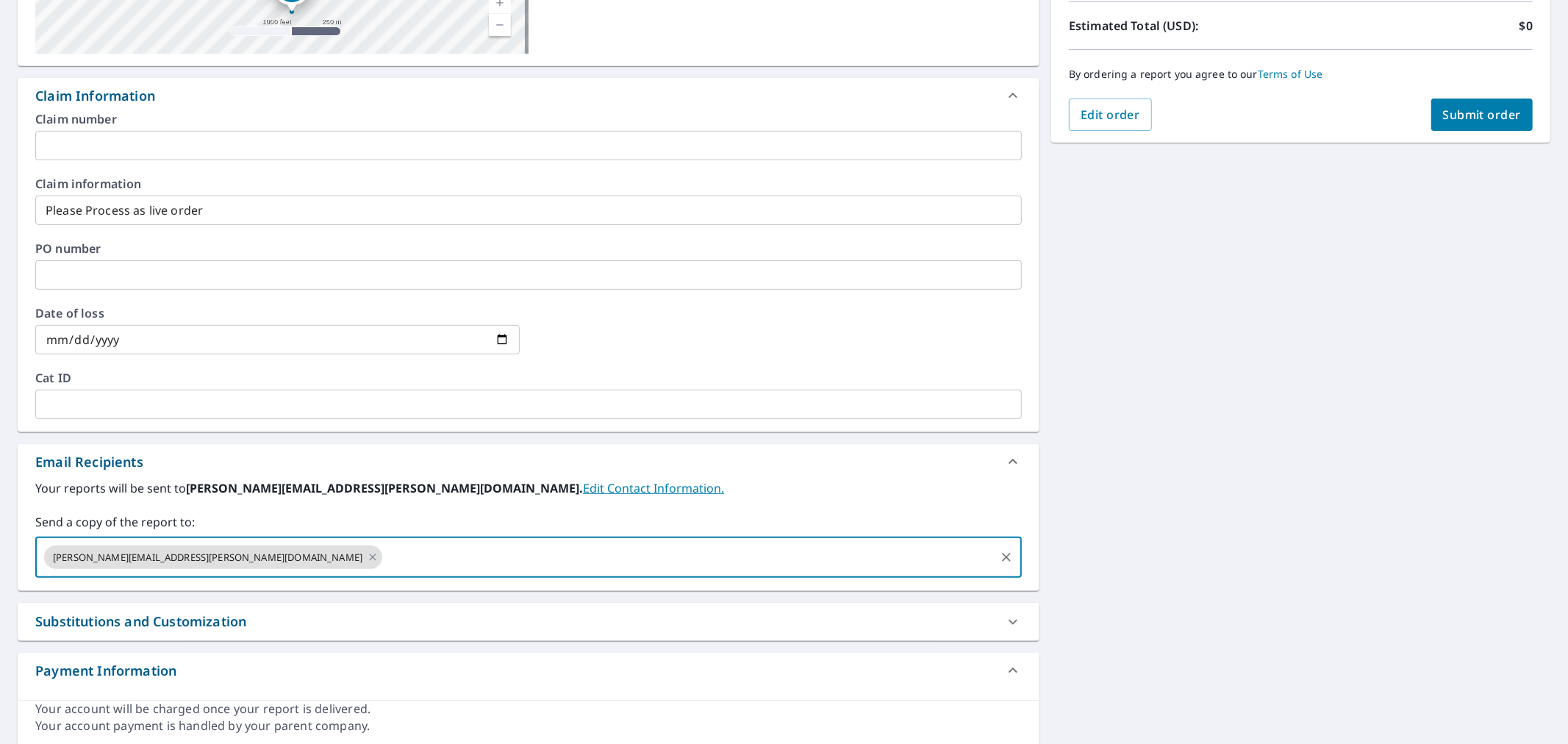
paste input "[PERSON_NAME][EMAIL_ADDRESS][DOMAIN_NAME]"
type input "[PERSON_NAME][EMAIL_ADDRESS][DOMAIN_NAME]"
checkbox input "true"
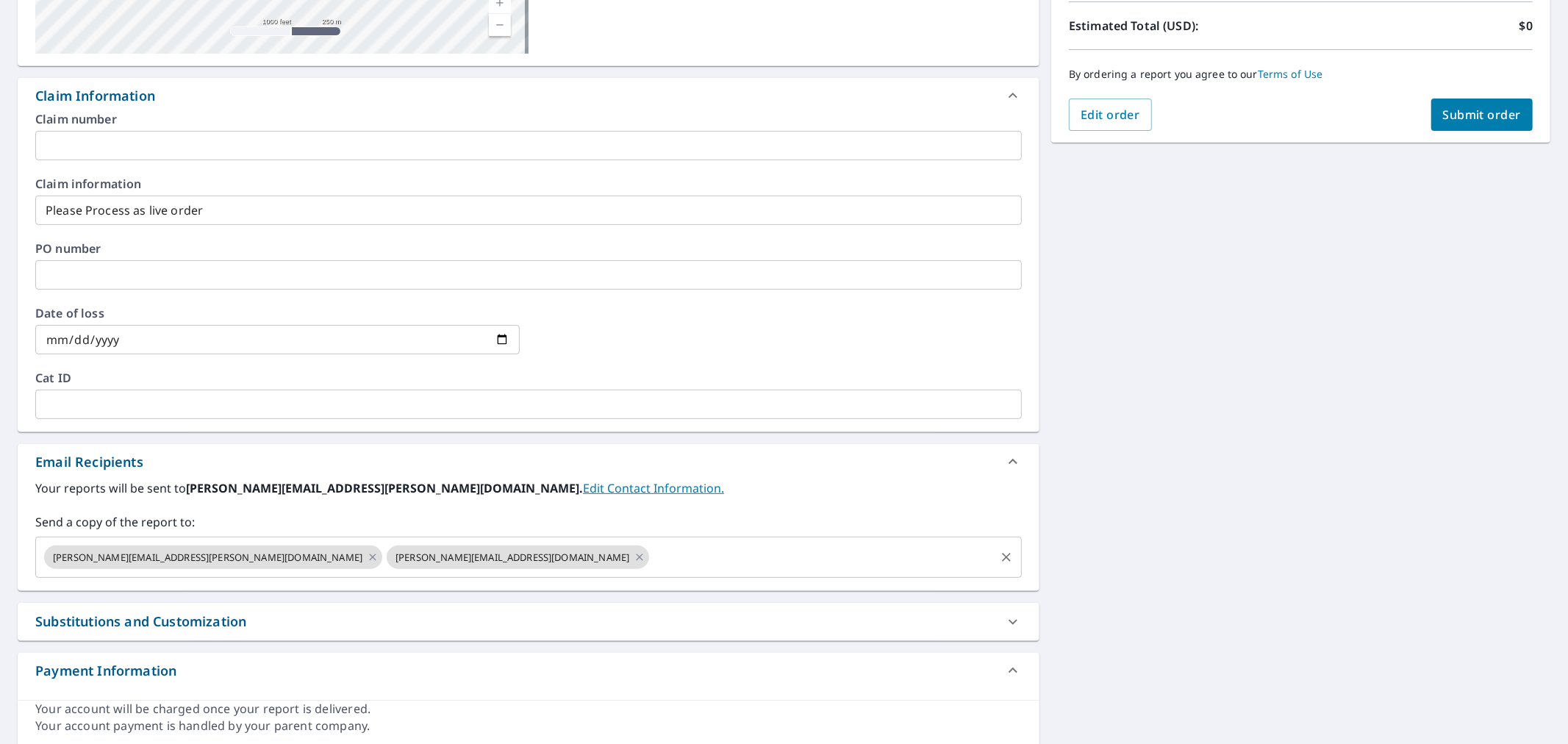
click at [651, 561] on input "text" at bounding box center [822, 557] width 342 height 28
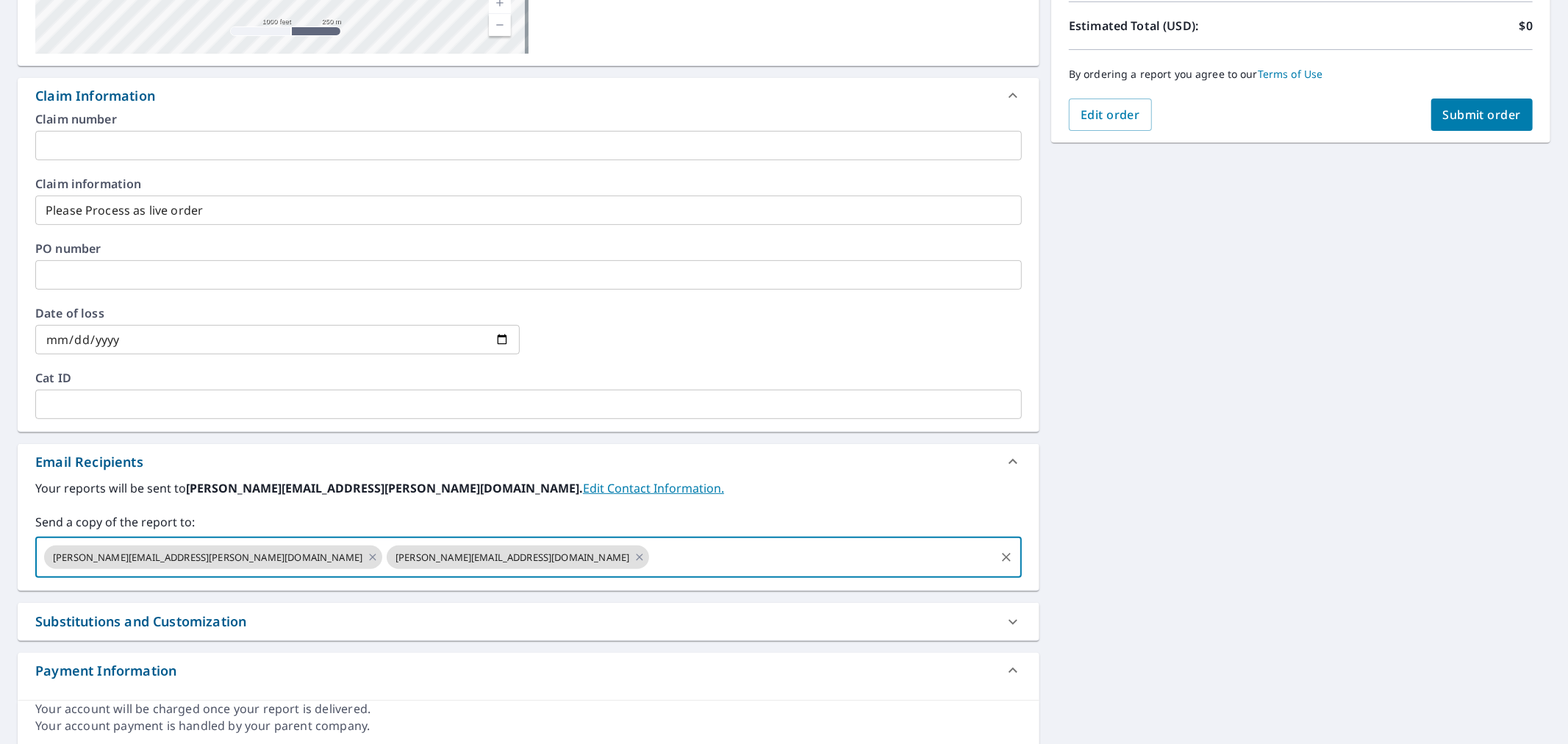
paste input "[PERSON_NAME][EMAIL_ADDRESS][DOMAIN_NAME]"
type input "[PERSON_NAME][EMAIL_ADDRESS][DOMAIN_NAME]"
click at [1499, 107] on span "Submit order" at bounding box center [1483, 114] width 79 height 16
checkbox input "true"
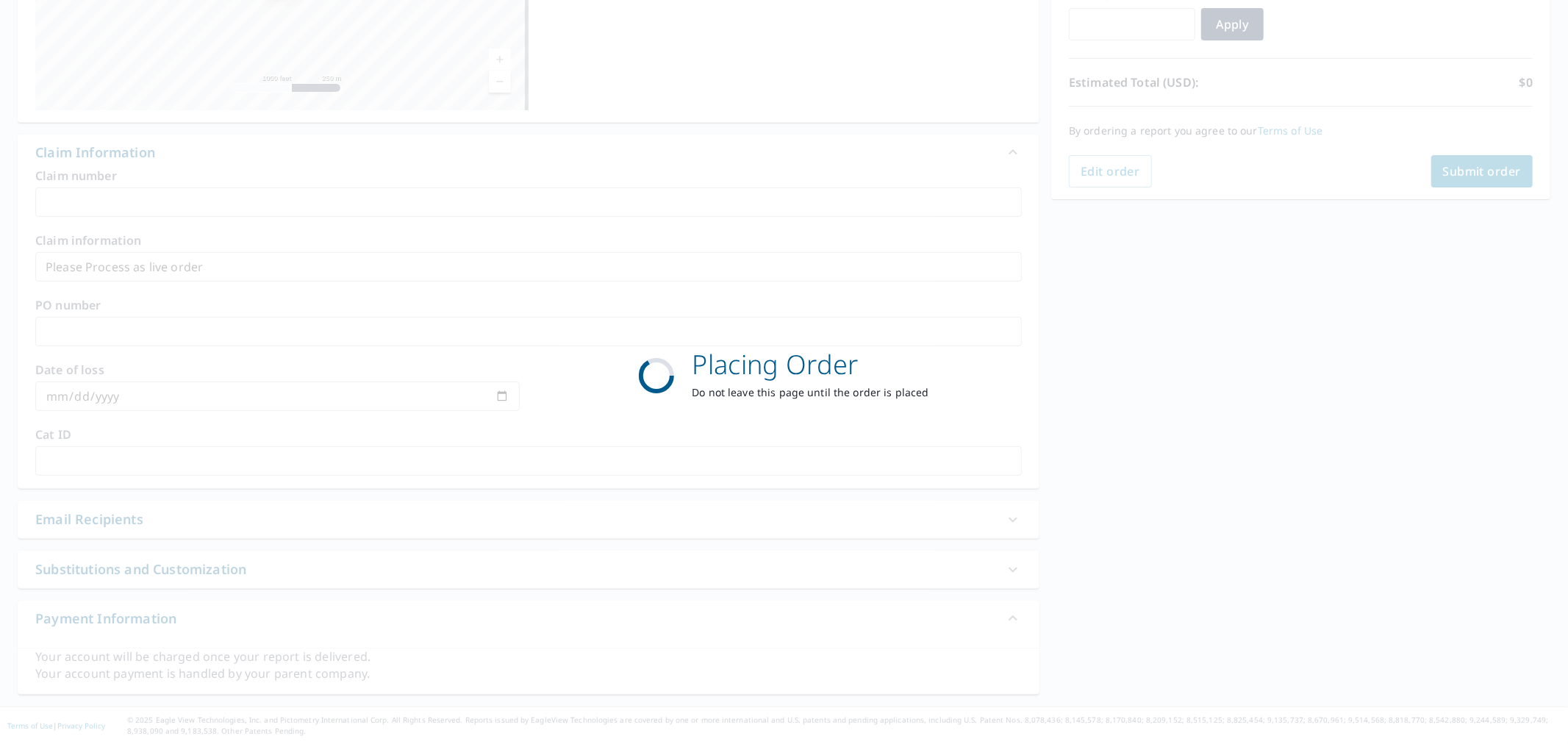
scroll to position [269, 0]
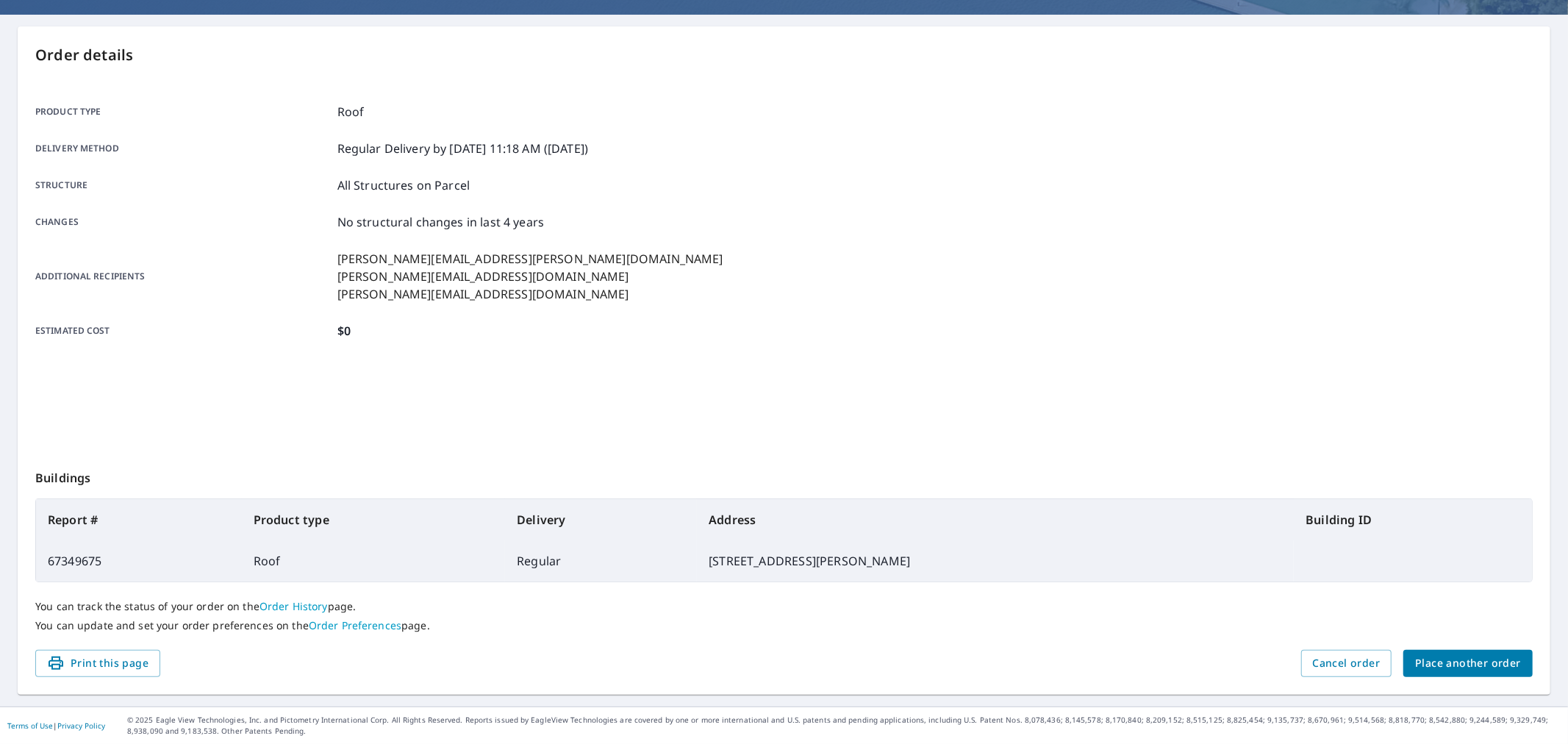
scroll to position [121, 0]
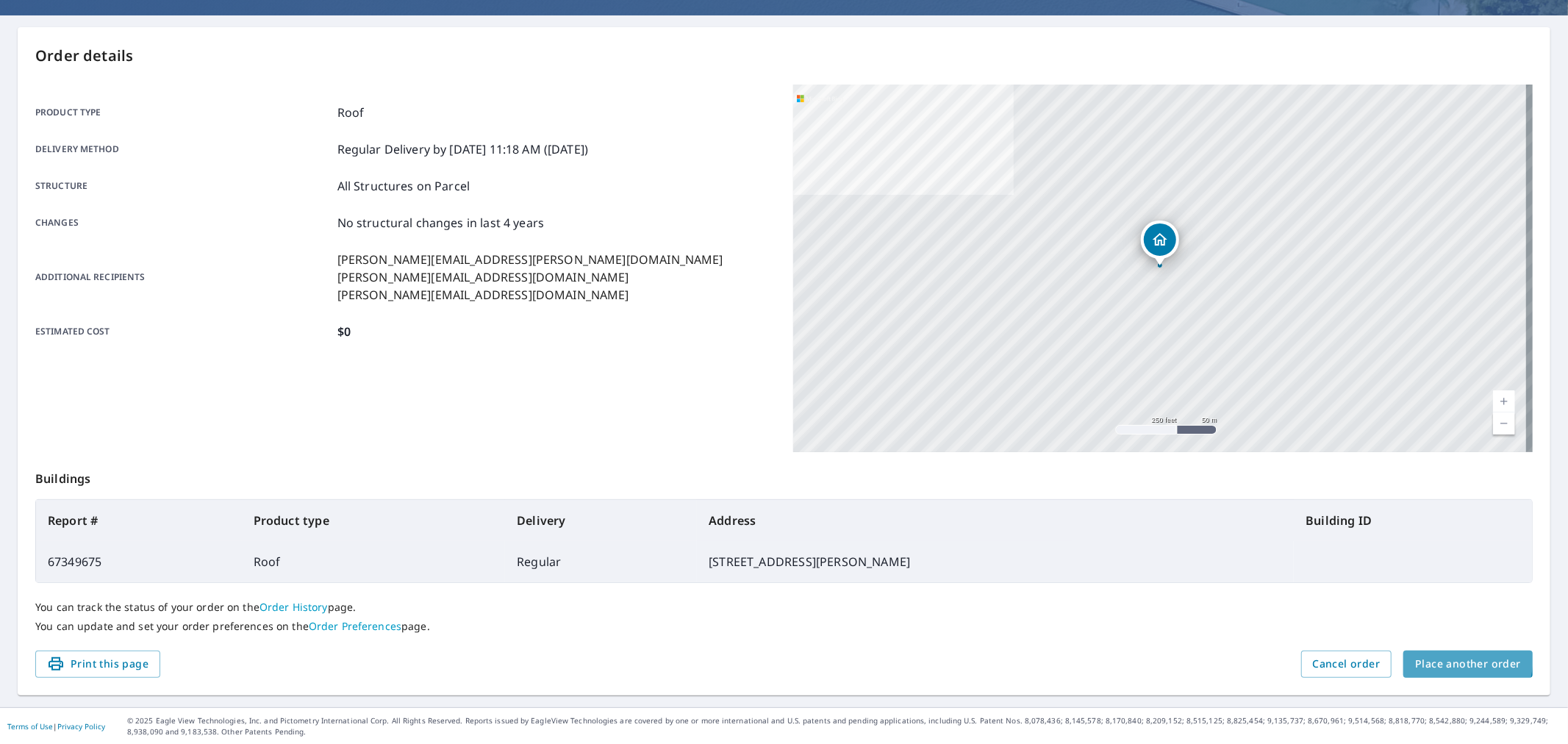
click at [1427, 656] on span "Place another order" at bounding box center [1469, 664] width 106 height 18
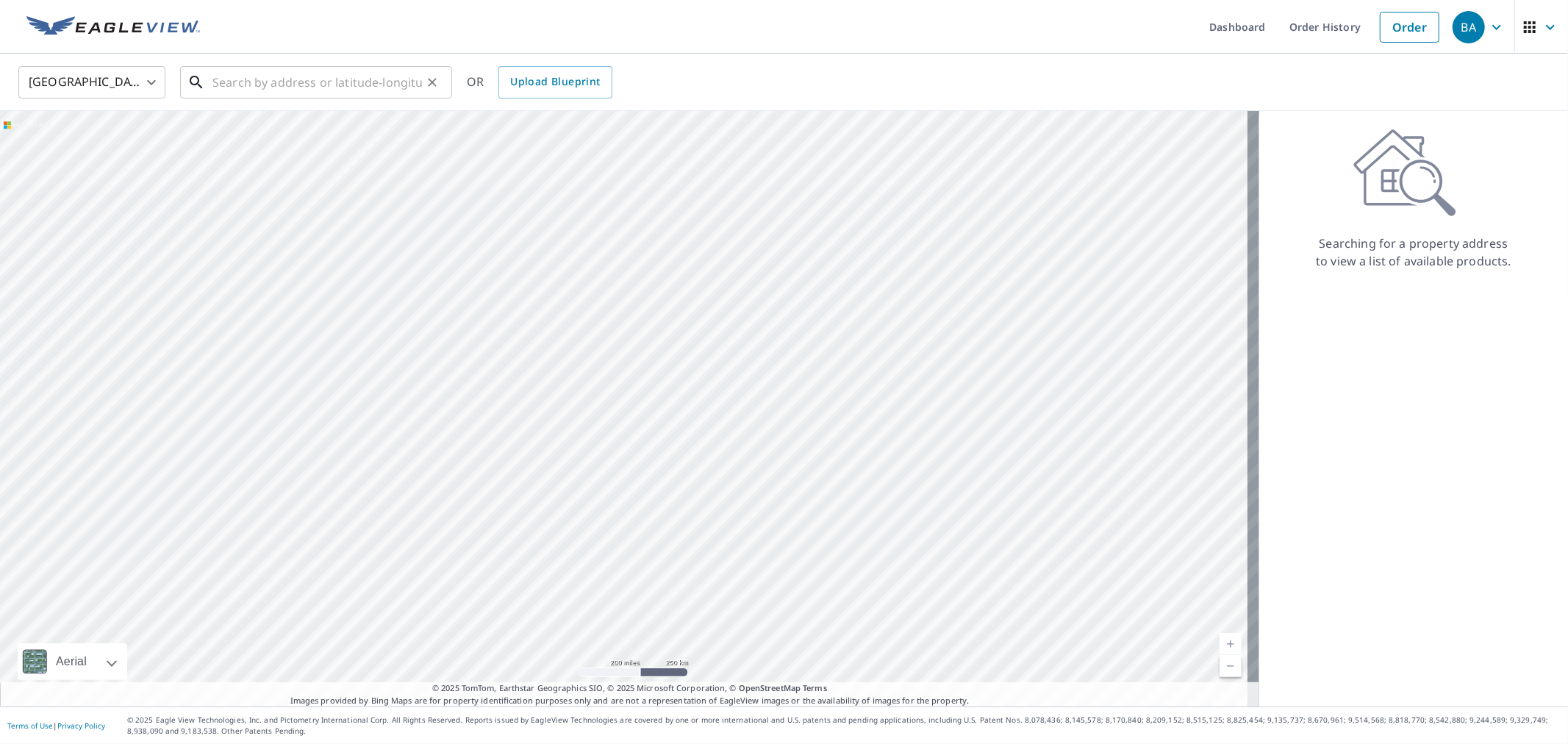
click at [212, 67] on input "text" at bounding box center [316, 82] width 209 height 41
paste input "[STREET_ADDRESS][PERSON_NAME][US_STATE]"
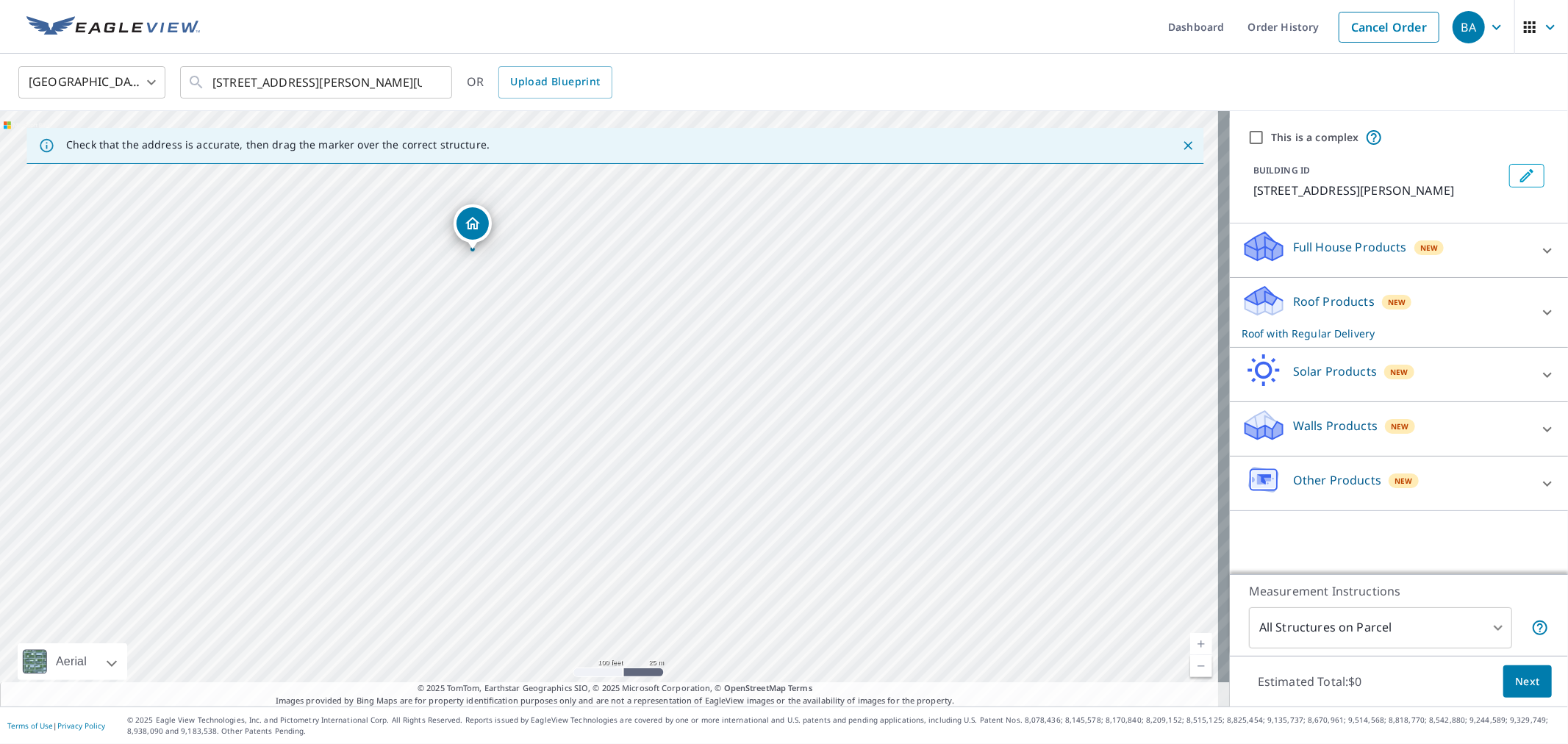
drag, startPoint x: 763, startPoint y: 562, endPoint x: 687, endPoint y: 400, distance: 178.9
click at [687, 400] on div "[STREET_ADDRESS][PERSON_NAME]" at bounding box center [615, 408] width 1230 height 595
drag, startPoint x: 805, startPoint y: 419, endPoint x: 802, endPoint y: 406, distance: 13.3
click at [802, 406] on div "[STREET_ADDRESS][PERSON_NAME]" at bounding box center [615, 408] width 1230 height 595
drag, startPoint x: 745, startPoint y: 355, endPoint x: 755, endPoint y: 369, distance: 17.2
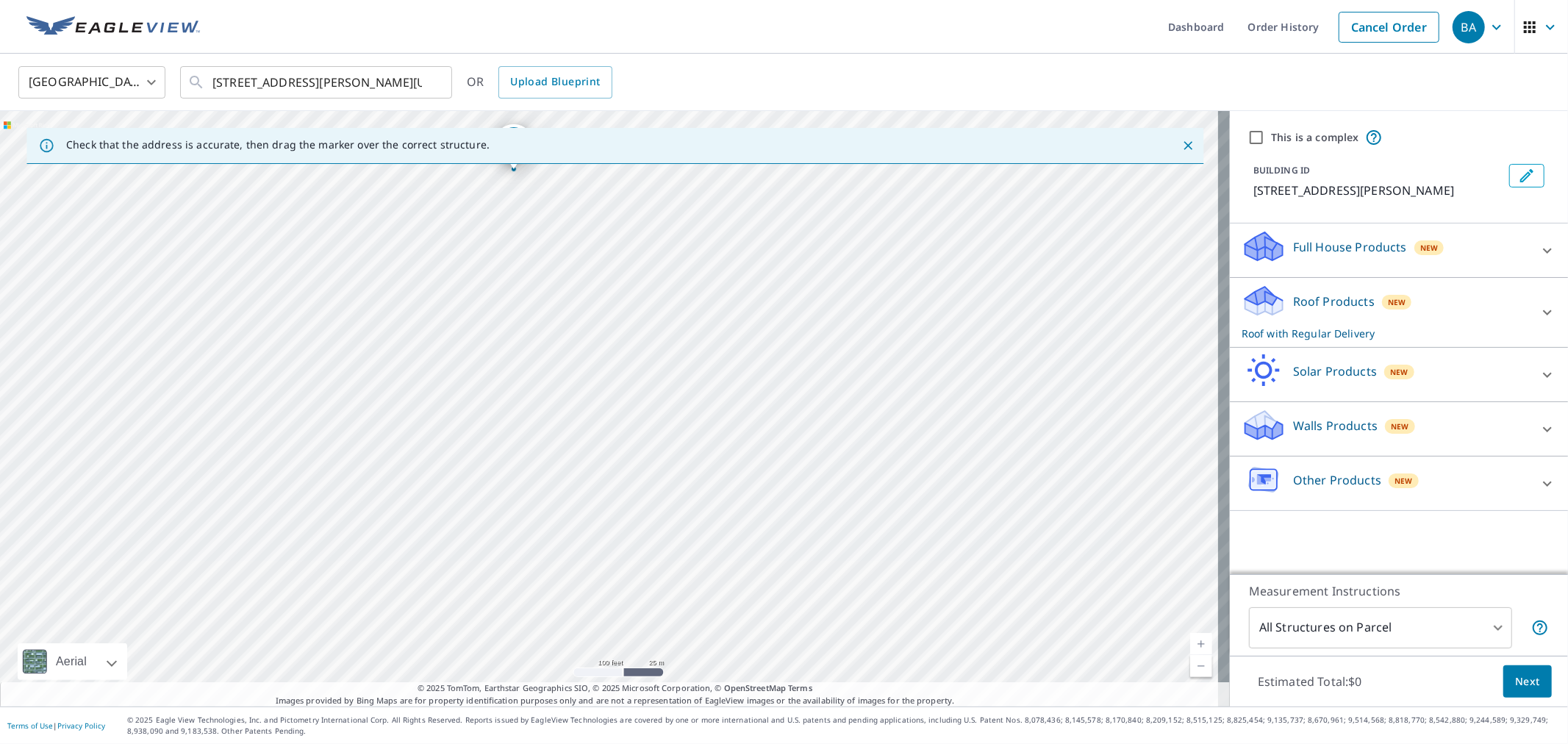
click at [755, 369] on div "[STREET_ADDRESS][PERSON_NAME]" at bounding box center [615, 408] width 1230 height 595
click at [208, 77] on div "[STREET_ADDRESS][PERSON_NAME][US_STATE] ​" at bounding box center [316, 83] width 272 height 33
click at [289, 85] on input "[STREET_ADDRESS][PERSON_NAME][US_STATE]" at bounding box center [316, 82] width 209 height 41
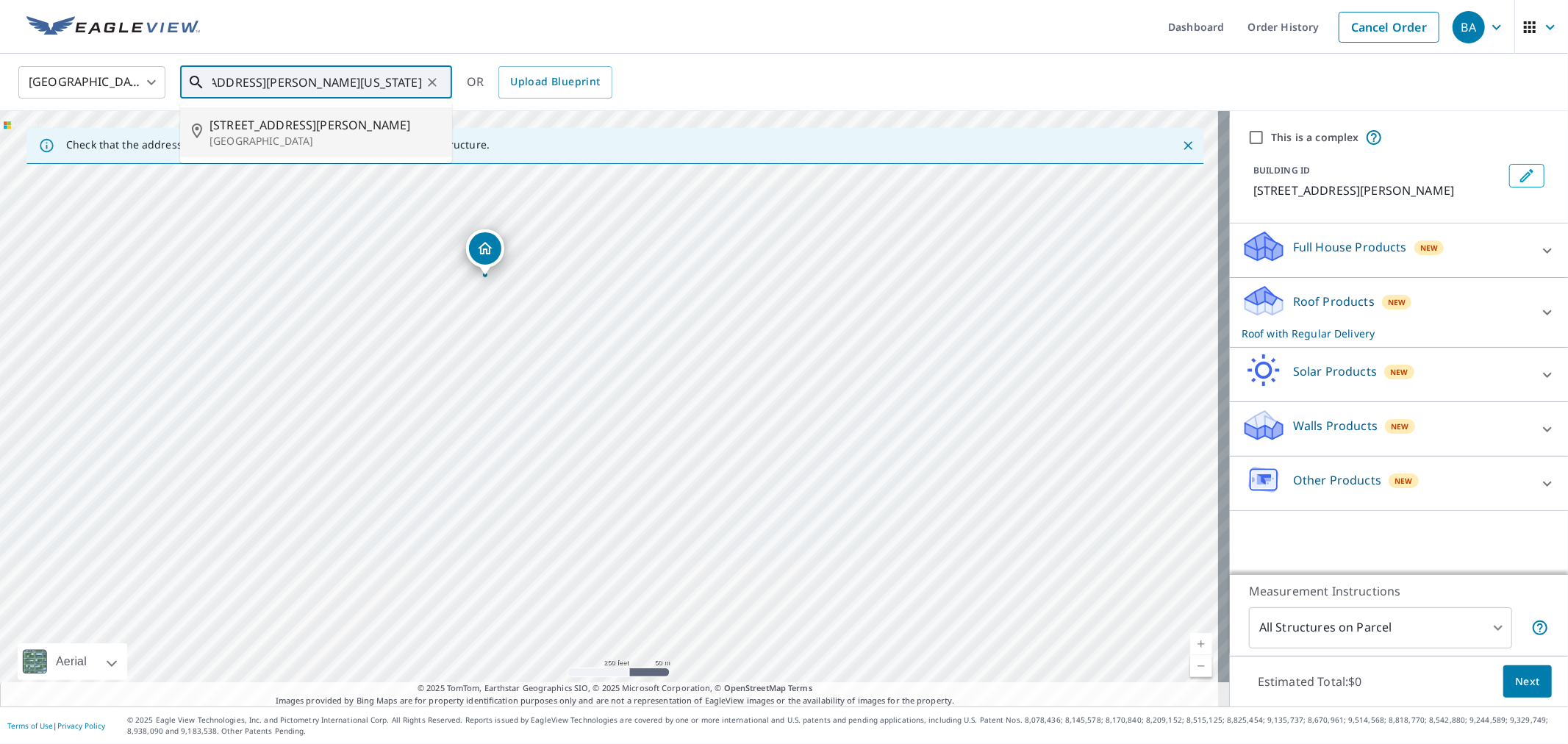
drag, startPoint x: 631, startPoint y: 400, endPoint x: 552, endPoint y: 422, distance: 82.0
click at [552, 422] on div "[STREET_ADDRESS][PERSON_NAME]" at bounding box center [615, 408] width 1230 height 595
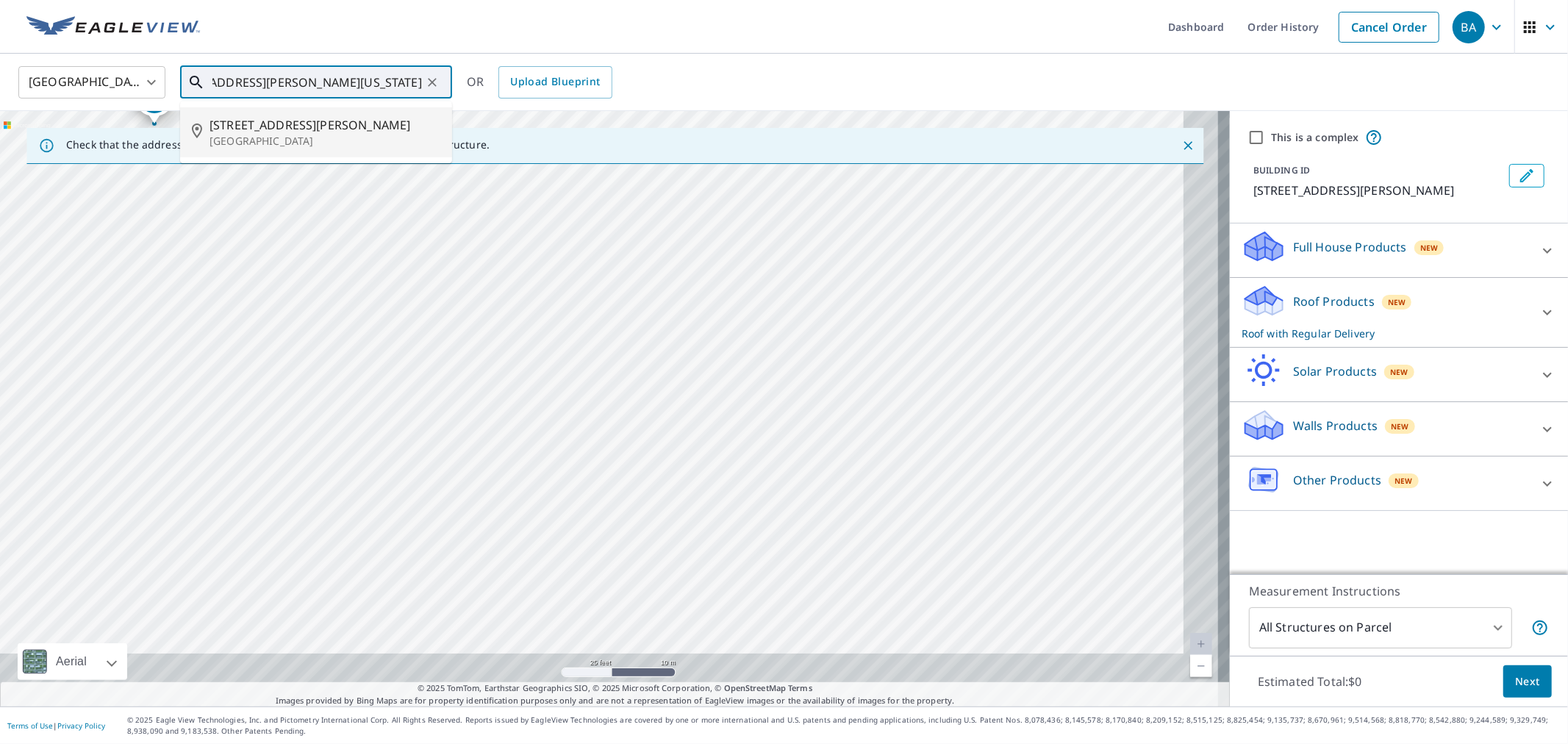
drag, startPoint x: 763, startPoint y: 409, endPoint x: 476, endPoint y: 119, distance: 408.0
click at [476, 119] on div "[STREET_ADDRESS][PERSON_NAME]" at bounding box center [615, 408] width 1230 height 595
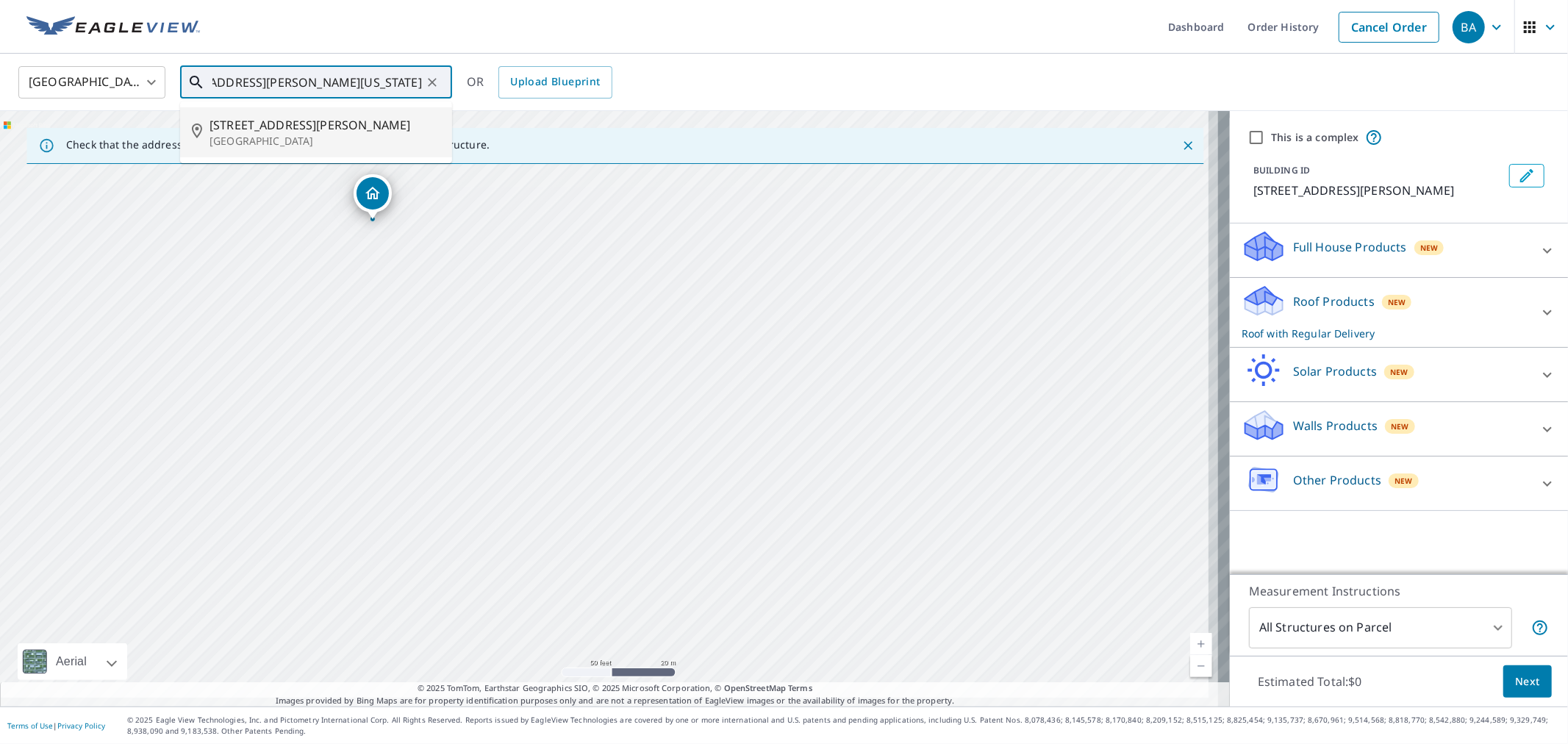
drag, startPoint x: 621, startPoint y: 437, endPoint x: 596, endPoint y: 403, distance: 42.2
click at [596, 403] on div "[STREET_ADDRESS][PERSON_NAME]" at bounding box center [615, 408] width 1230 height 595
drag, startPoint x: 435, startPoint y: 416, endPoint x: 332, endPoint y: 236, distance: 207.4
click at [332, 236] on div "[STREET_ADDRESS][PERSON_NAME]" at bounding box center [615, 408] width 1230 height 595
drag, startPoint x: 384, startPoint y: 280, endPoint x: 486, endPoint y: 388, distance: 148.6
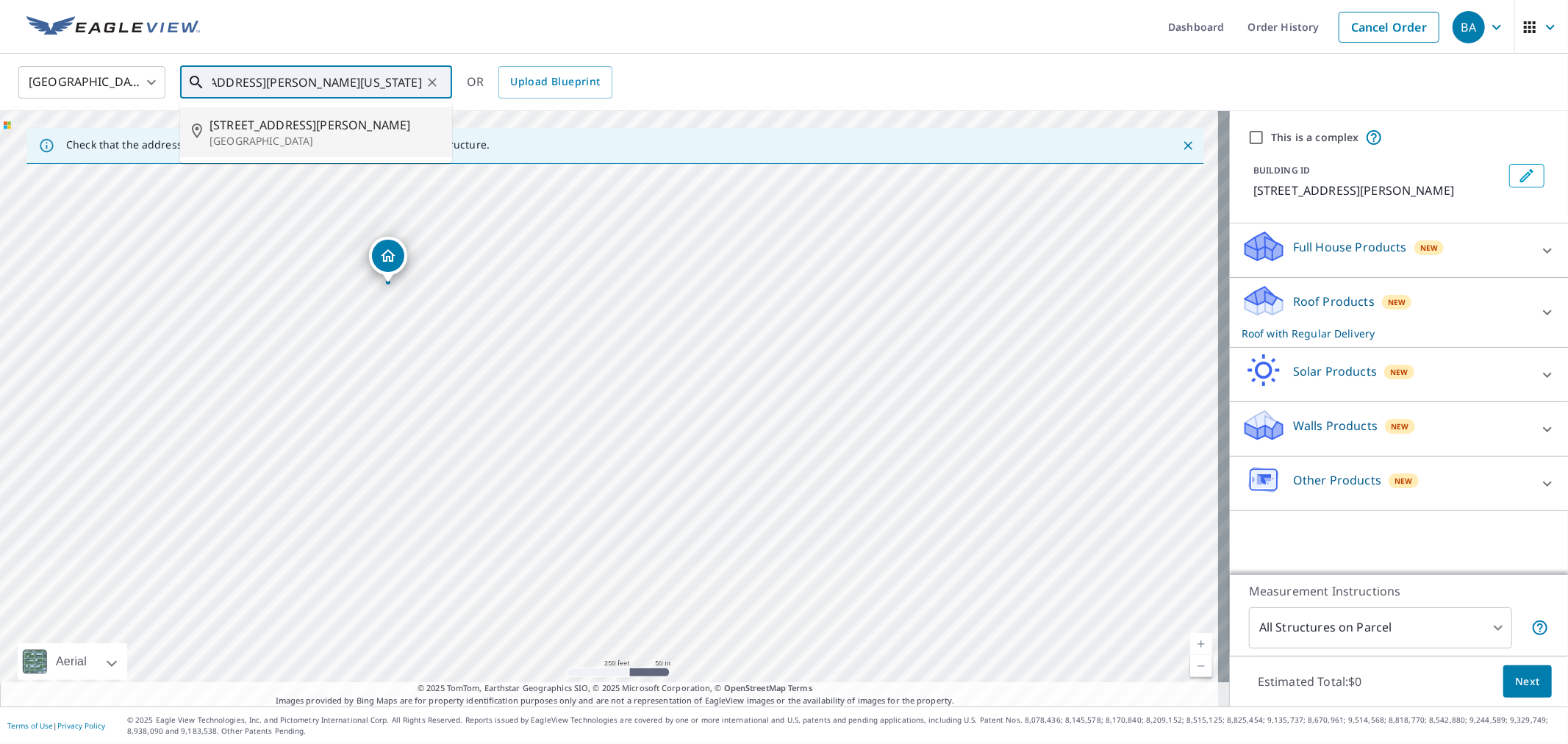
click at [486, 388] on div "[STREET_ADDRESS][PERSON_NAME]" at bounding box center [615, 408] width 1230 height 595
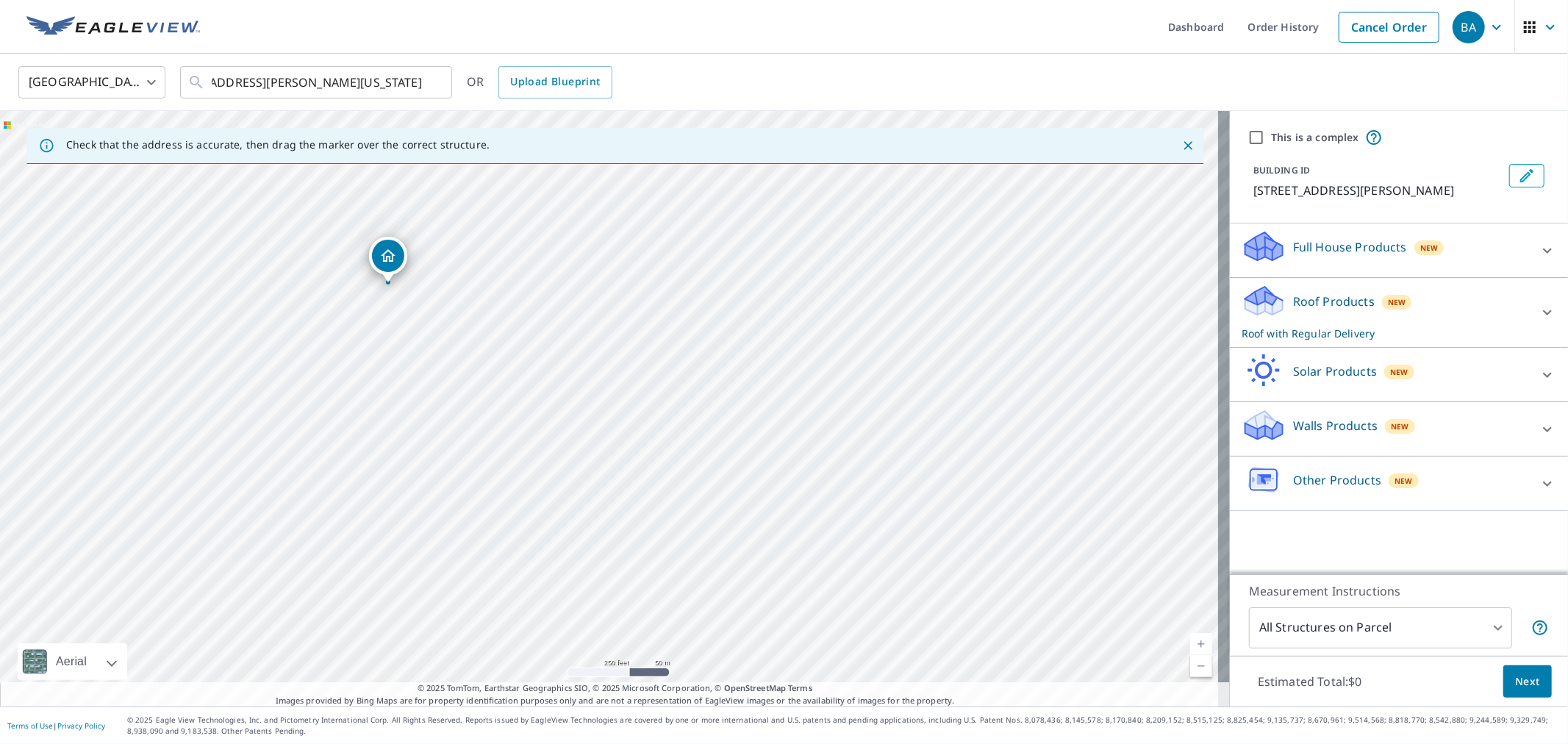
scroll to position [0, 0]
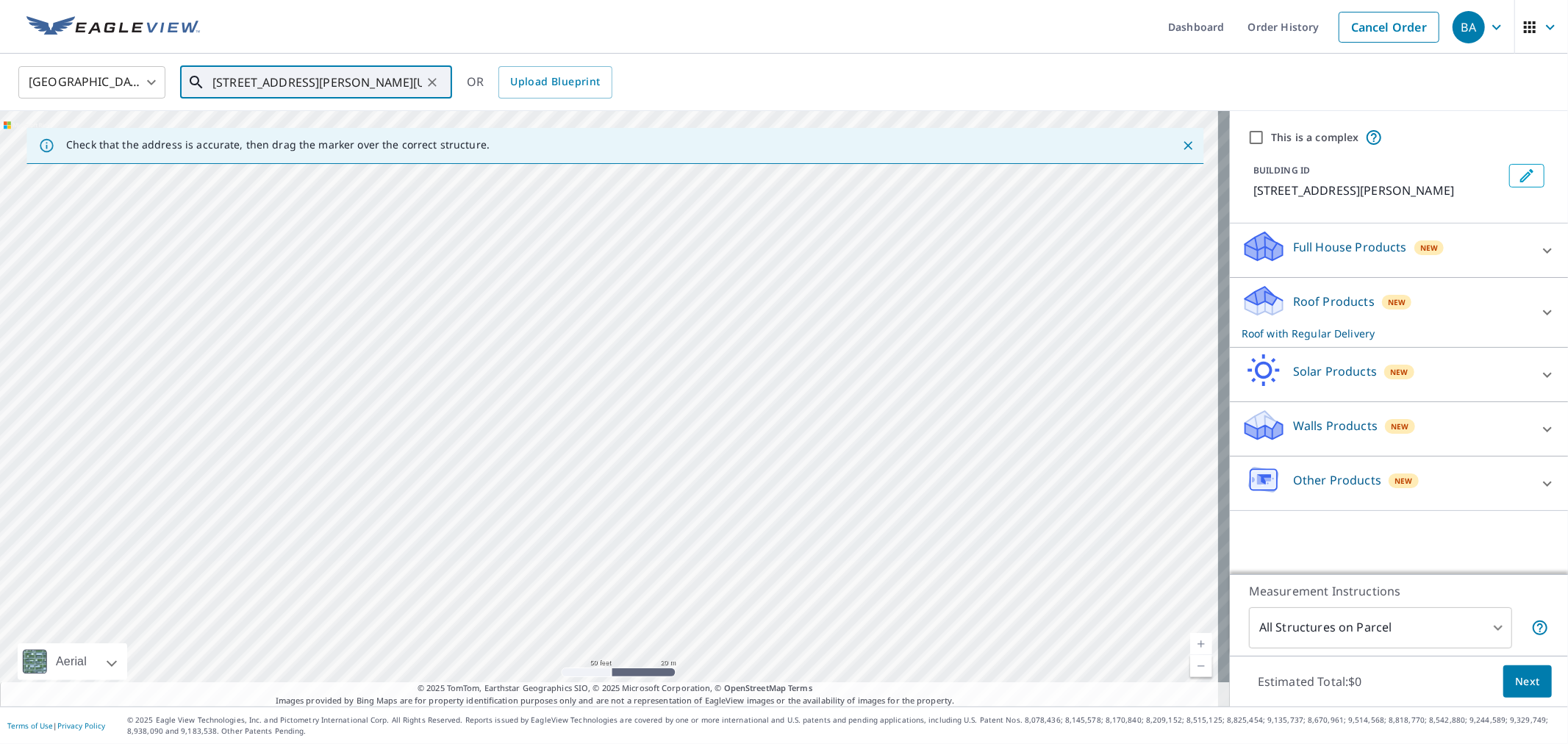
drag, startPoint x: 434, startPoint y: 393, endPoint x: 465, endPoint y: 357, distance: 47.5
click at [465, 357] on div "[STREET_ADDRESS][PERSON_NAME]" at bounding box center [615, 408] width 1230 height 595
drag, startPoint x: 459, startPoint y: 314, endPoint x: 481, endPoint y: 575, distance: 261.9
click at [481, 575] on div "[STREET_ADDRESS][PERSON_NAME]" at bounding box center [615, 408] width 1230 height 595
click at [295, 76] on input "[STREET_ADDRESS][PERSON_NAME][US_STATE]" at bounding box center [316, 82] width 209 height 41
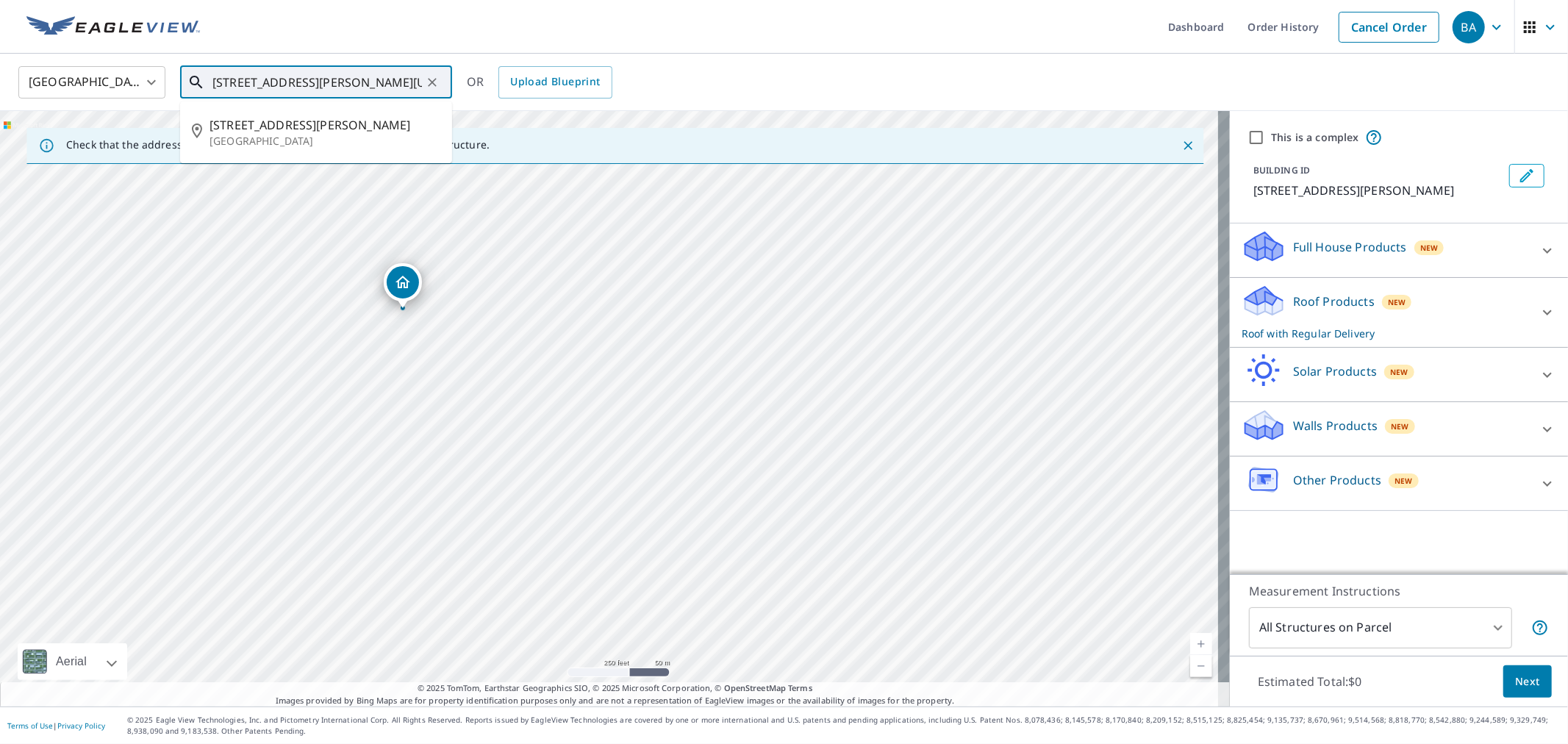
click at [295, 76] on input "[STREET_ADDRESS][PERSON_NAME][US_STATE]" at bounding box center [316, 82] width 209 height 41
click at [414, 76] on input "[STREET_ADDRESS][PERSON_NAME][US_STATE]" at bounding box center [316, 82] width 209 height 41
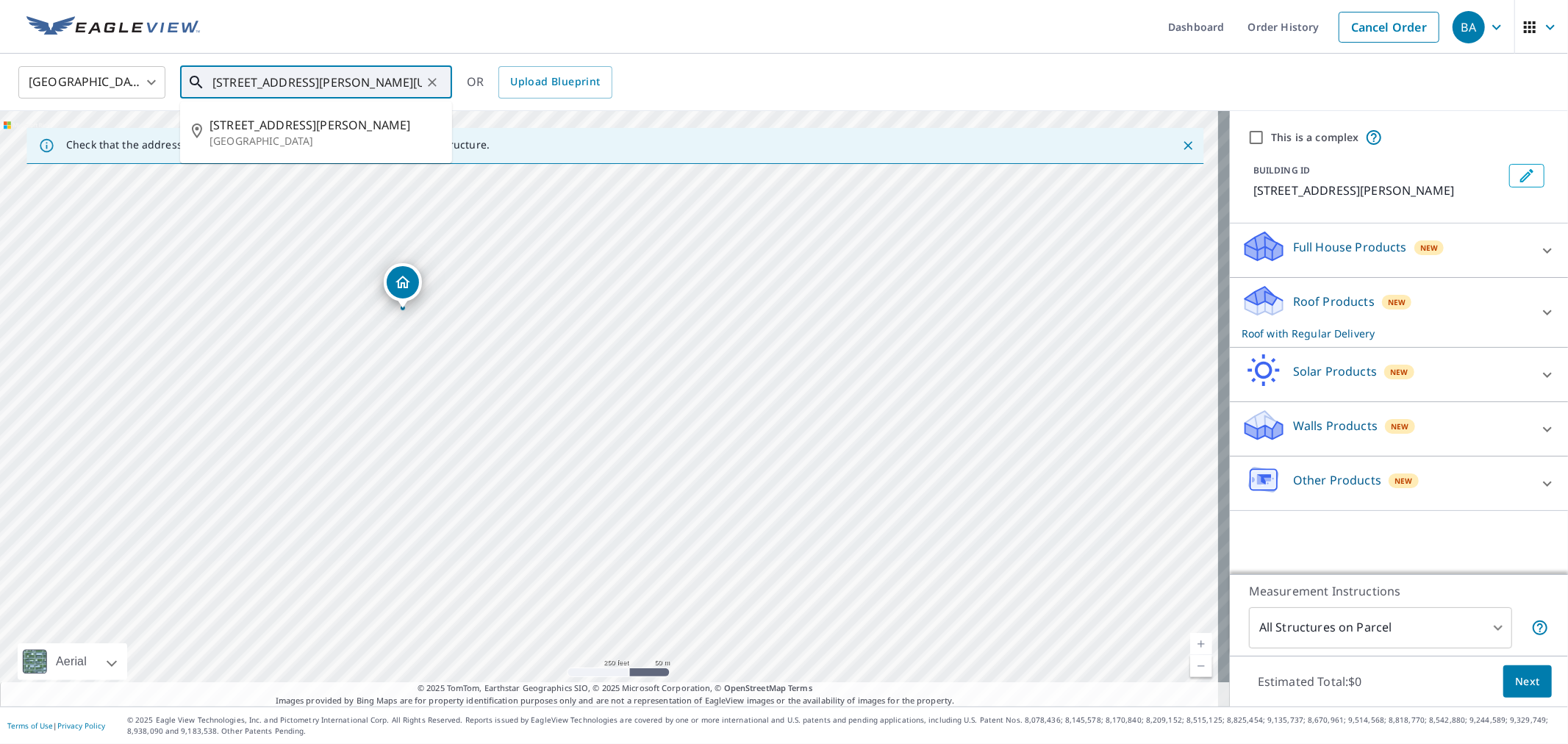
paste input ", Littleton, [GEOGRAPHIC_DATA]"
type input "[STREET_ADDRESS][PERSON_NAME]"
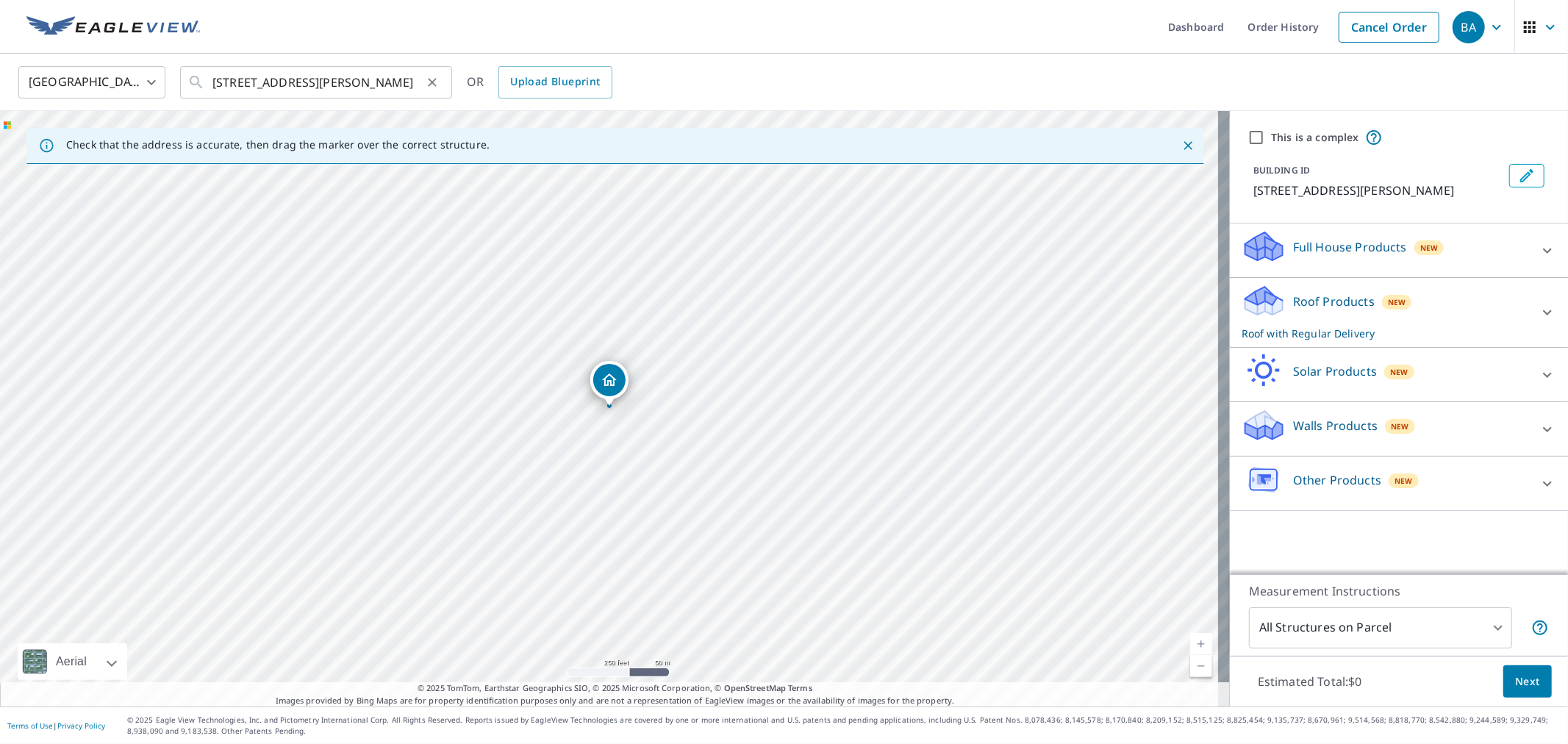
scroll to position [0, 0]
click at [1305, 289] on div "Roof Products New Roof with Regular Delivery" at bounding box center [1386, 312] width 289 height 57
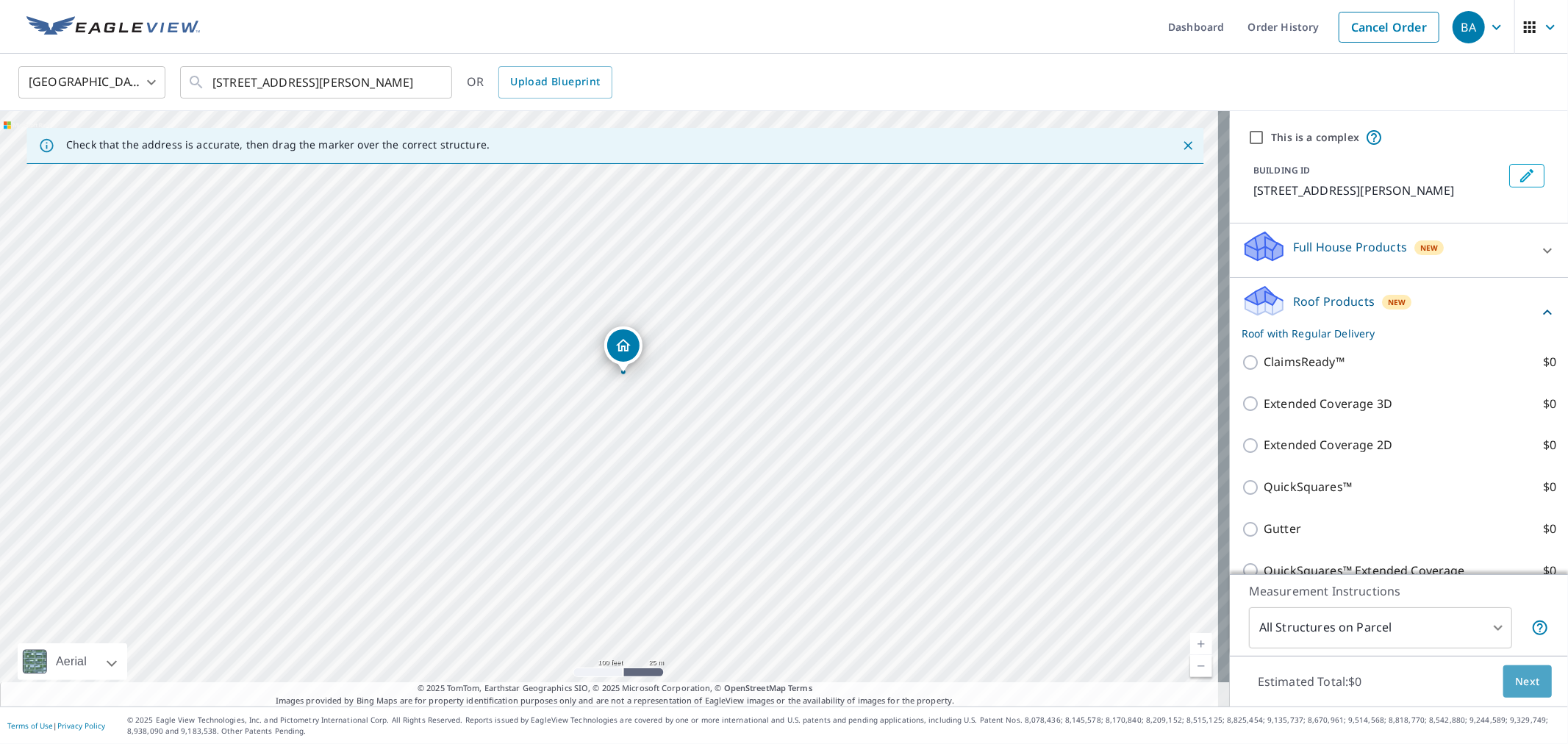
click at [1515, 679] on span "Next" at bounding box center [1527, 681] width 25 height 18
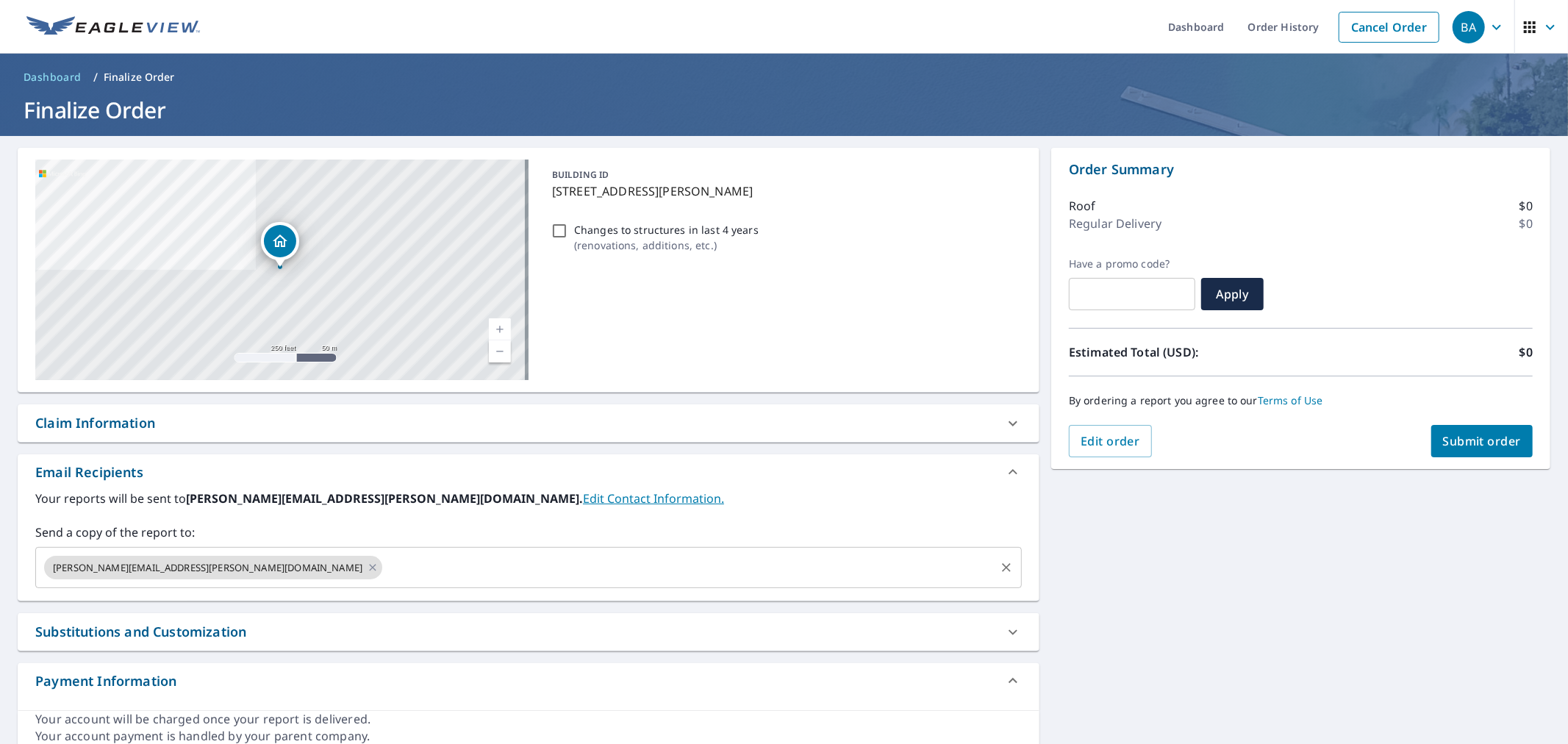
click at [384, 562] on input "text" at bounding box center [688, 567] width 609 height 28
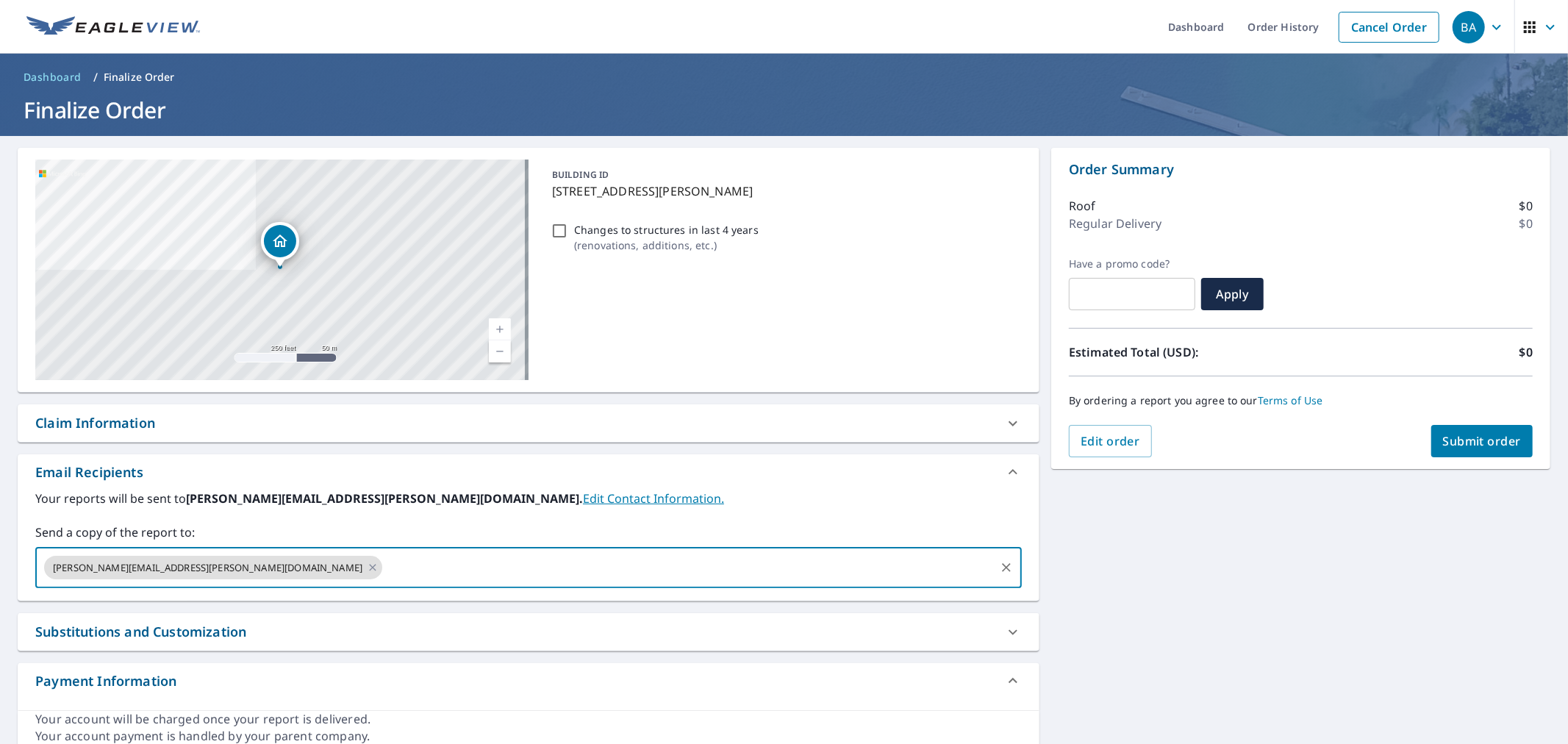
paste input "[PERSON_NAME][EMAIL_ADDRESS][DOMAIN_NAME]"
type input "[PERSON_NAME][EMAIL_ADDRESS][DOMAIN_NAME]"
checkbox input "true"
click at [490, 589] on div "[PERSON_NAME][EMAIL_ADDRESS][PERSON_NAME][DOMAIN_NAME] [PERSON_NAME][EMAIL_ADDR…" at bounding box center [529, 567] width 986 height 41
paste input "[PERSON_NAME][EMAIL_ADDRESS][DOMAIN_NAME]"
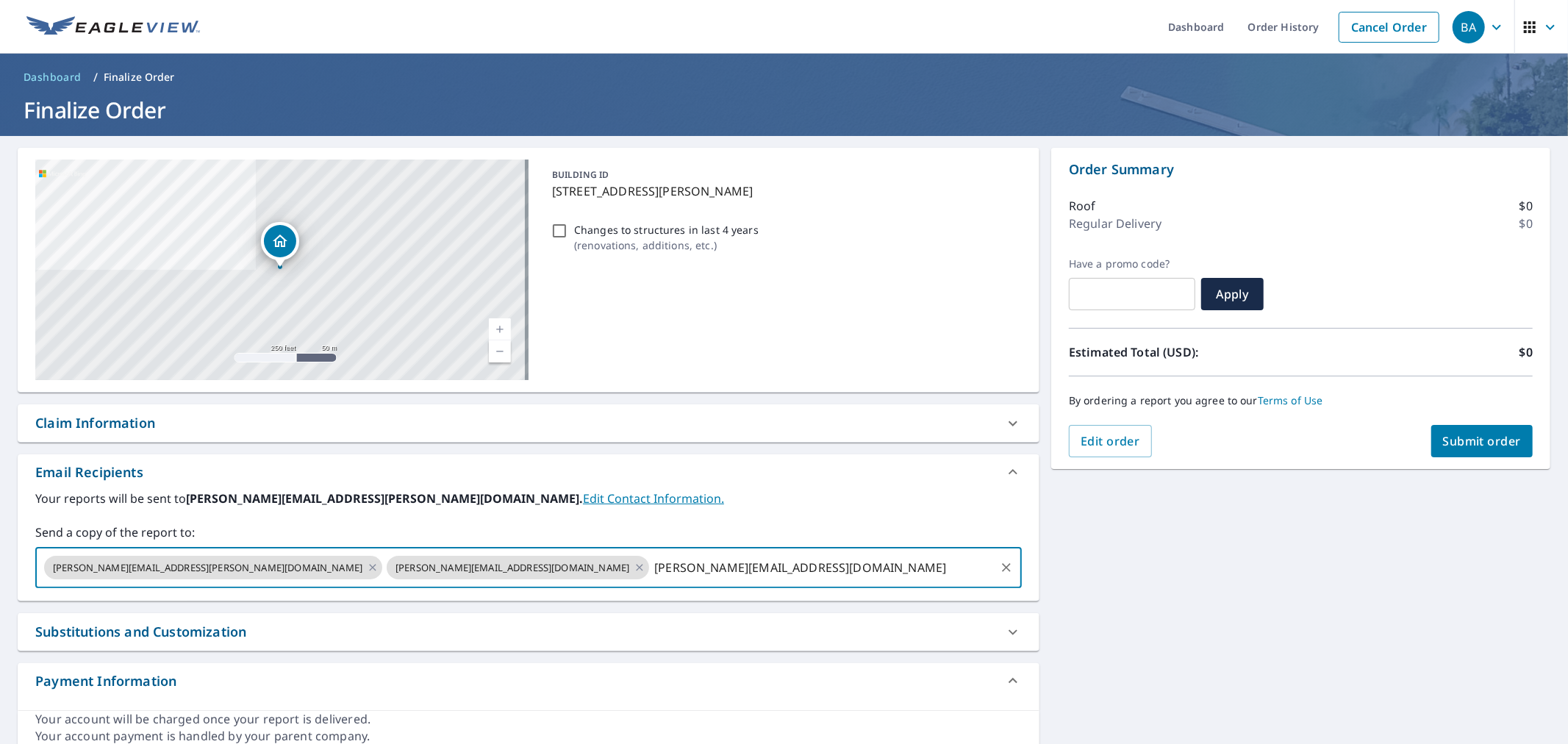
type input "[PERSON_NAME][EMAIL_ADDRESS][DOMAIN_NAME]"
click at [197, 428] on div "Claim Information" at bounding box center [515, 423] width 960 height 20
checkbox input "true"
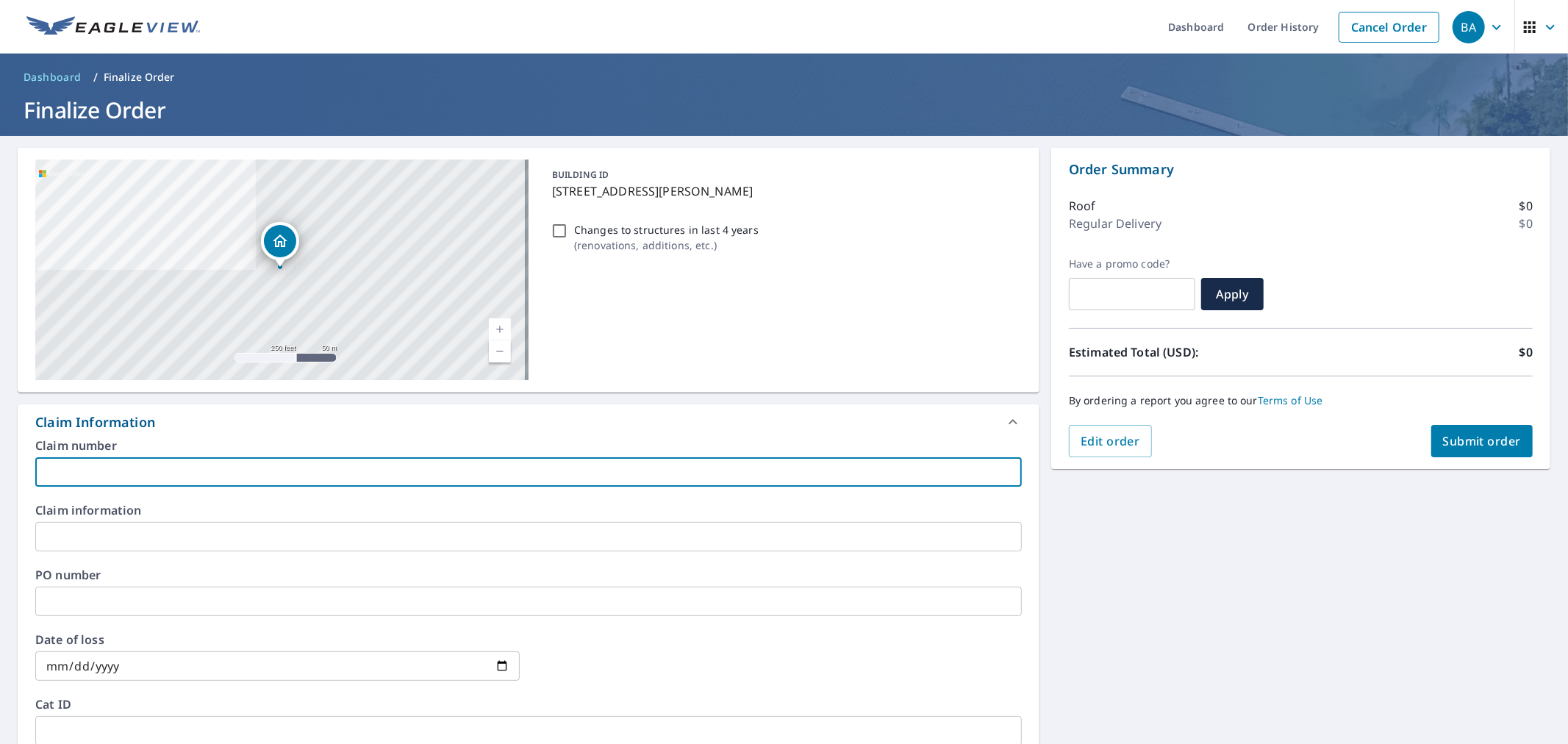
click at [142, 477] on input "text" at bounding box center [529, 472] width 986 height 29
type input "PLEASE PROCESS AS LIVE ORDER"
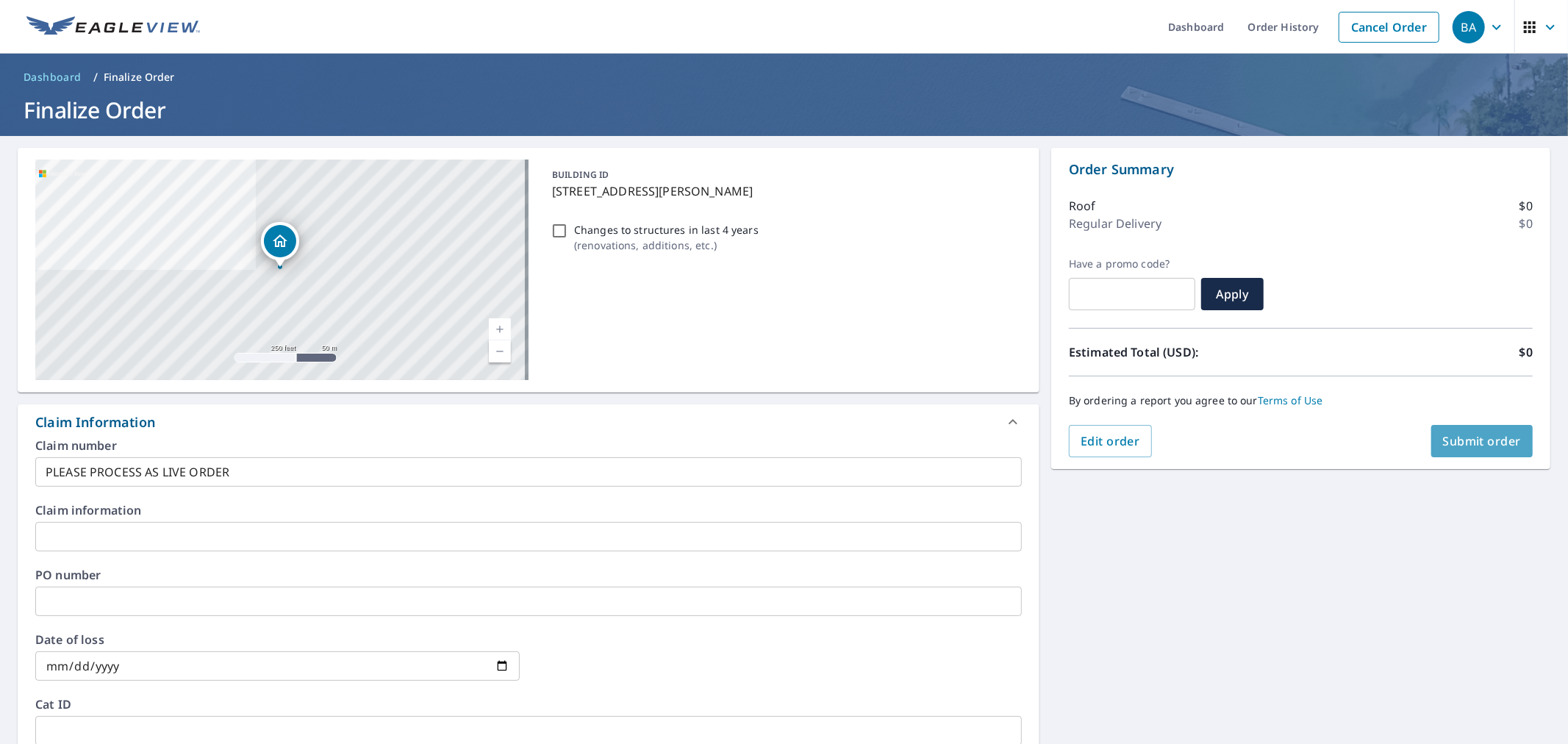
click at [1472, 451] on button "Submit order" at bounding box center [1482, 441] width 102 height 33
checkbox input "true"
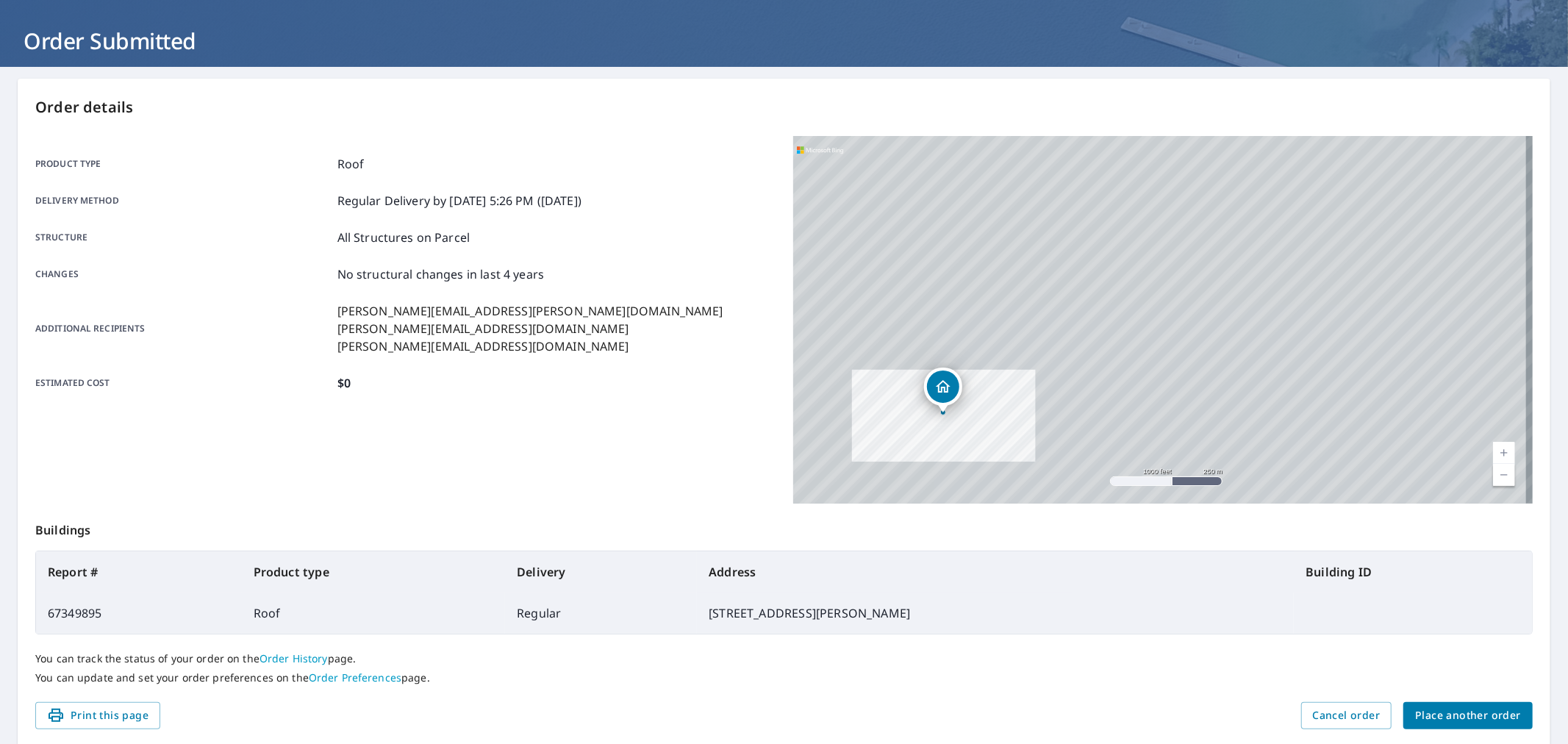
scroll to position [121, 0]
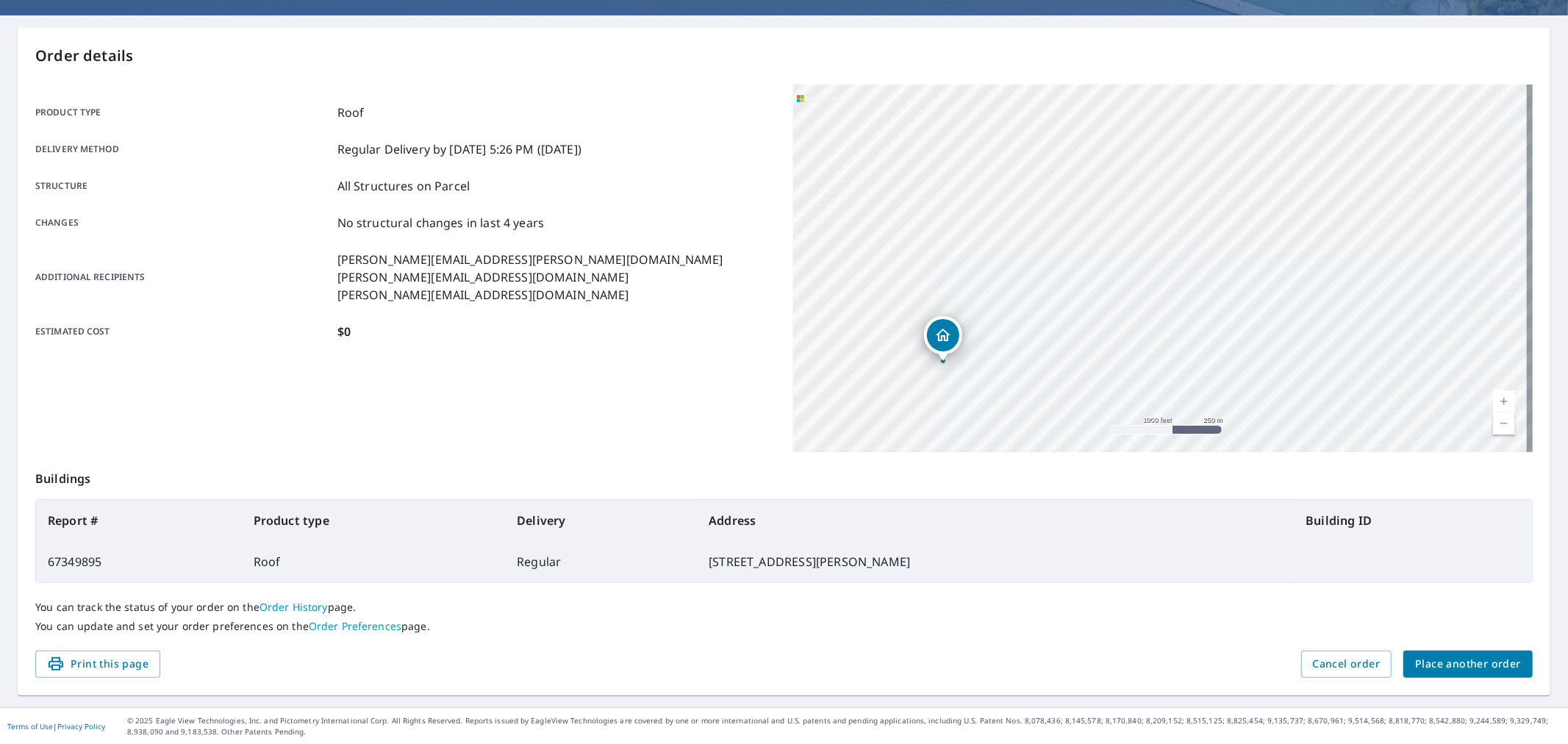
click at [1434, 656] on span "Place another order" at bounding box center [1469, 664] width 106 height 18
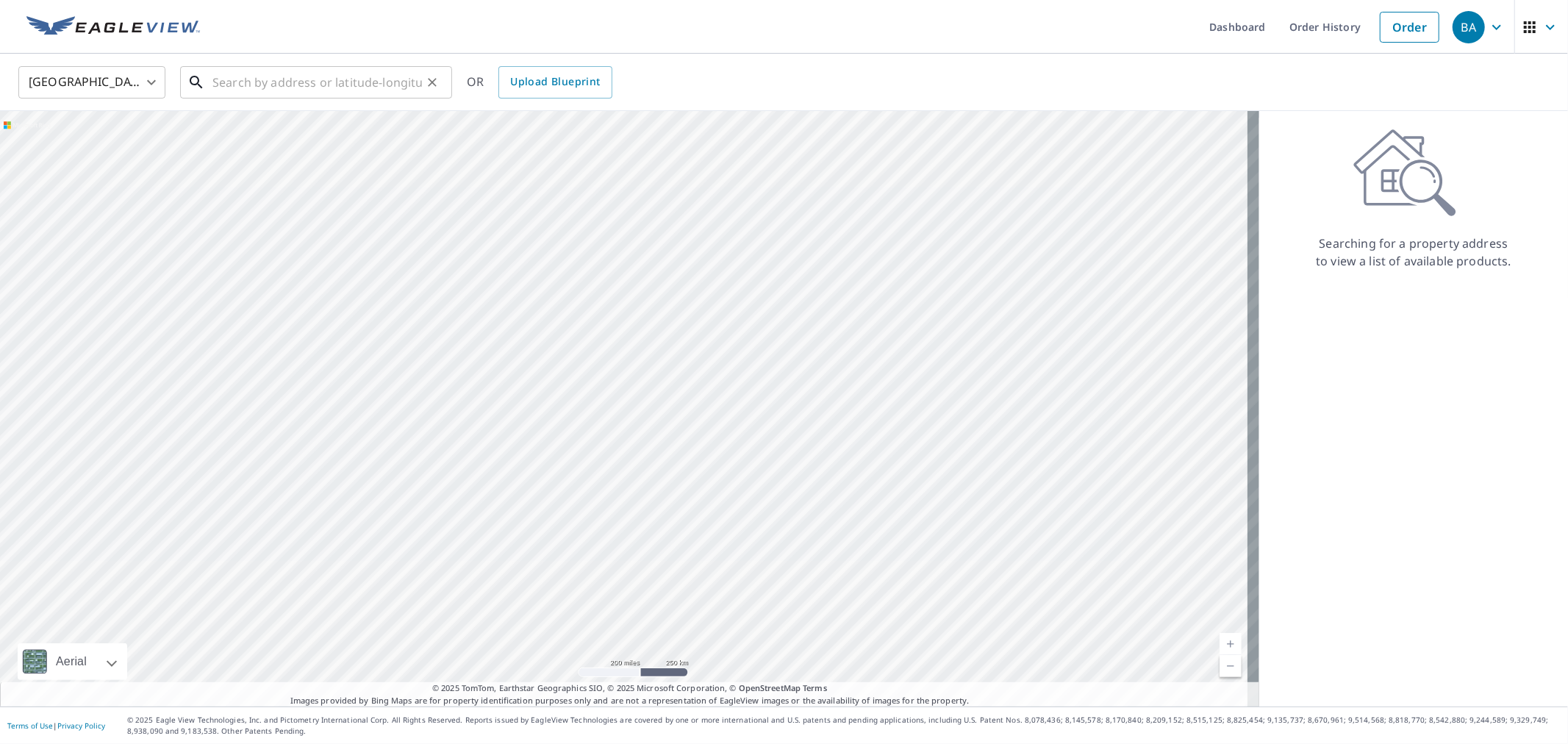
click at [230, 85] on input "text" at bounding box center [316, 82] width 209 height 41
paste input "[STREET_ADDRESS][PERSON_NAME][PERSON_NAME][US_STATE]"
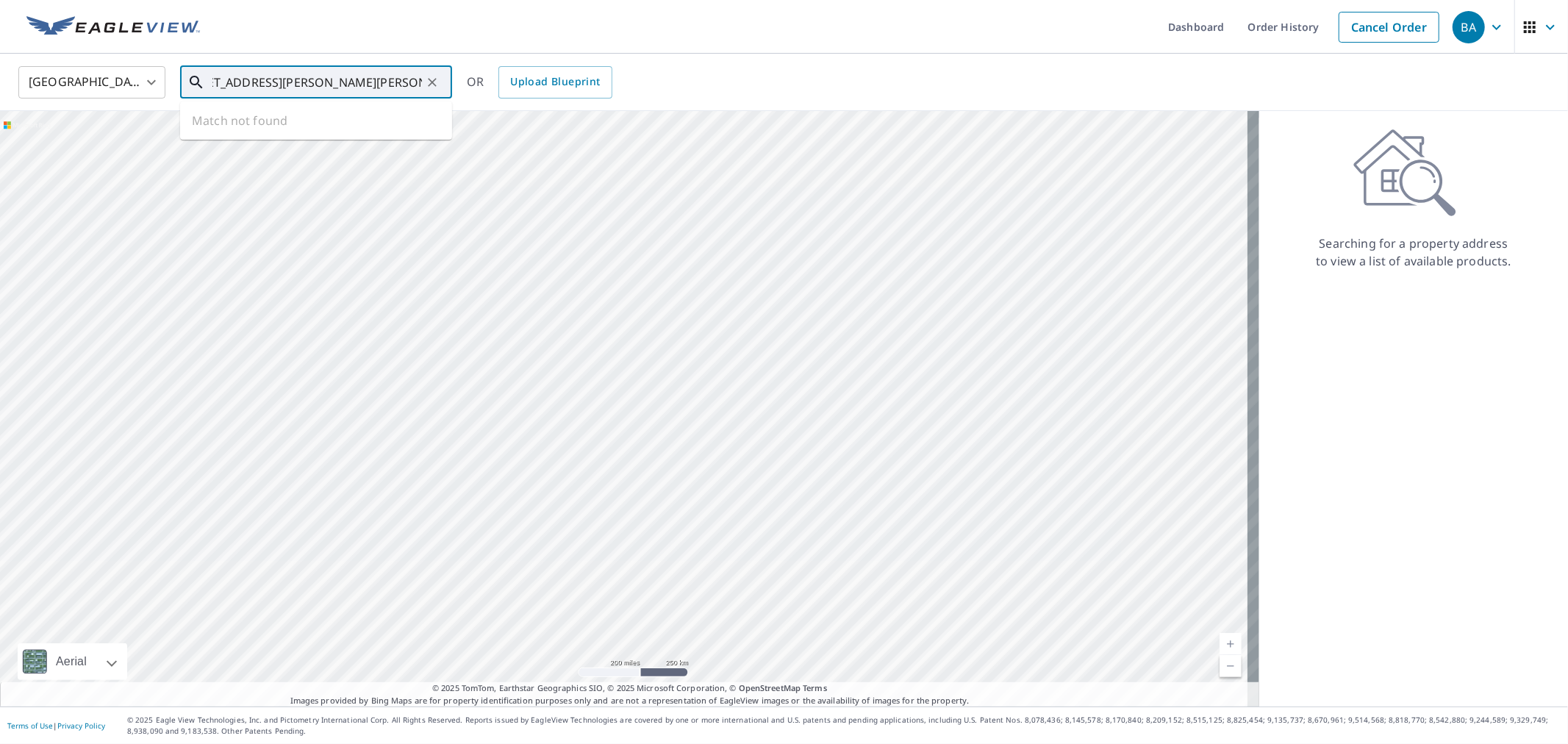
type input "[STREET_ADDRESS][PERSON_NAME][PERSON_NAME][US_STATE]"
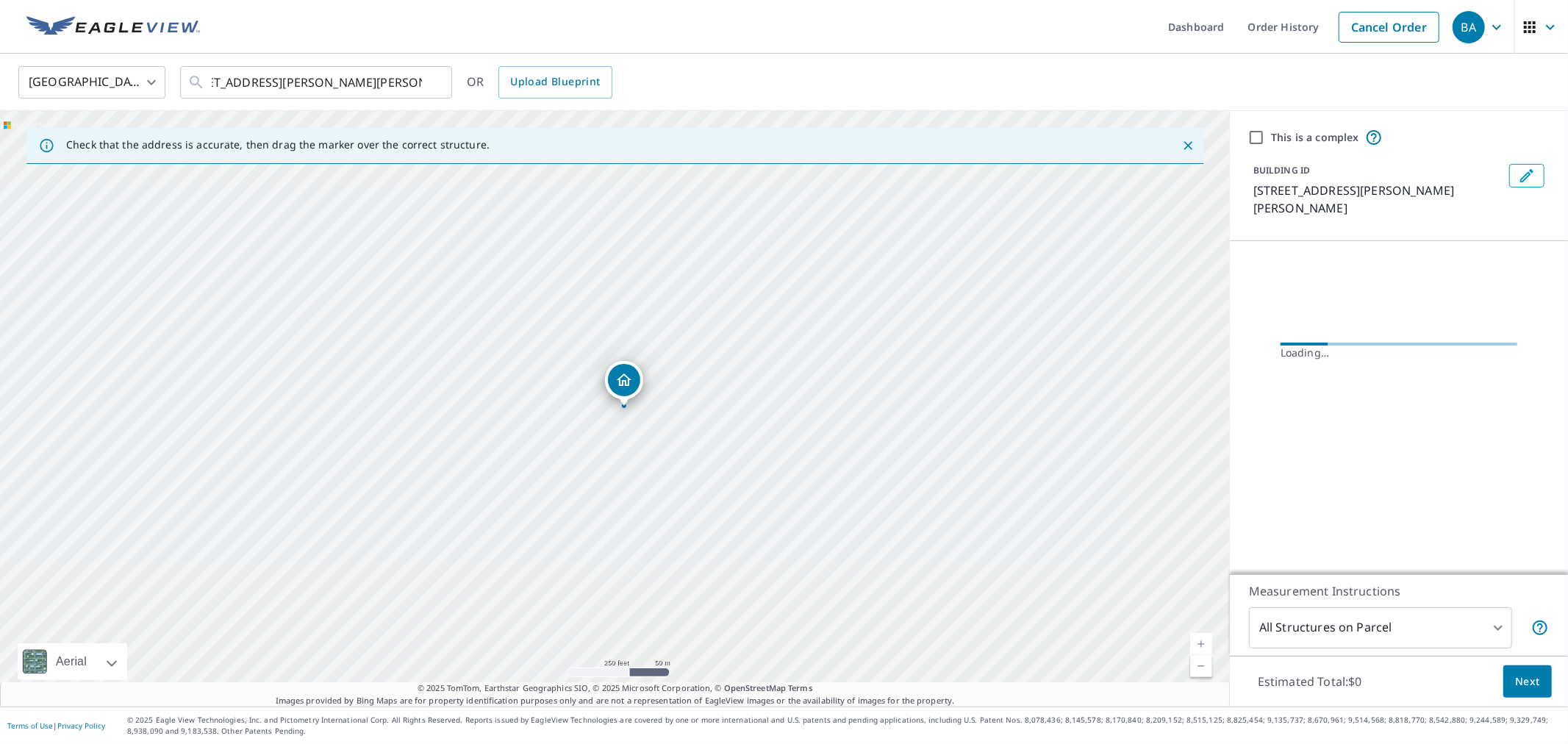
scroll to position [0, 0]
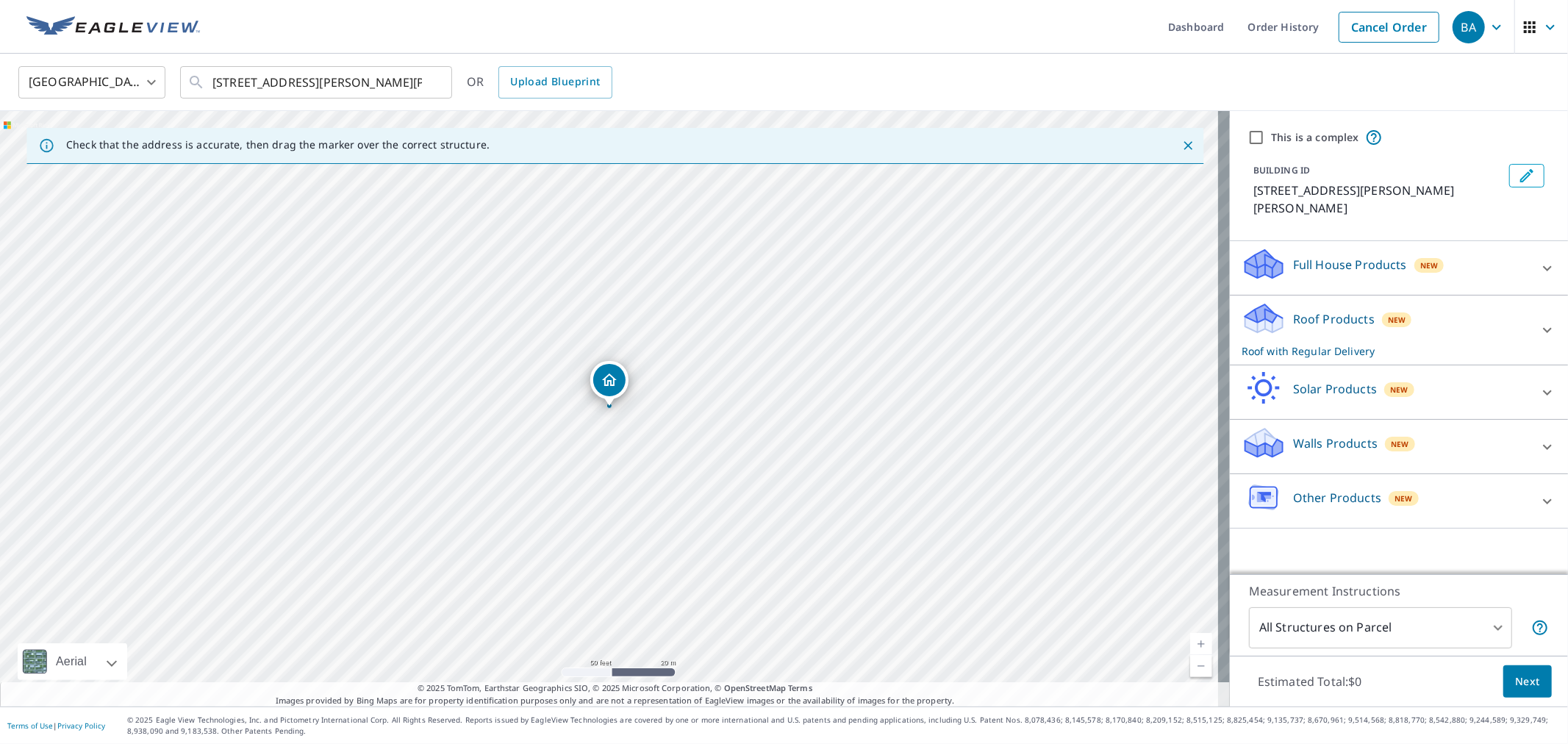
click at [1314, 311] on p "Roof Products" at bounding box center [1334, 319] width 82 height 17
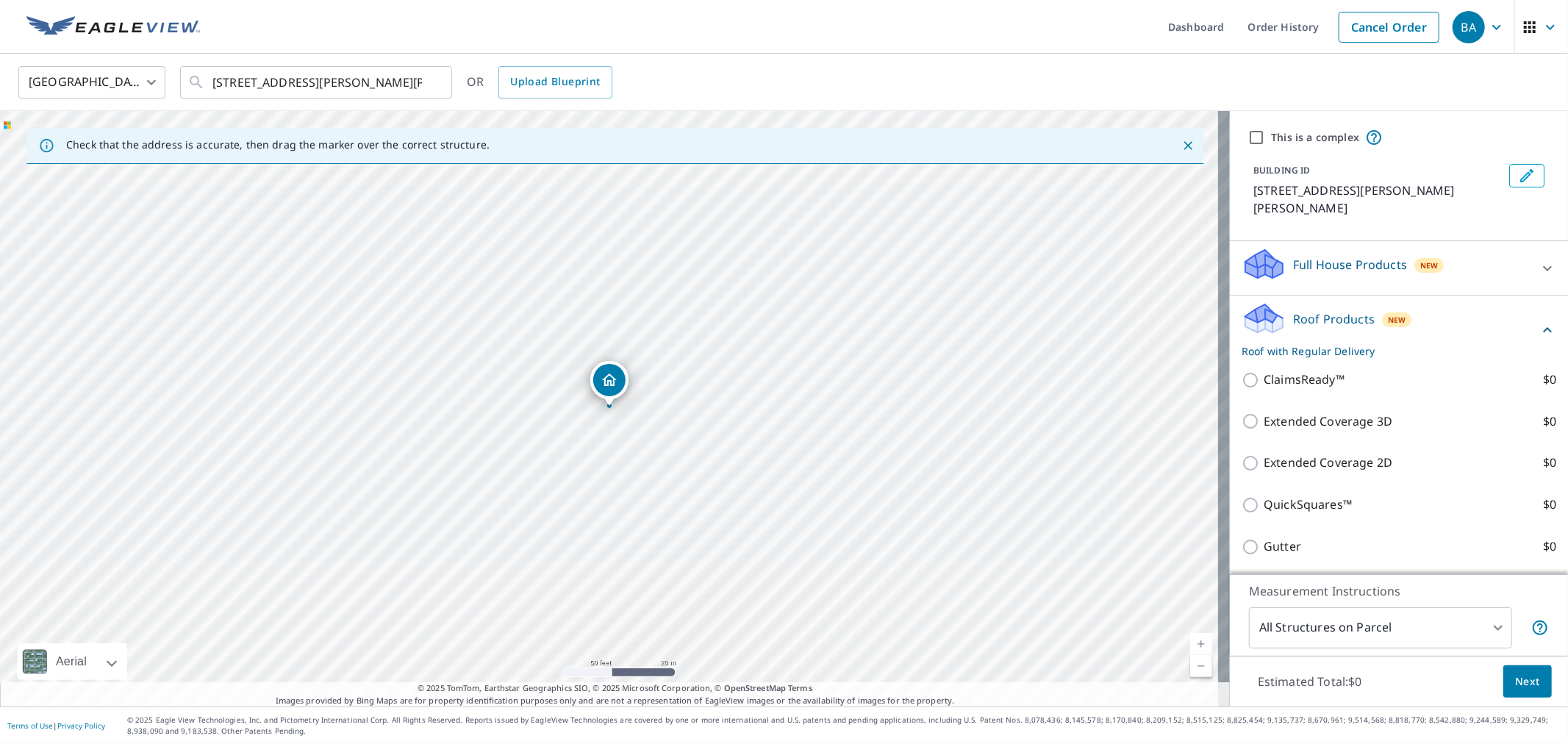
click at [1325, 256] on p "Full House Products" at bounding box center [1350, 264] width 114 height 17
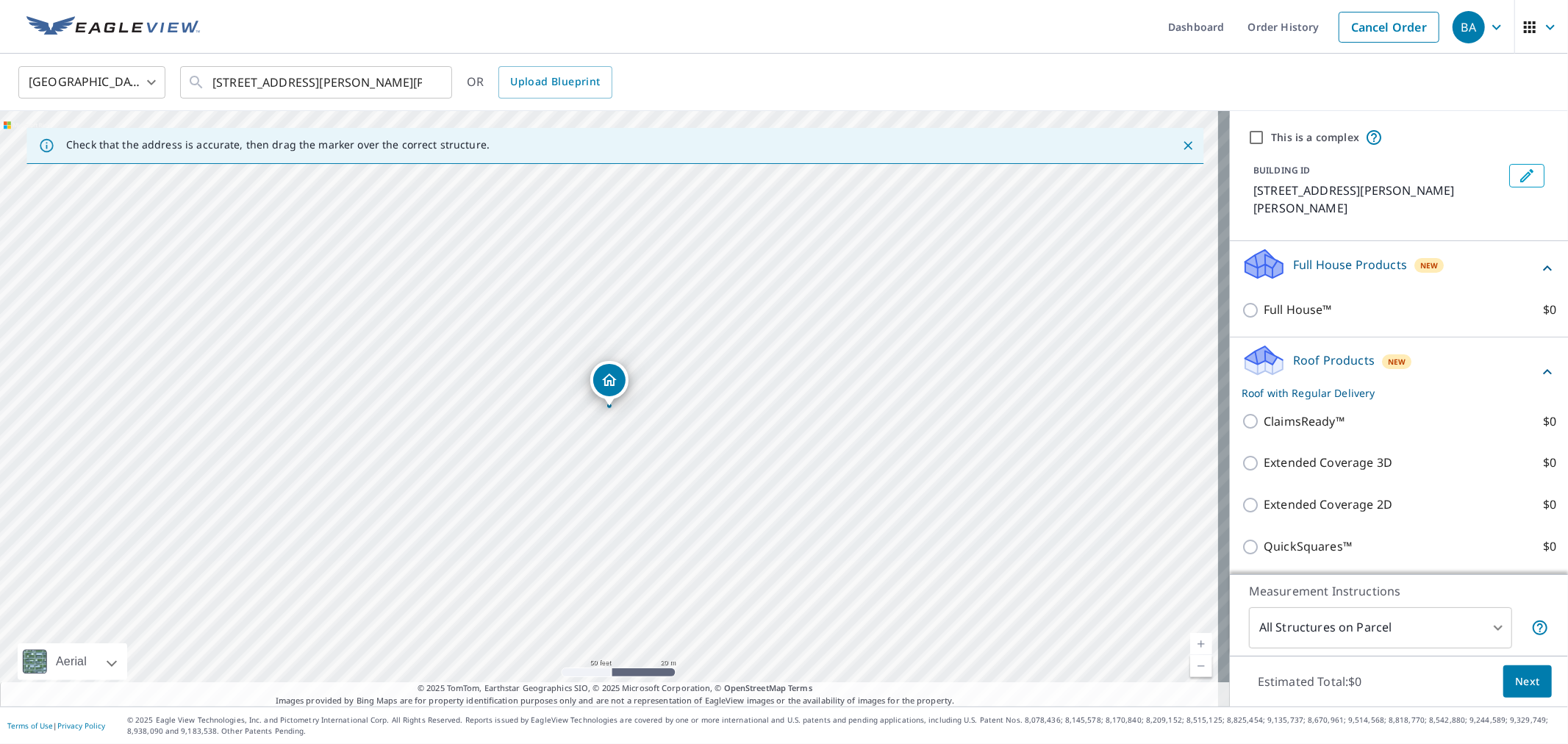
click at [1325, 256] on p "Full House Products" at bounding box center [1350, 264] width 114 height 17
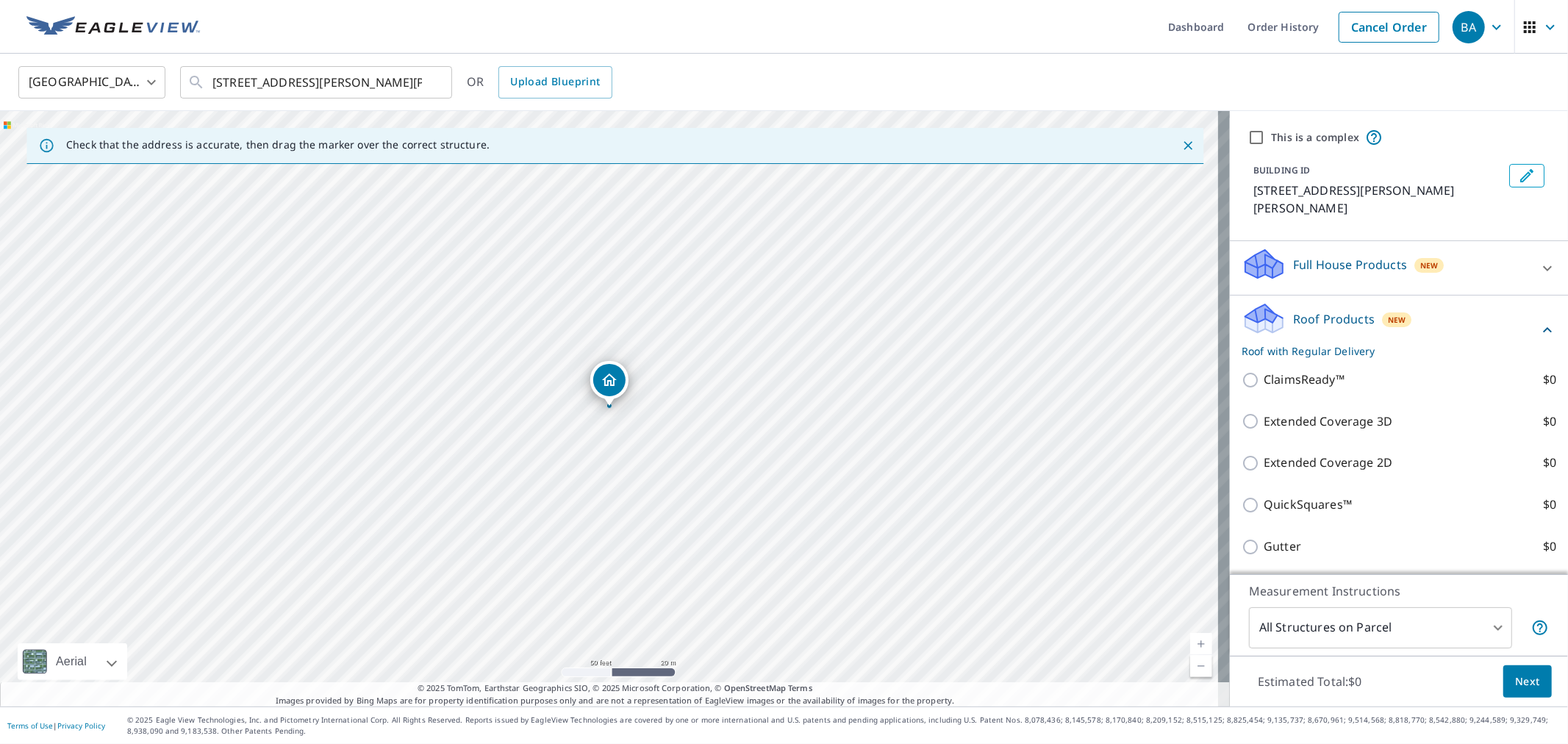
click at [1293, 311] on p "Roof Products" at bounding box center [1334, 319] width 82 height 17
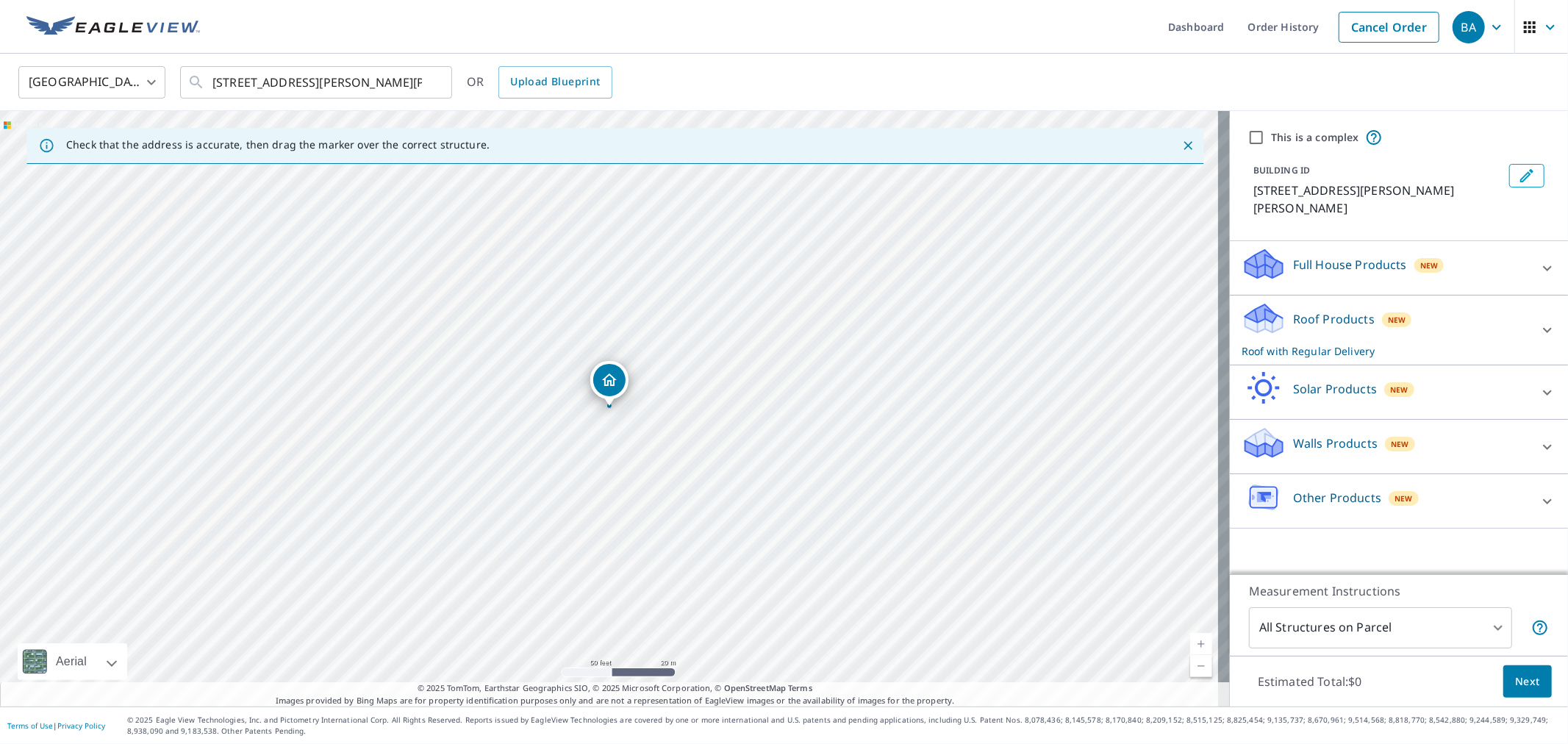
click at [1293, 311] on p "Roof Products" at bounding box center [1334, 319] width 82 height 17
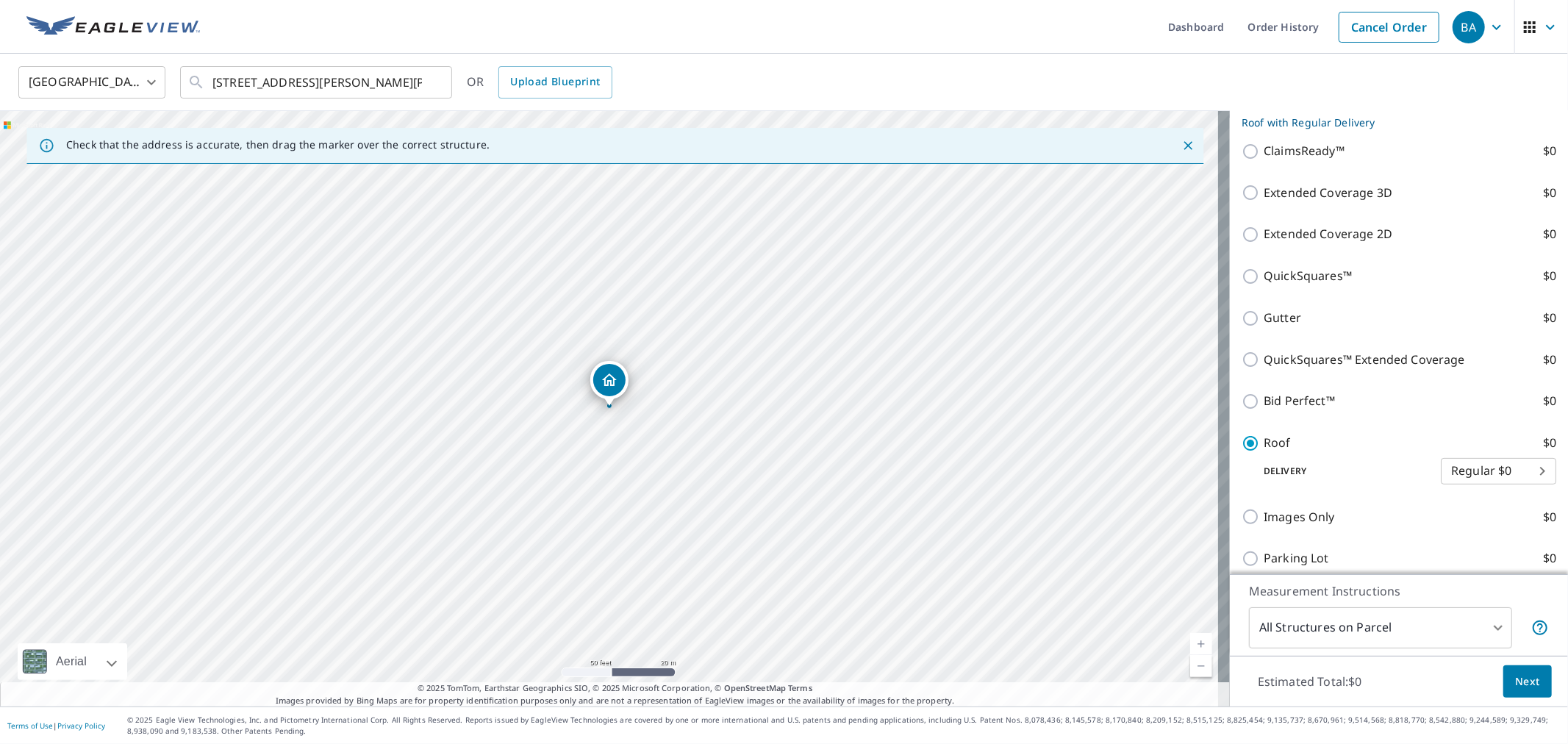
scroll to position [326, 0]
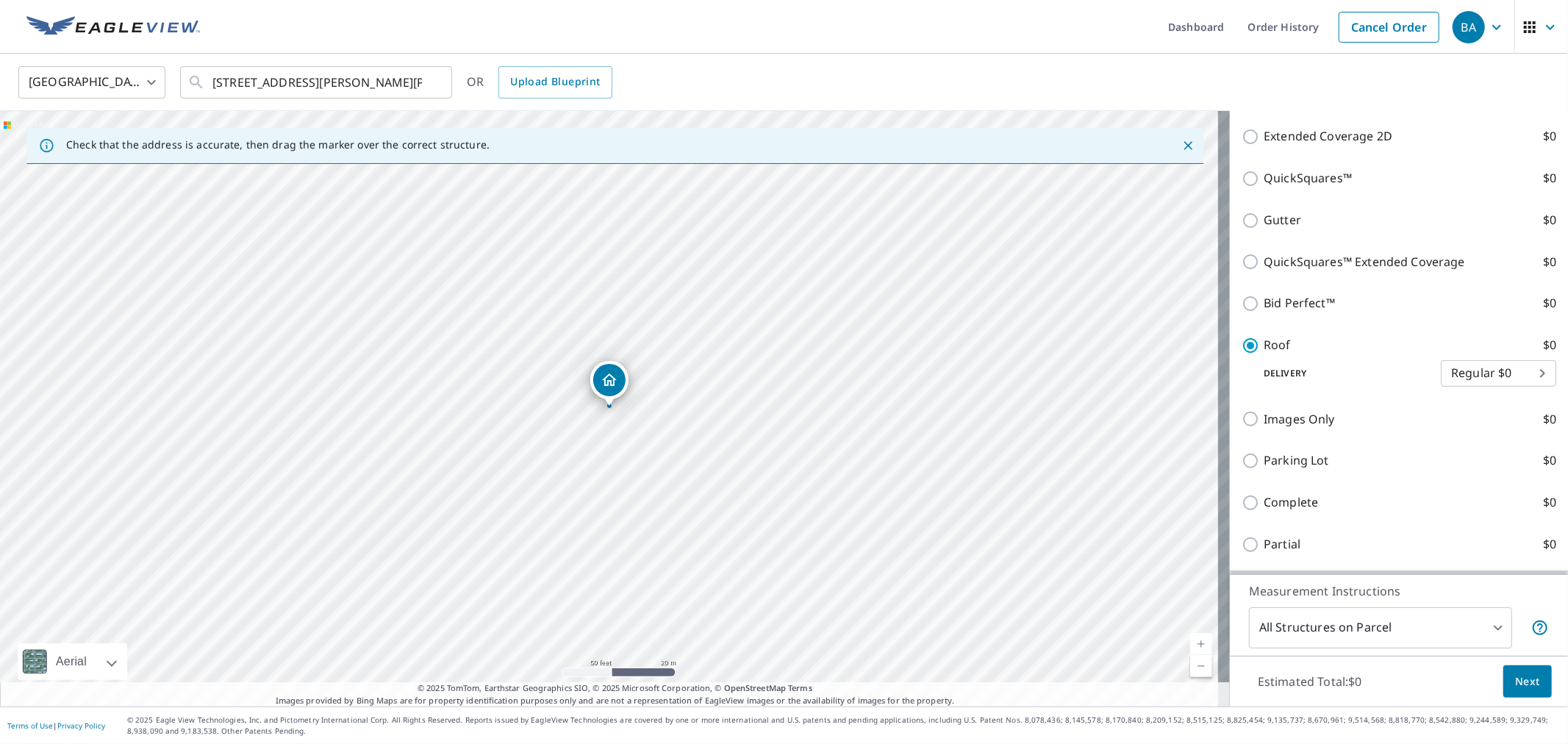
click at [1518, 687] on span "Next" at bounding box center [1527, 681] width 25 height 18
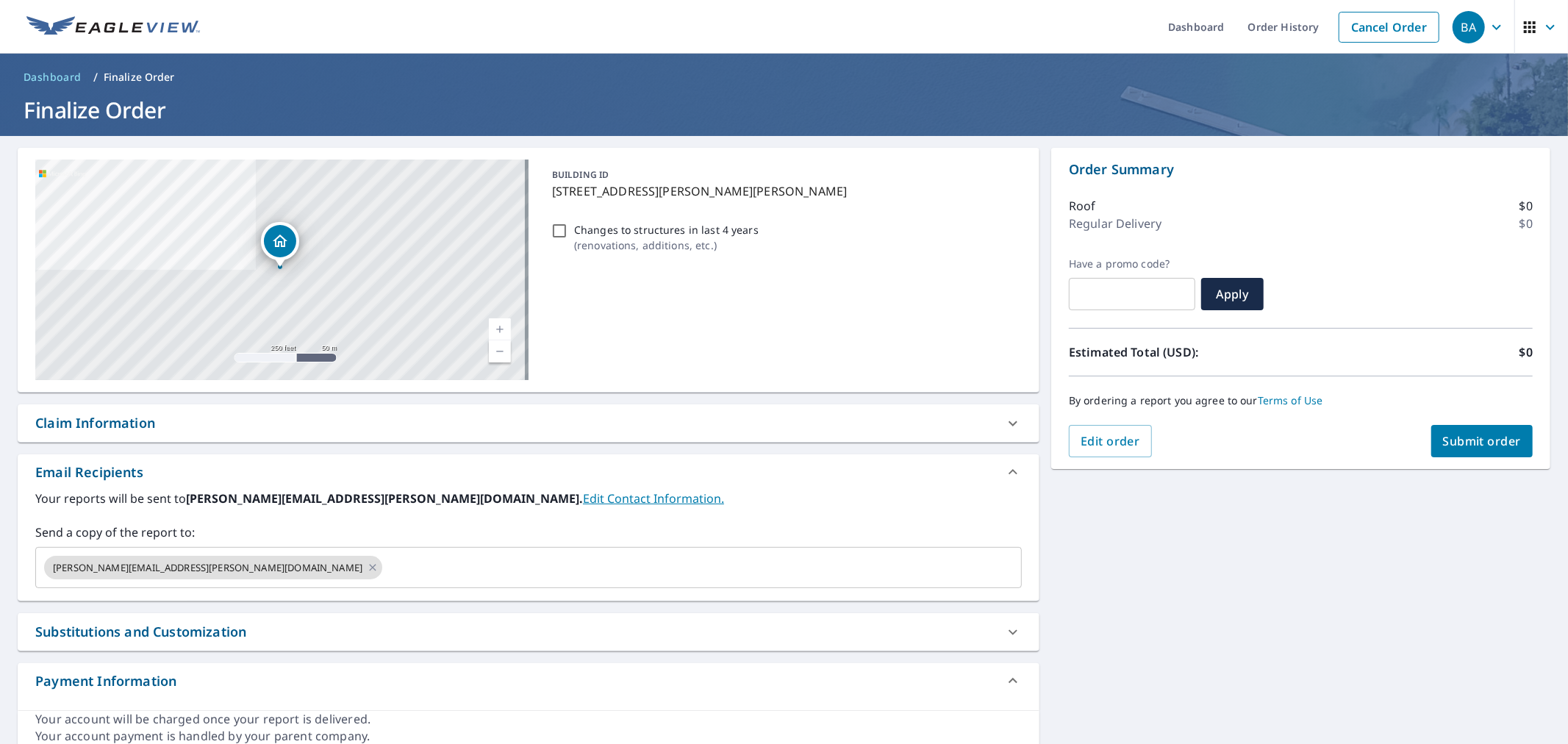
click at [159, 424] on div "Claim Information" at bounding box center [515, 423] width 960 height 20
checkbox input "true"
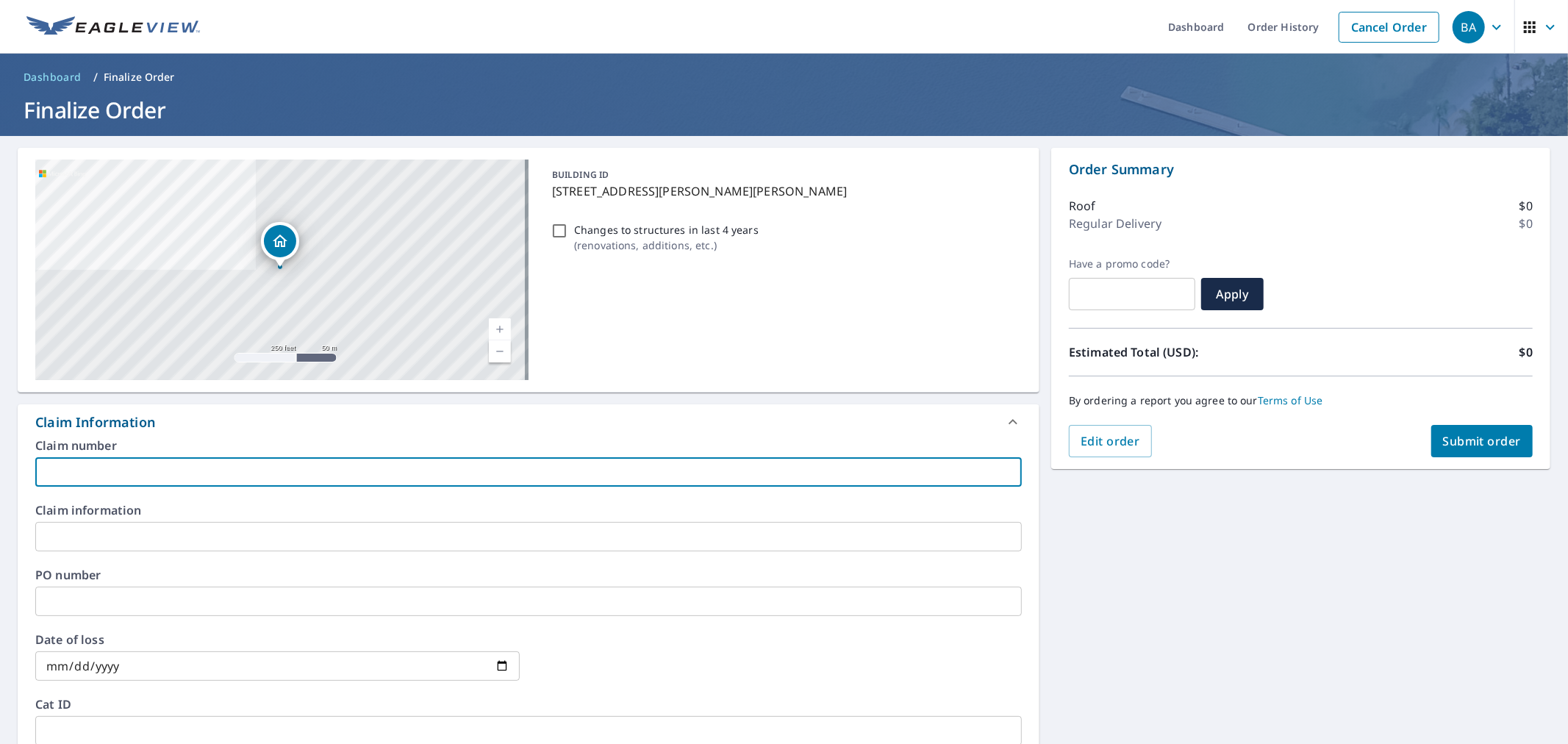
click at [123, 467] on input "text" at bounding box center [529, 472] width 986 height 29
type input "PLEASE PROCESS AS LIVE ORDER"
checkbox input "true"
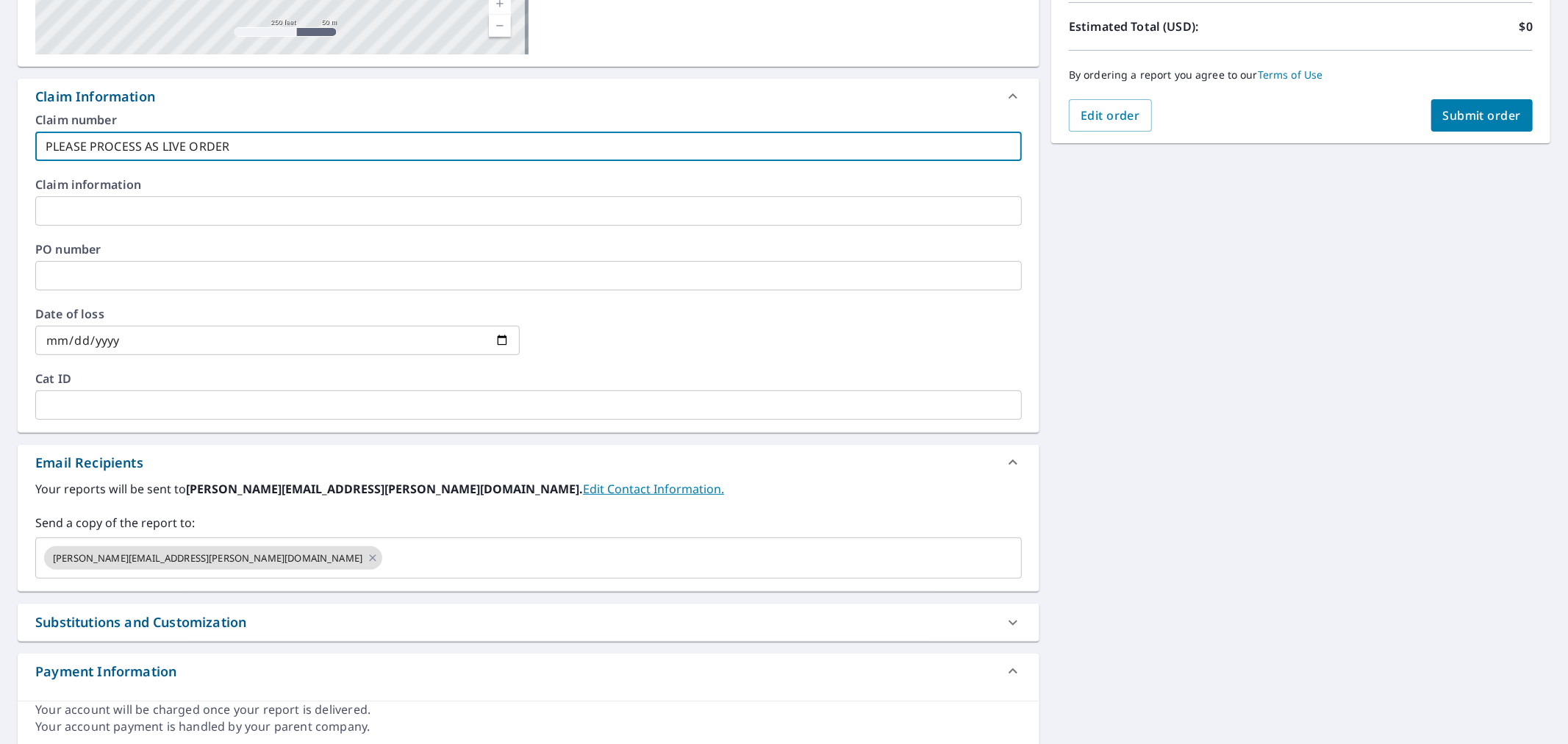
scroll to position [326, 0]
click at [225, 569] on div "[PERSON_NAME][EMAIL_ADDRESS][PERSON_NAME][DOMAIN_NAME] ​" at bounding box center [529, 557] width 986 height 41
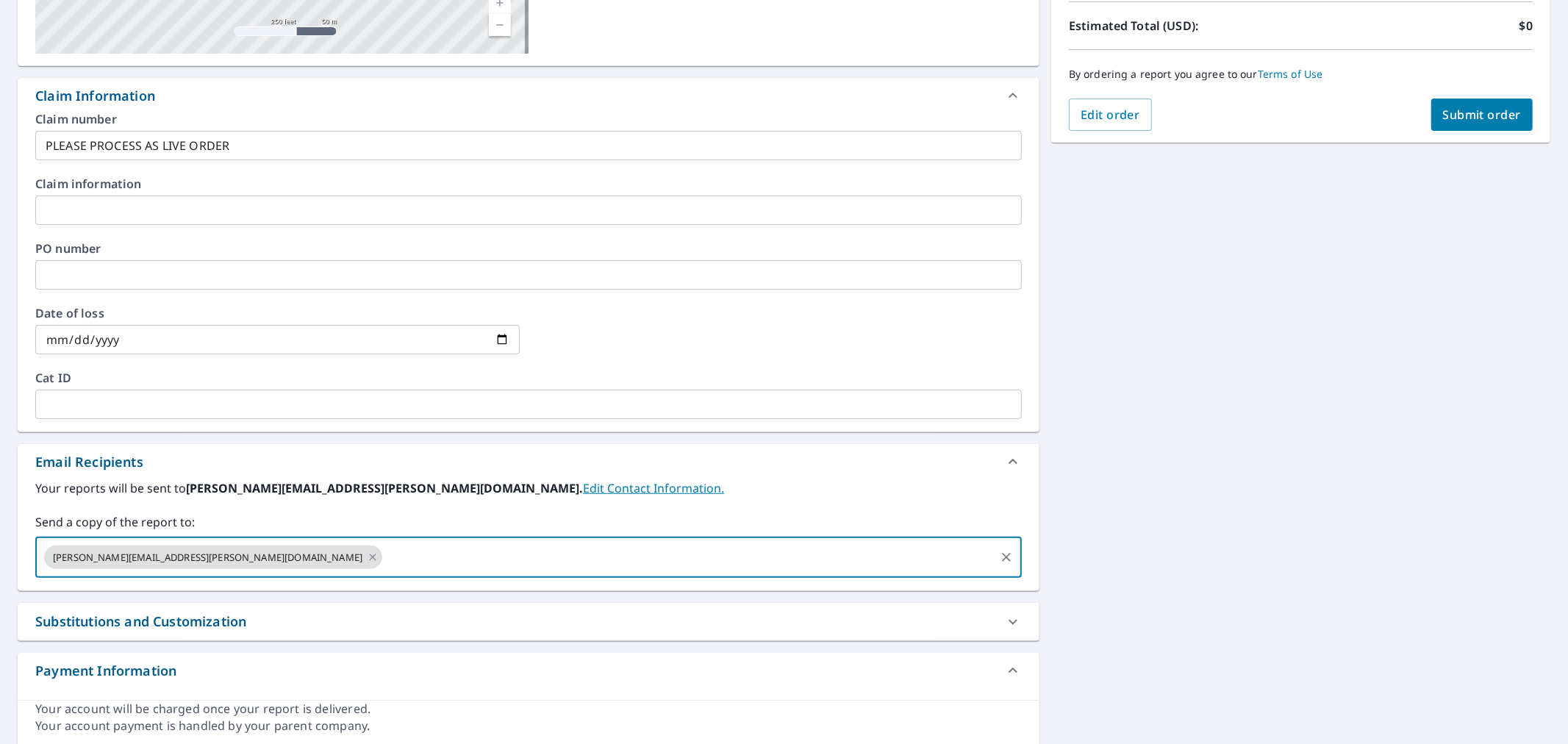
paste input "[STREET_ADDRESS][PERSON_NAME][PERSON_NAME][US_STATE]"
type input "[STREET_ADDRESS][PERSON_NAME][PERSON_NAME][US_STATE]"
drag, startPoint x: 194, startPoint y: 552, endPoint x: 619, endPoint y: 561, distance: 425.1
click at [619, 561] on input "[STREET_ADDRESS][PERSON_NAME][PERSON_NAME][US_STATE]" at bounding box center [688, 557] width 609 height 28
click at [289, 575] on div "[PERSON_NAME][EMAIL_ADDRESS][PERSON_NAME][DOMAIN_NAME] ​" at bounding box center [529, 557] width 986 height 41
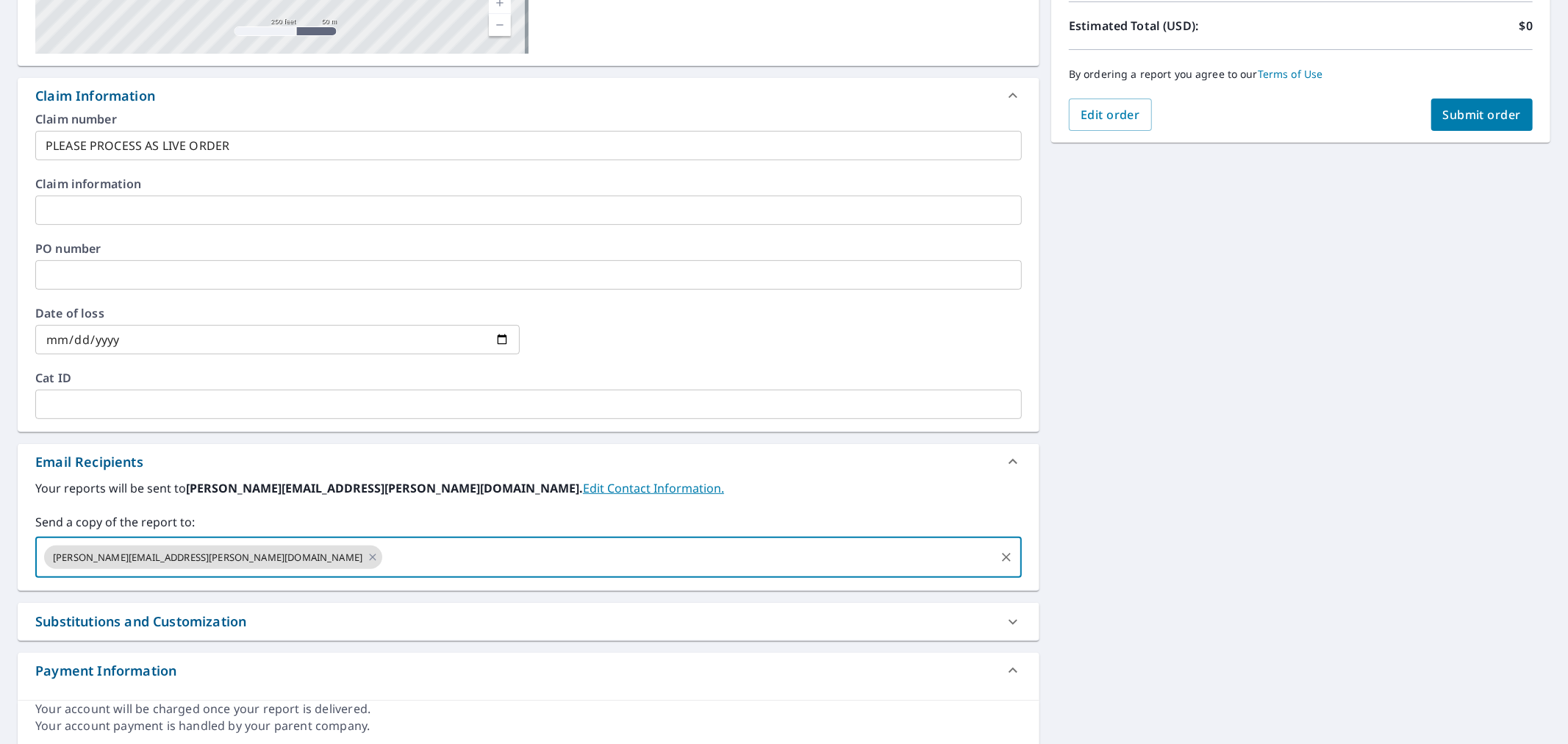
paste input "[PERSON_NAME][EMAIL_ADDRESS][DOMAIN_NAME]"
type input "[PERSON_NAME][EMAIL_ADDRESS][DOMAIN_NAME]"
checkbox input "true"
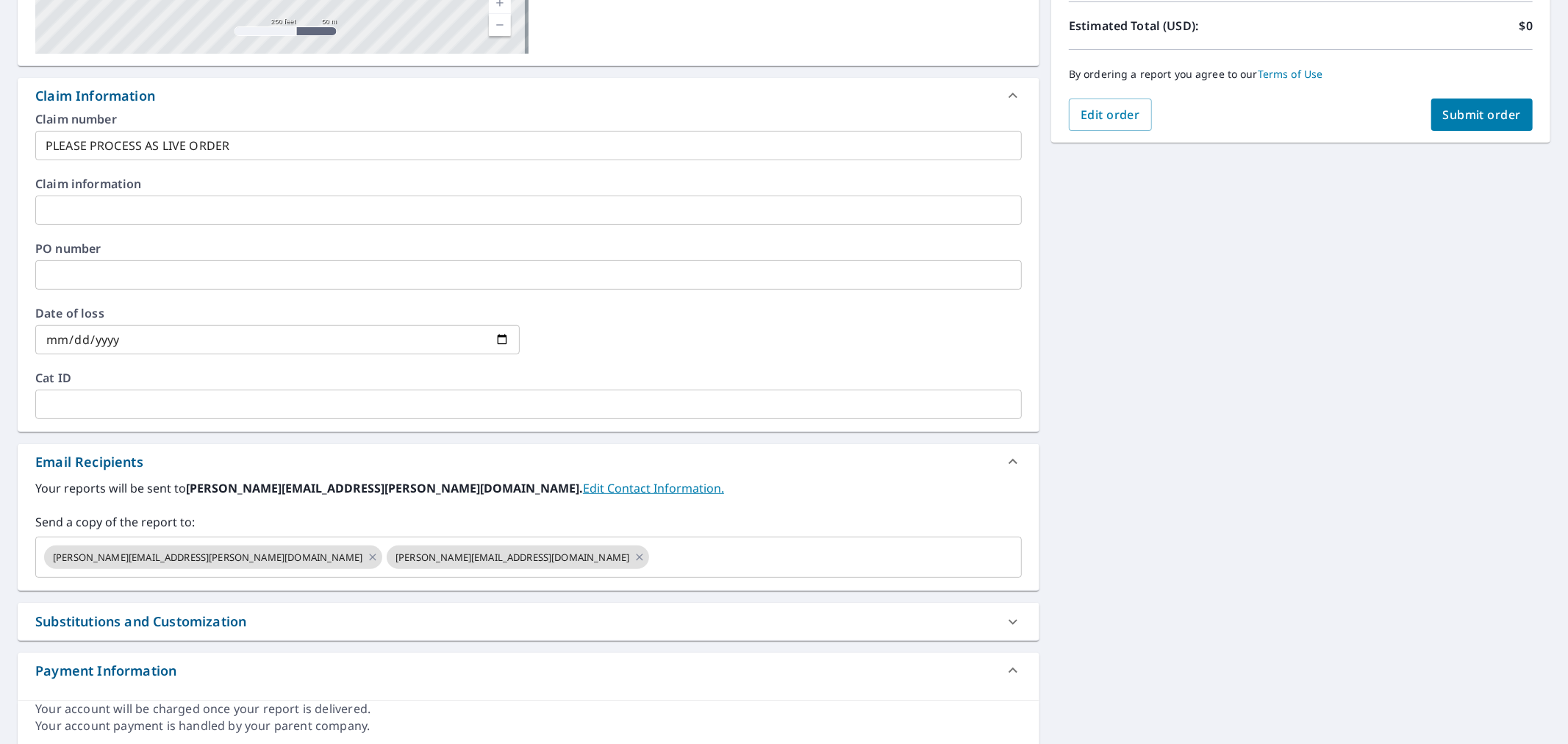
click at [236, 527] on label "Send a copy of the report to:" at bounding box center [529, 522] width 986 height 17
click at [651, 564] on input "text" at bounding box center [822, 557] width 342 height 28
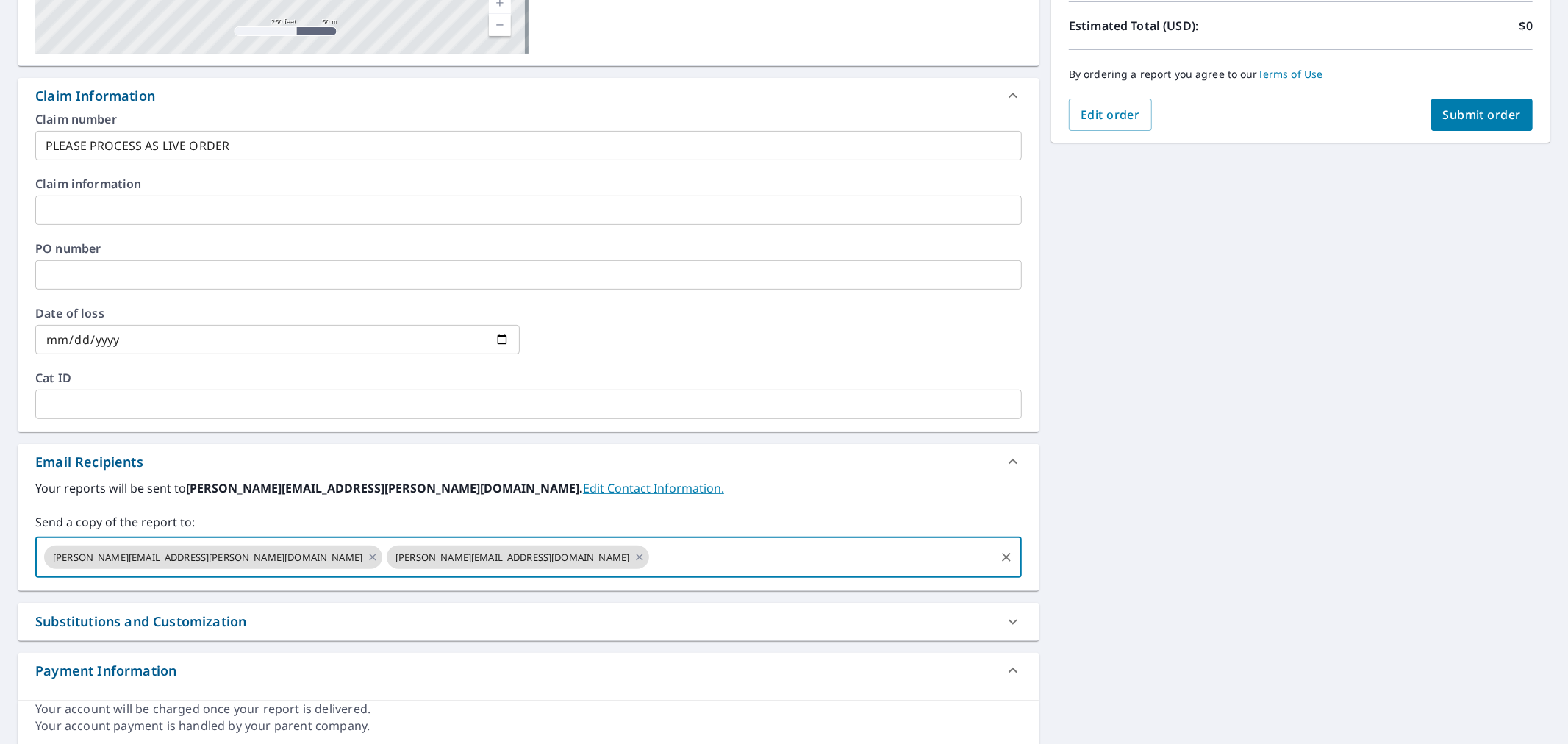
paste input "[PERSON_NAME][EMAIL_ADDRESS][DOMAIN_NAME]"
type input "[PERSON_NAME][EMAIL_ADDRESS][DOMAIN_NAME]"
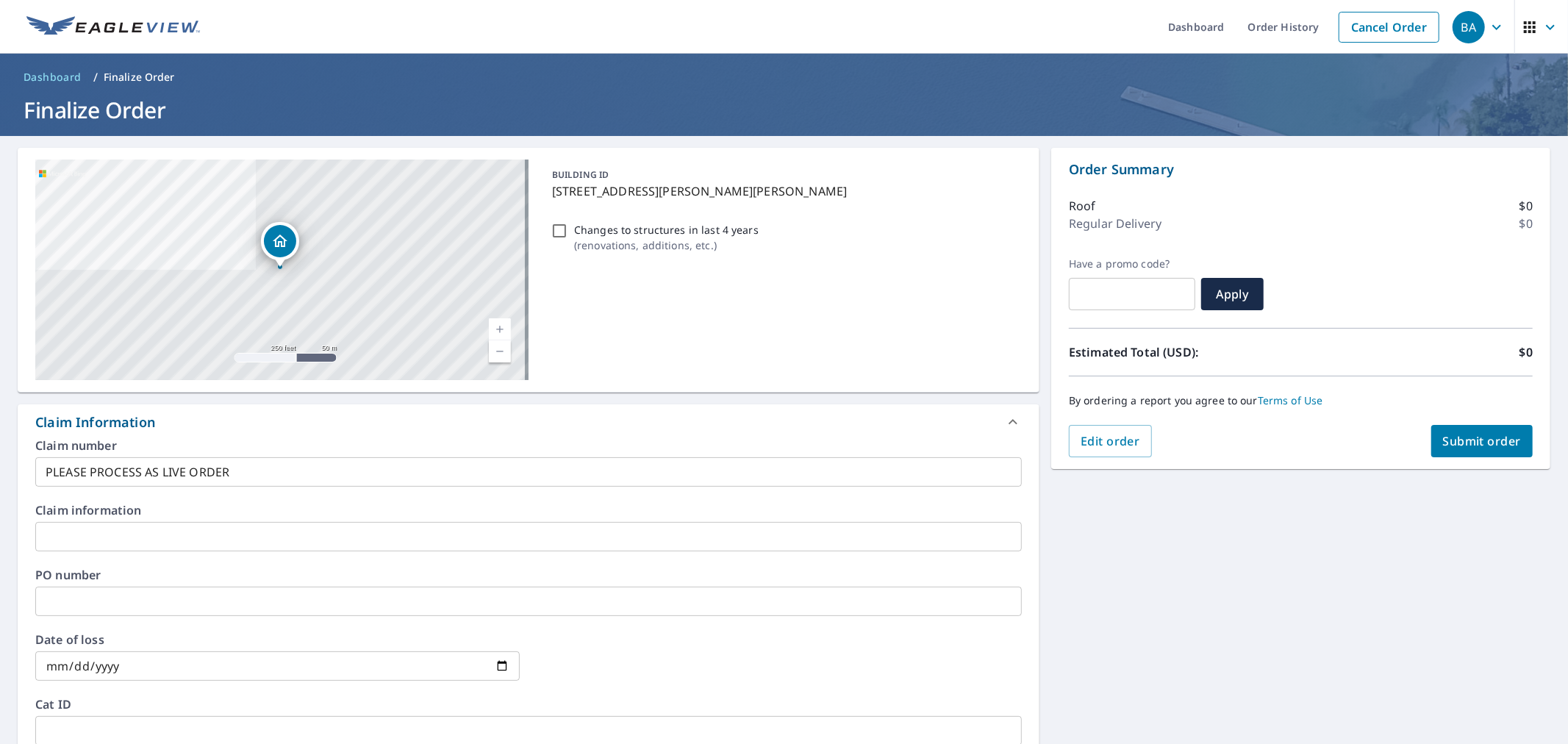
click at [1446, 436] on span "Submit order" at bounding box center [1483, 441] width 79 height 16
checkbox input "true"
